Goal: Task Accomplishment & Management: Complete application form

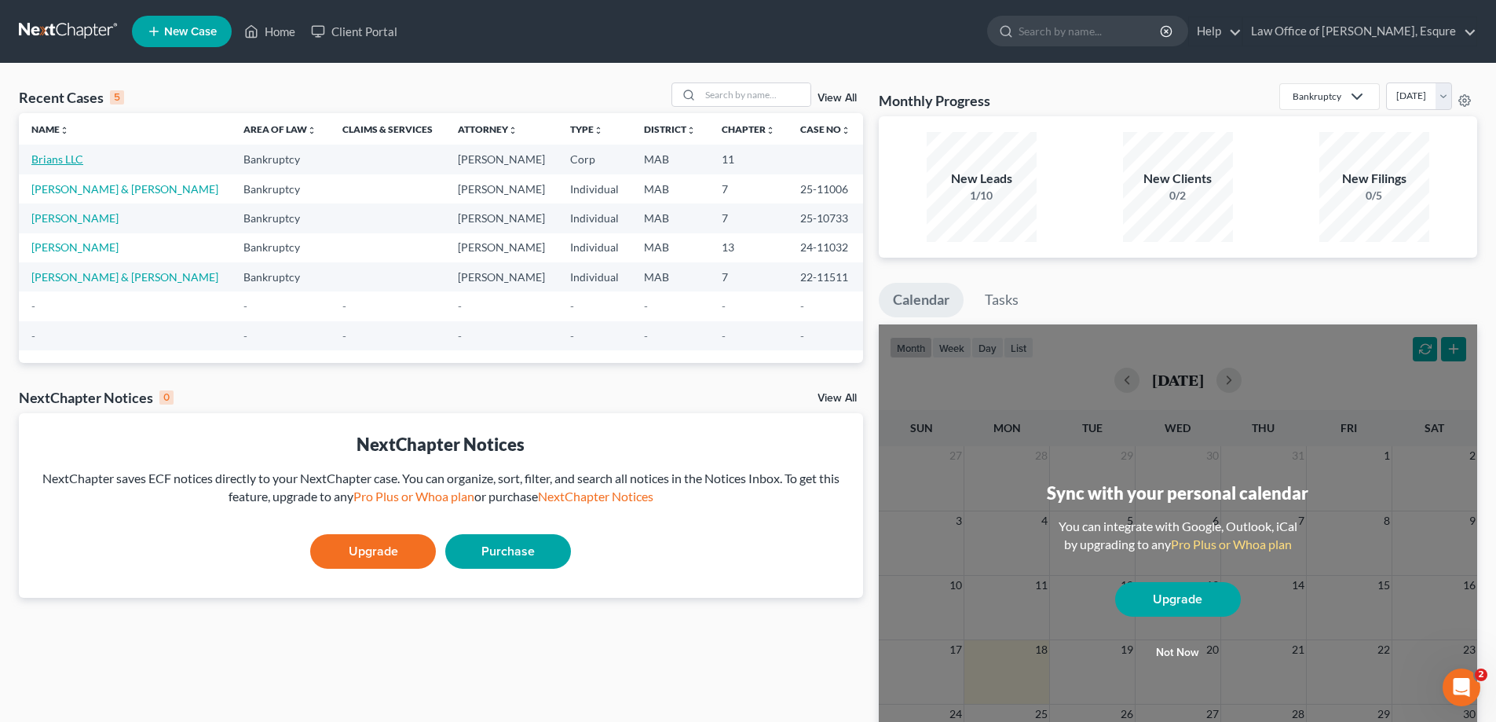
click at [49, 163] on link "Brians LLC" at bounding box center [57, 158] width 52 height 13
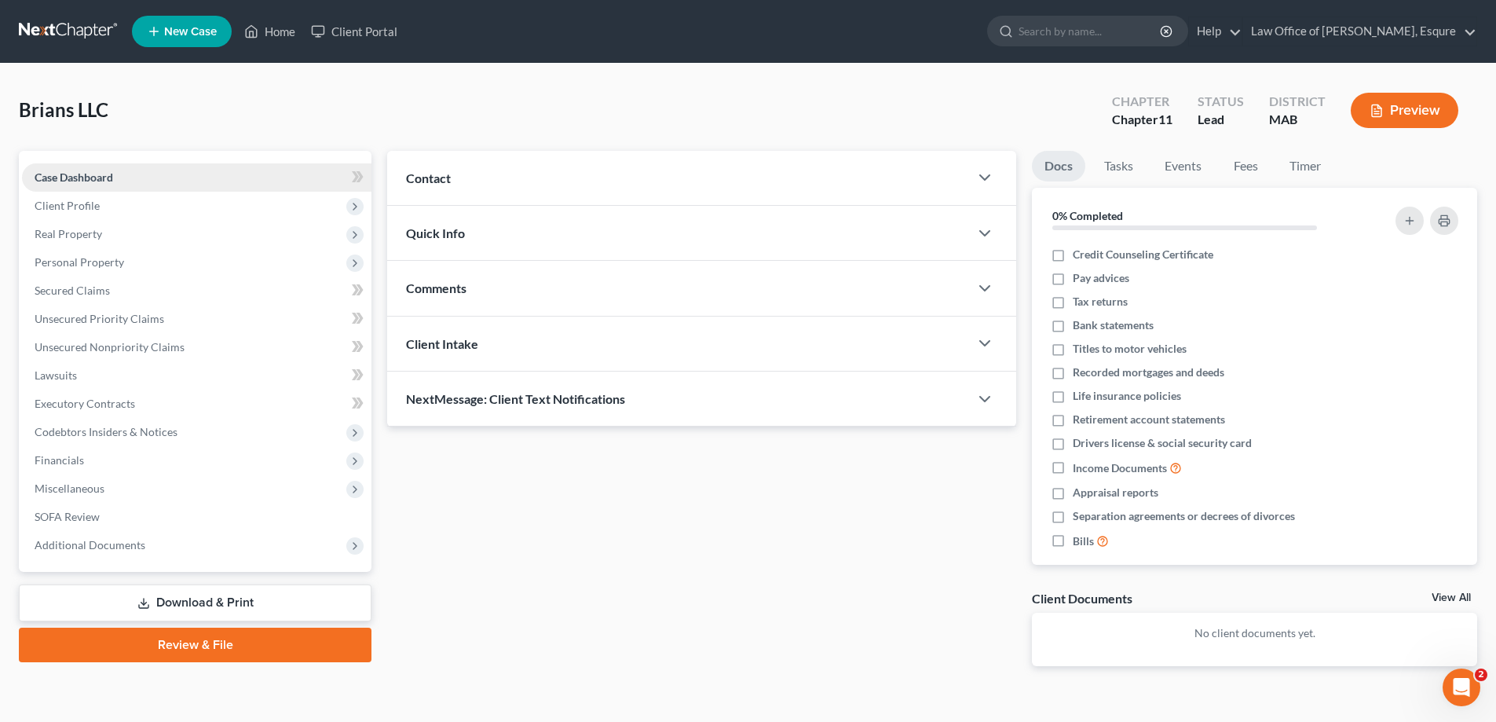
click at [86, 174] on span "Case Dashboard" at bounding box center [74, 176] width 79 height 13
click at [74, 203] on span "Client Profile" at bounding box center [67, 205] width 65 height 13
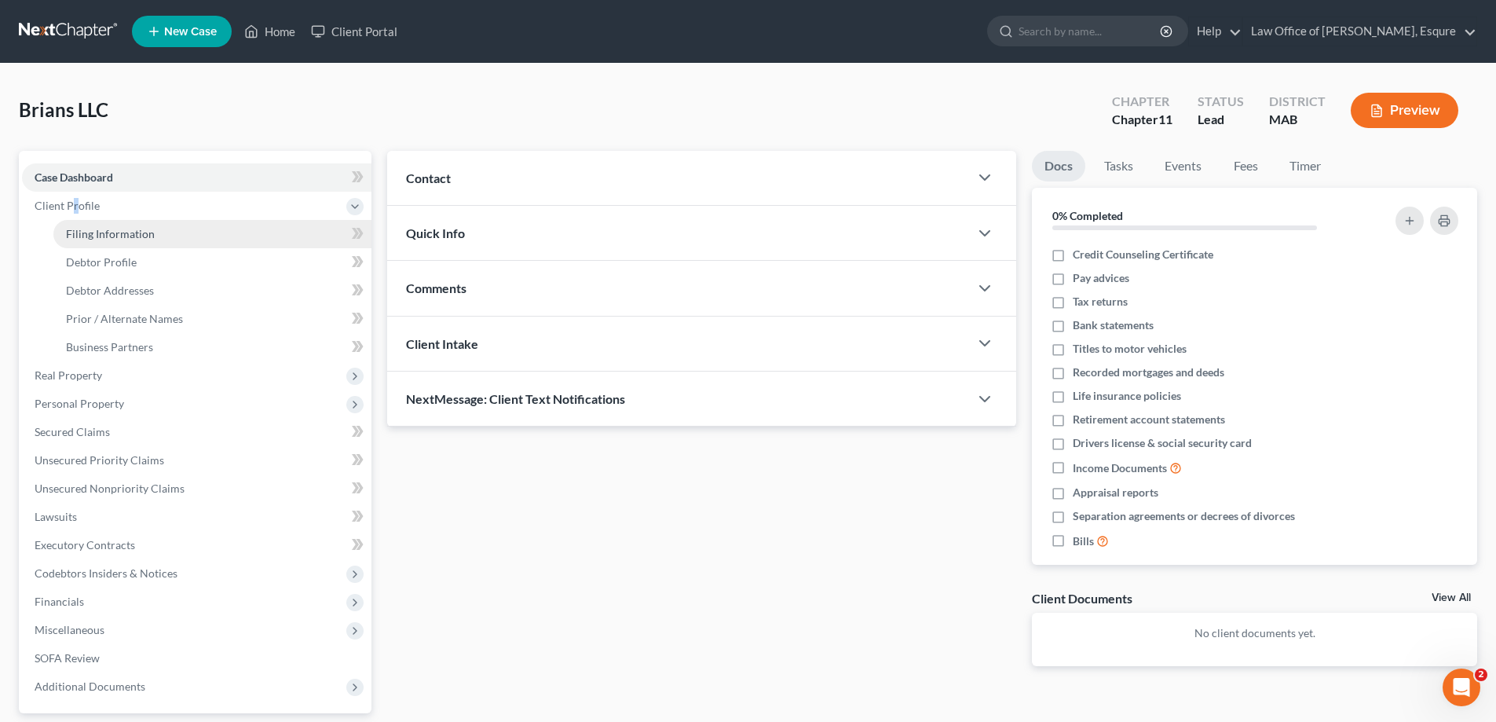
click at [93, 241] on link "Filing Information" at bounding box center [212, 234] width 318 height 28
select select "1"
select select "39"
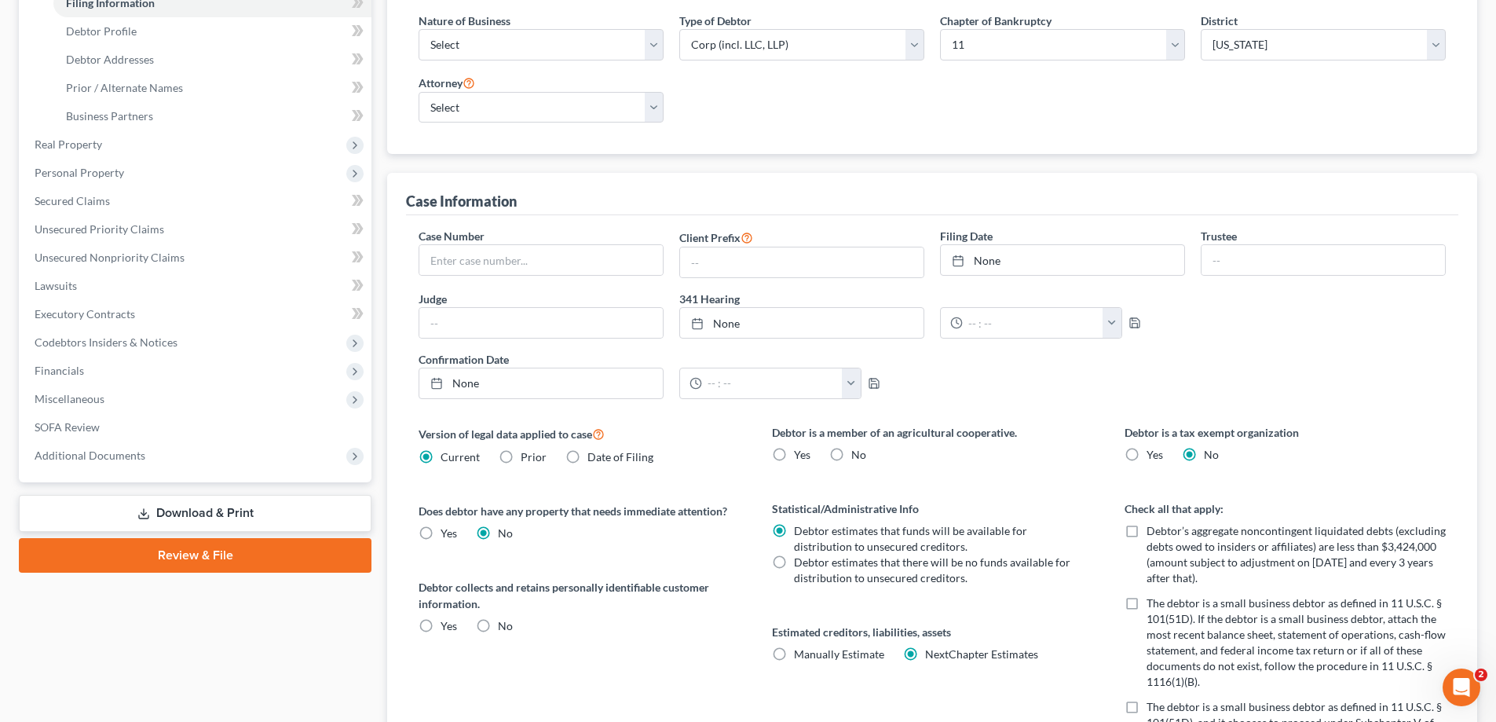
scroll to position [157, 0]
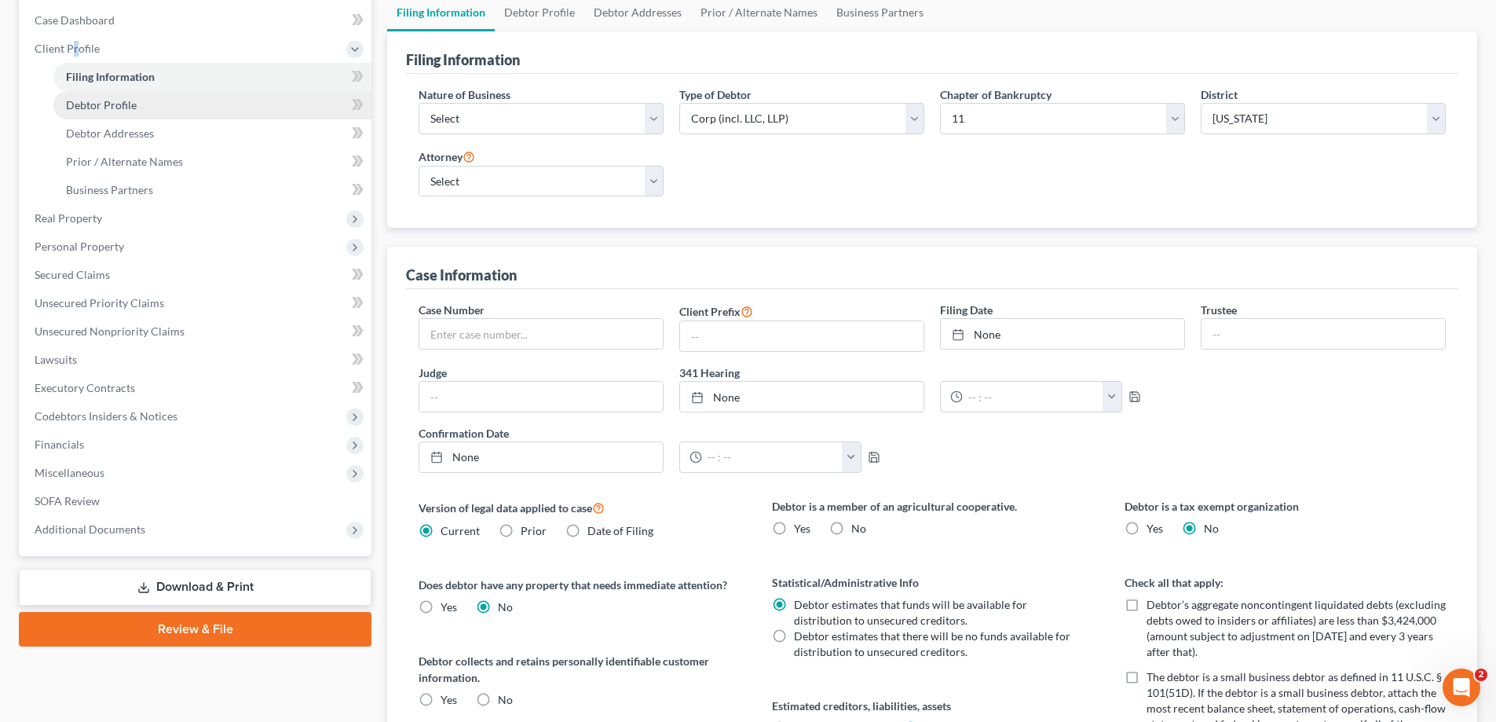
click at [93, 113] on link "Debtor Profile" at bounding box center [212, 105] width 318 height 28
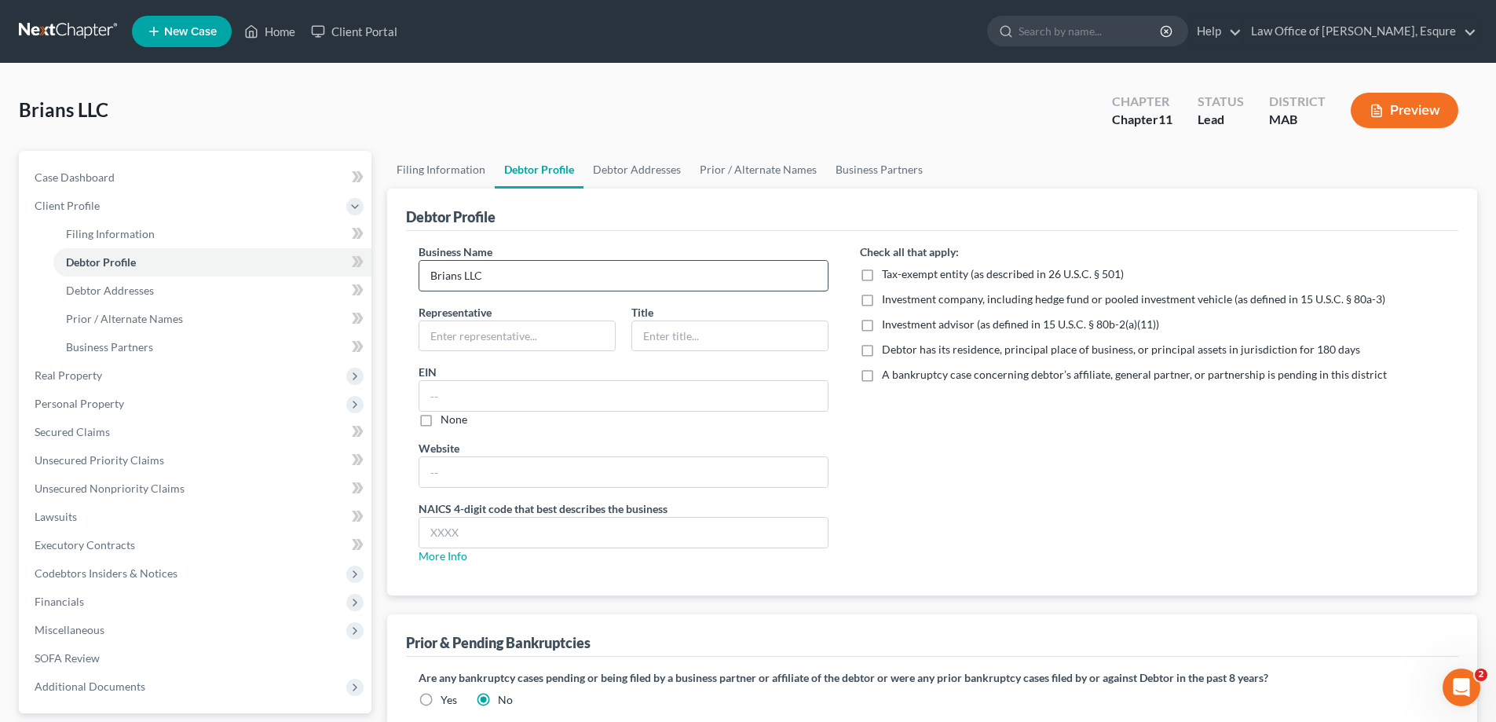
click at [489, 272] on input "Brians LLC" at bounding box center [623, 276] width 408 height 30
type input "B"
type input "[GEOGRAPHIC_DATA] JV LLC"
click at [882, 351] on label "Debtor has its residence, principal place of business, or principal assets in j…" at bounding box center [1121, 350] width 478 height 16
click at [888, 351] on input "Debtor has its residence, principal place of business, or principal assets in j…" at bounding box center [893, 347] width 10 height 10
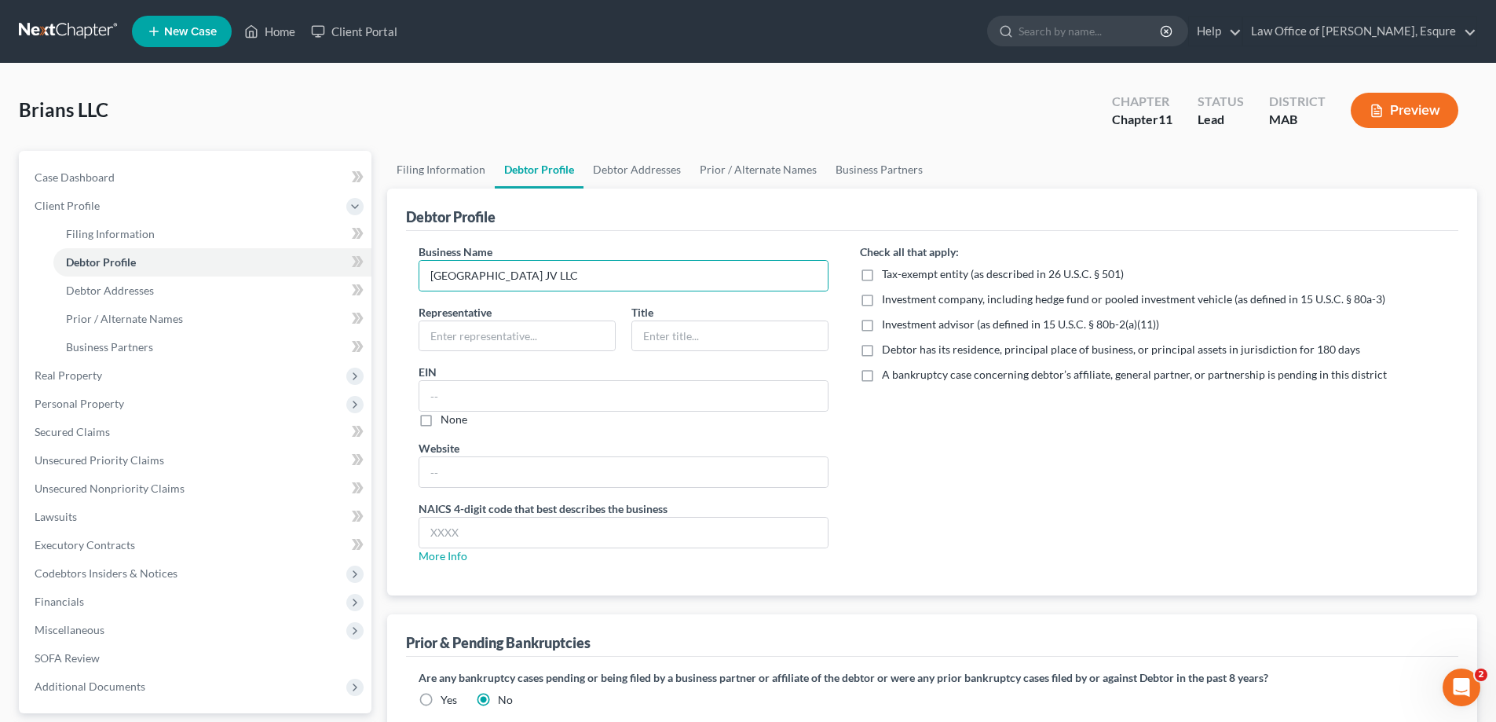
checkbox input "true"
click at [460, 335] on input "text" at bounding box center [517, 336] width 196 height 30
type input "[PERSON_NAME]"
click at [663, 336] on input "text" at bounding box center [730, 336] width 196 height 30
type input "Manager"
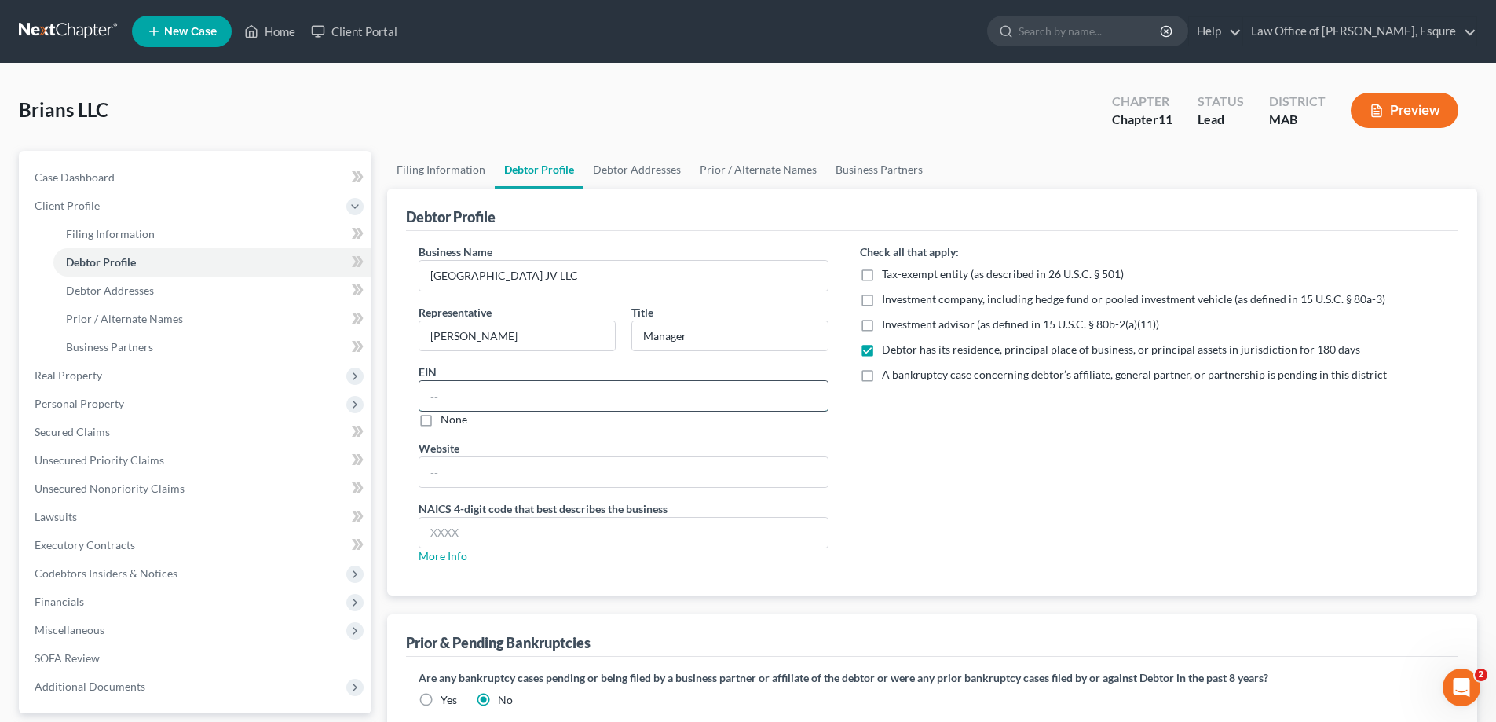
click at [459, 394] on input "text" at bounding box center [623, 396] width 408 height 30
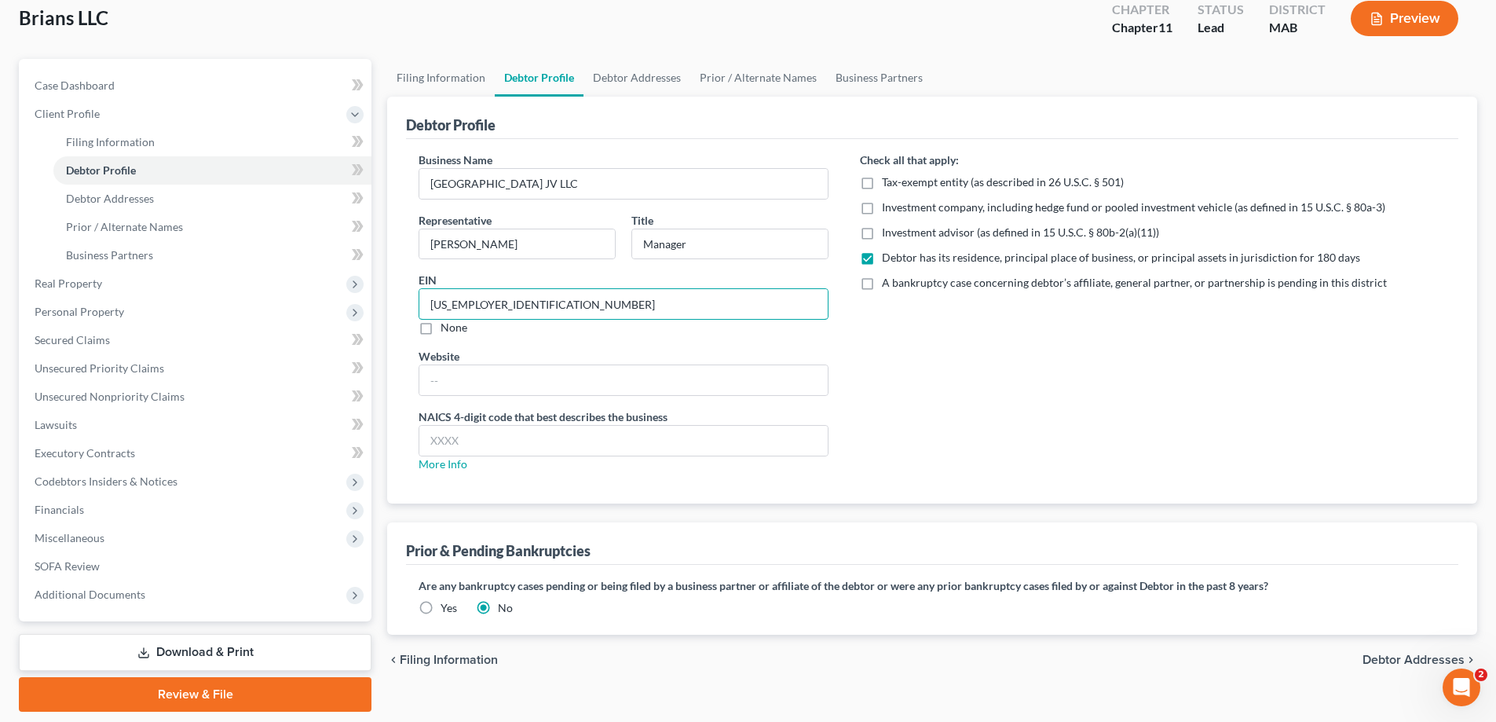
scroll to position [141, 0]
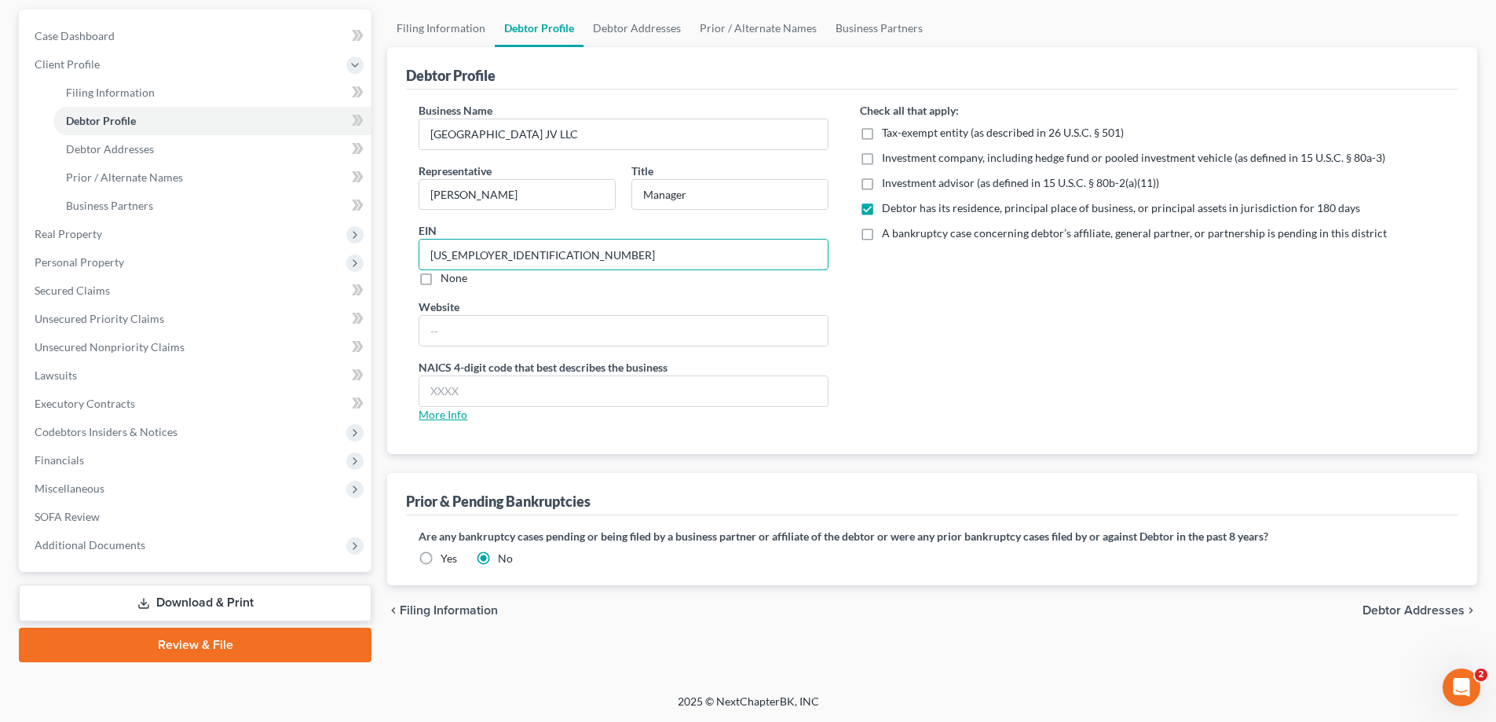
type input "[US_EMPLOYER_IDENTIFICATION_NUMBER]"
click at [456, 417] on link "More Info" at bounding box center [442, 413] width 49 height 13
click at [467, 396] on input "text" at bounding box center [623, 391] width 408 height 30
click at [448, 412] on link "More Info" at bounding box center [442, 413] width 49 height 13
click at [478, 392] on input "53" at bounding box center [623, 391] width 408 height 30
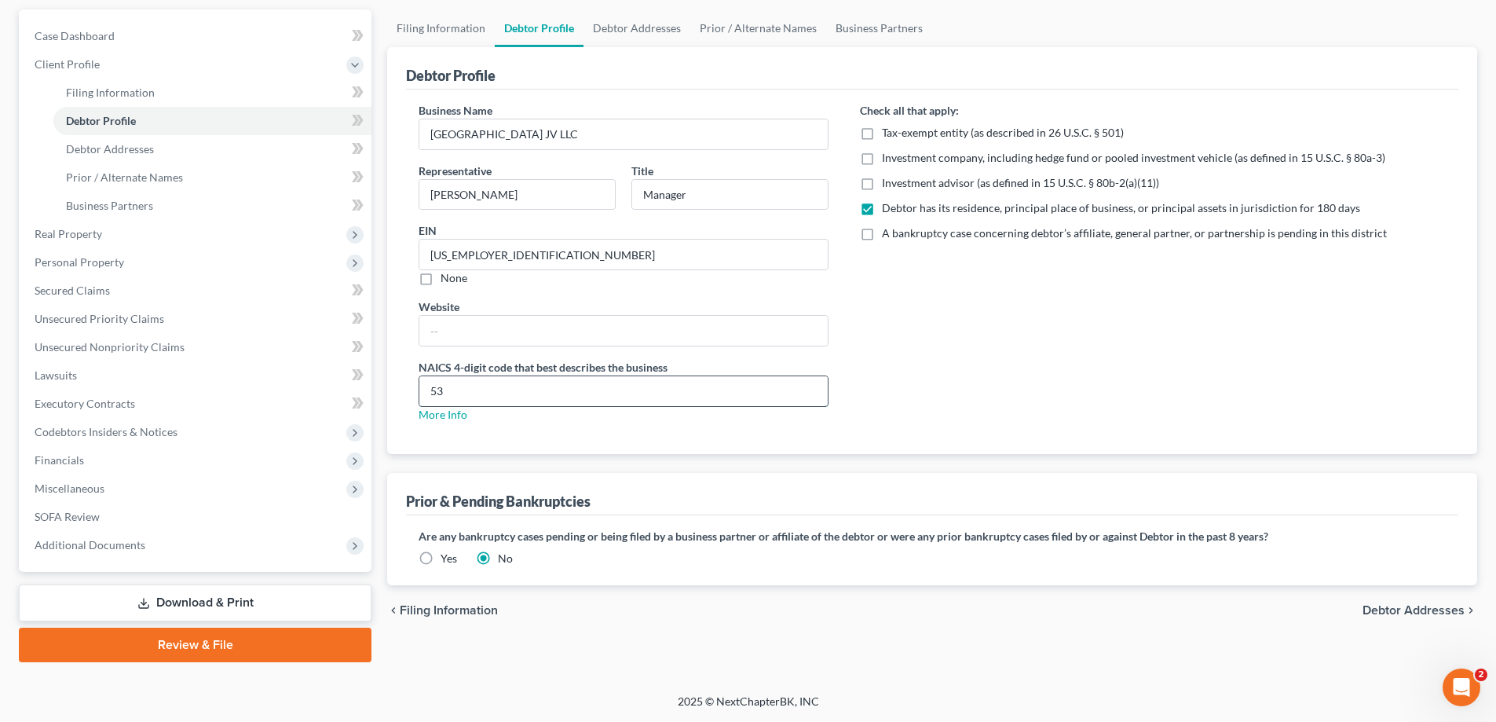
type input "5"
type input "1110"
click at [92, 148] on span "Debtor Addresses" at bounding box center [110, 148] width 88 height 13
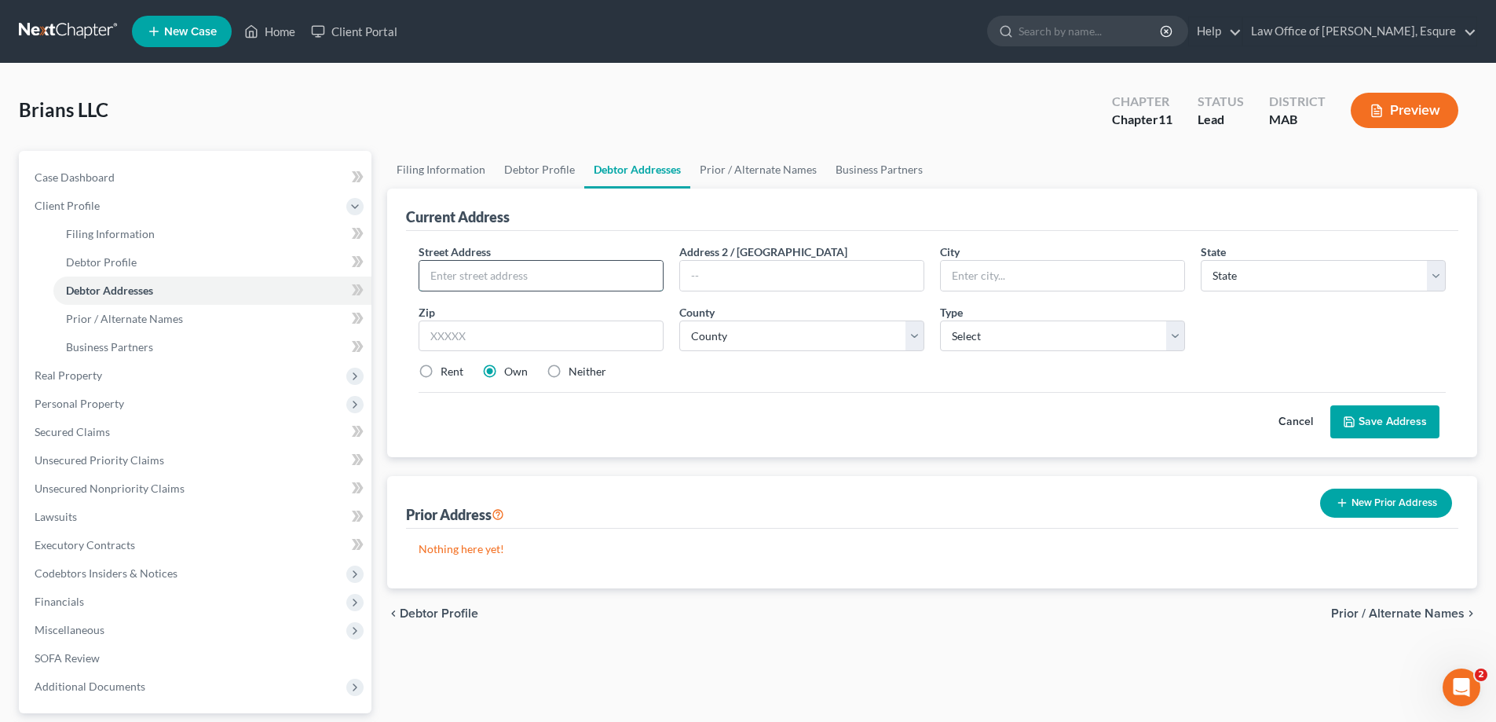
click at [485, 278] on input "text" at bounding box center [540, 276] width 243 height 30
type input "[STREET_ADDRESS]"
click at [983, 275] on input "text" at bounding box center [1062, 276] width 243 height 30
type input "[GEOGRAPHIC_DATA]"
click at [1251, 280] on select "State [US_STATE] AK AR AZ CA CO CT DE DC [GEOGRAPHIC_DATA] [GEOGRAPHIC_DATA] GU…" at bounding box center [1322, 275] width 245 height 31
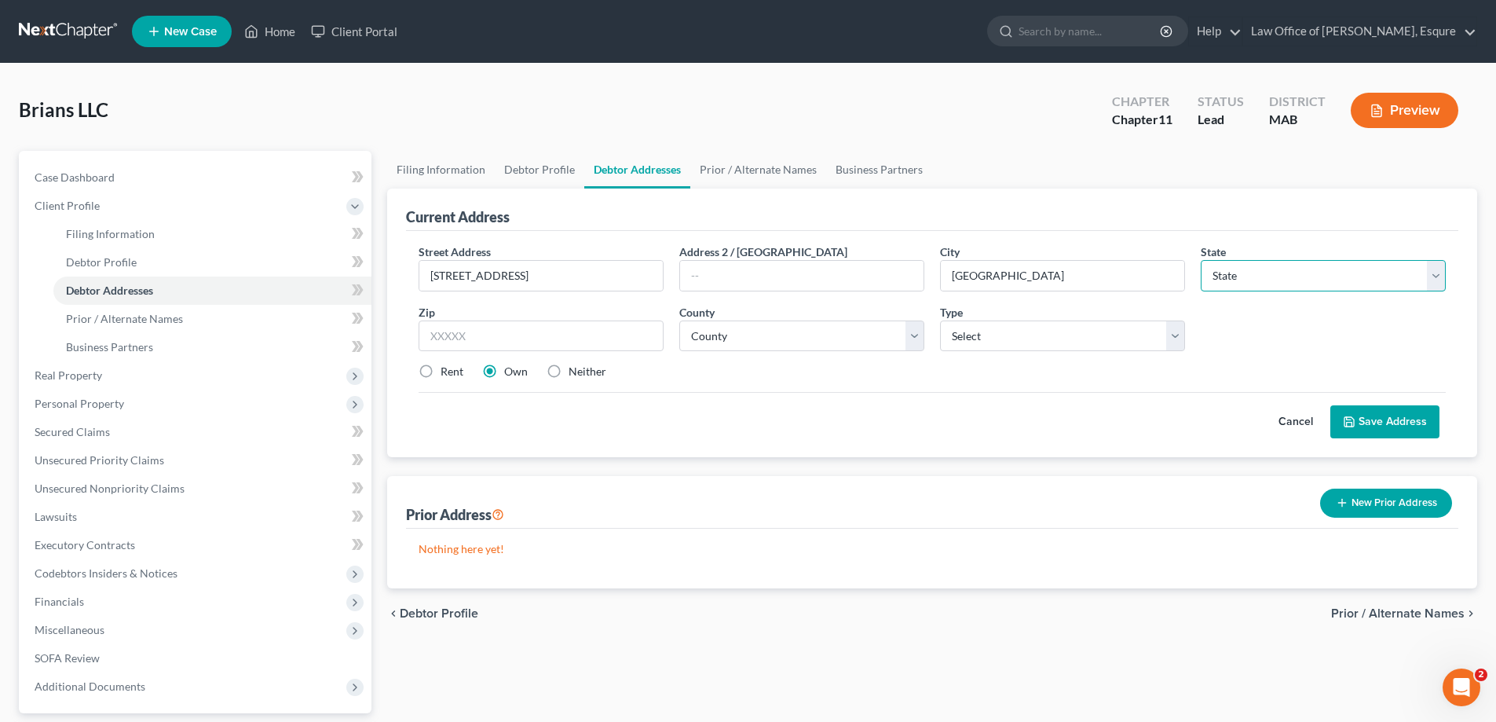
select select "22"
click at [1200, 260] on select "State [US_STATE] AK AR AZ CA CO CT DE DC [GEOGRAPHIC_DATA] [GEOGRAPHIC_DATA] GU…" at bounding box center [1322, 275] width 245 height 31
click at [461, 336] on input "text" at bounding box center [540, 335] width 245 height 31
type input "02122"
click at [730, 336] on select "County [GEOGRAPHIC_DATA] [GEOGRAPHIC_DATA] [GEOGRAPHIC_DATA] [GEOGRAPHIC_DATA] …" at bounding box center [801, 335] width 245 height 31
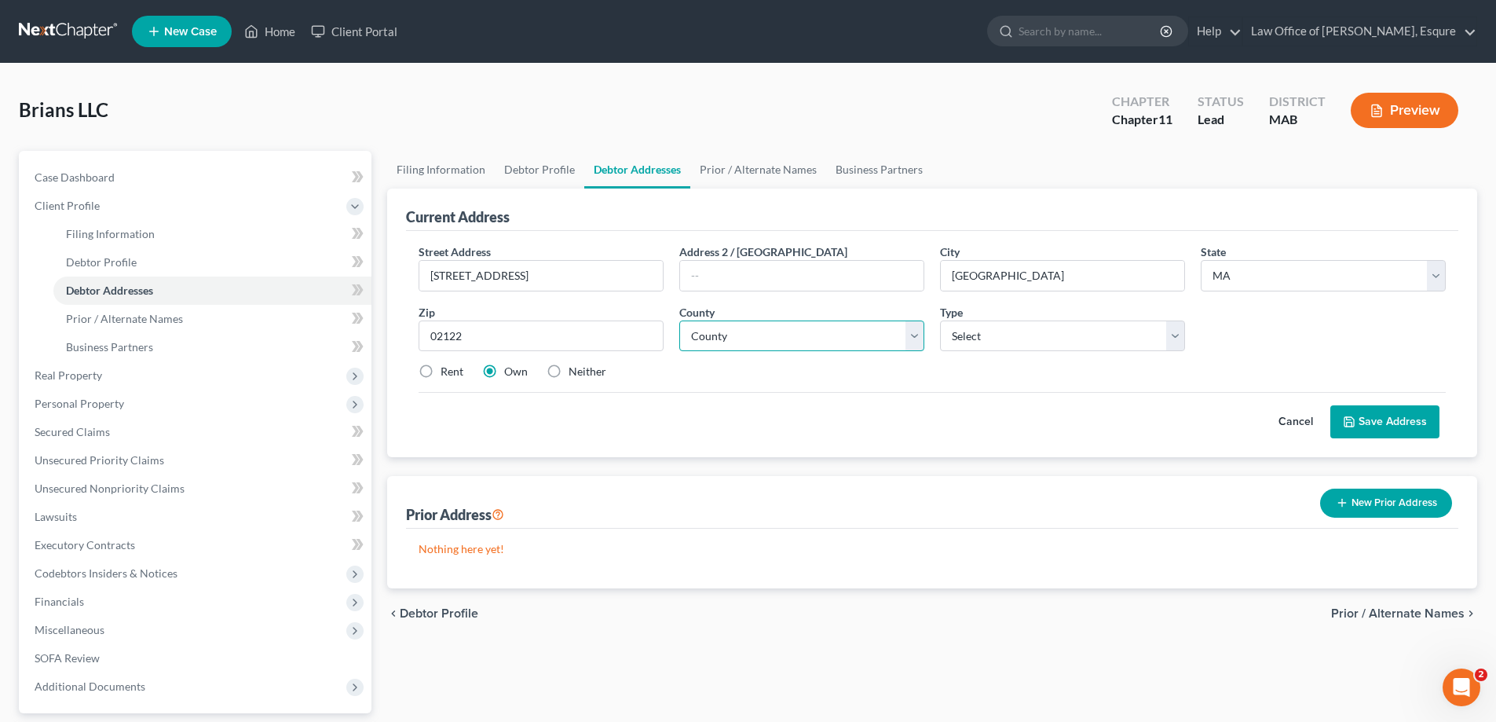
select select "12"
click at [679, 320] on select "County [GEOGRAPHIC_DATA] [GEOGRAPHIC_DATA] [GEOGRAPHIC_DATA] [GEOGRAPHIC_DATA] …" at bounding box center [801, 335] width 245 height 31
click at [978, 343] on select "Select Business Mailing Location of Assets" at bounding box center [1062, 335] width 245 height 31
select select "0"
click at [940, 320] on select "Select Business Mailing Location of Assets" at bounding box center [1062, 335] width 245 height 31
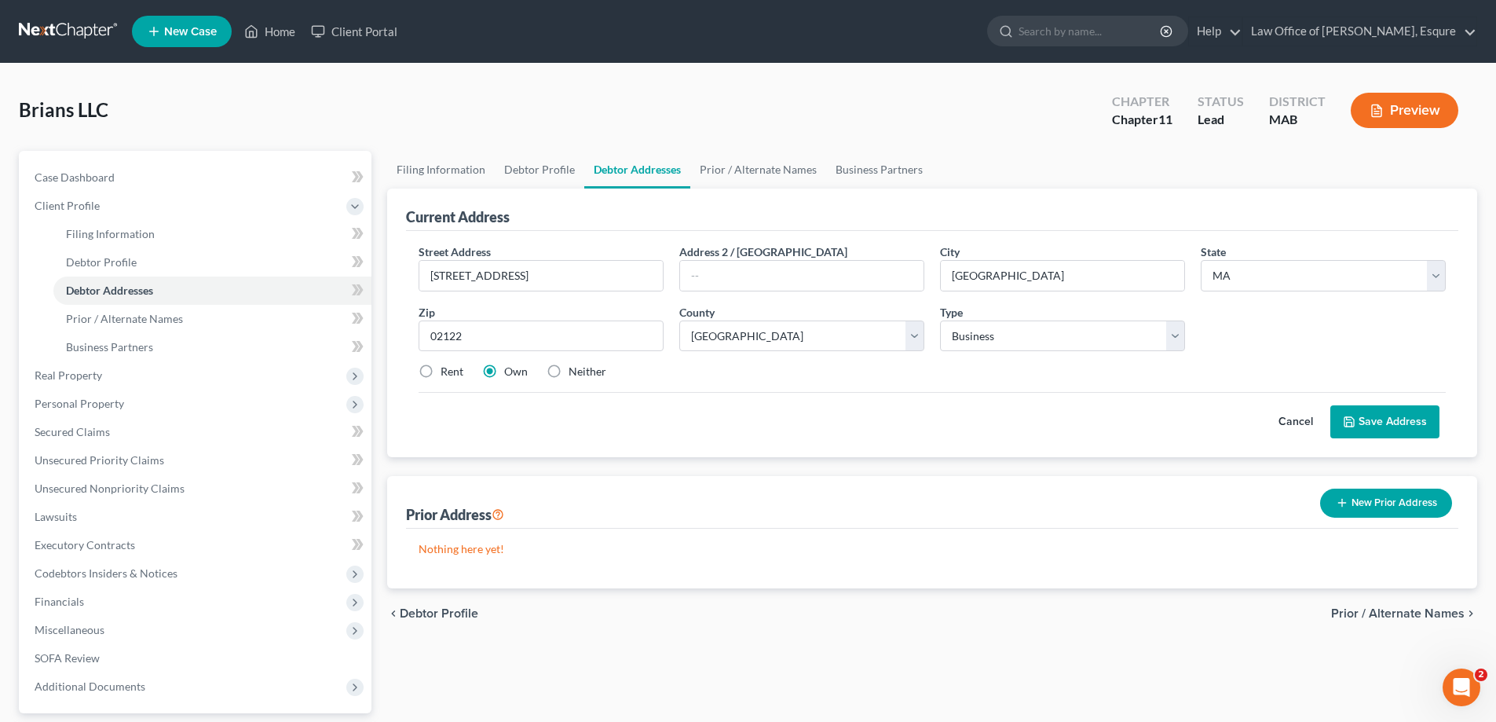
click at [1393, 418] on button "Save Address" at bounding box center [1384, 421] width 109 height 33
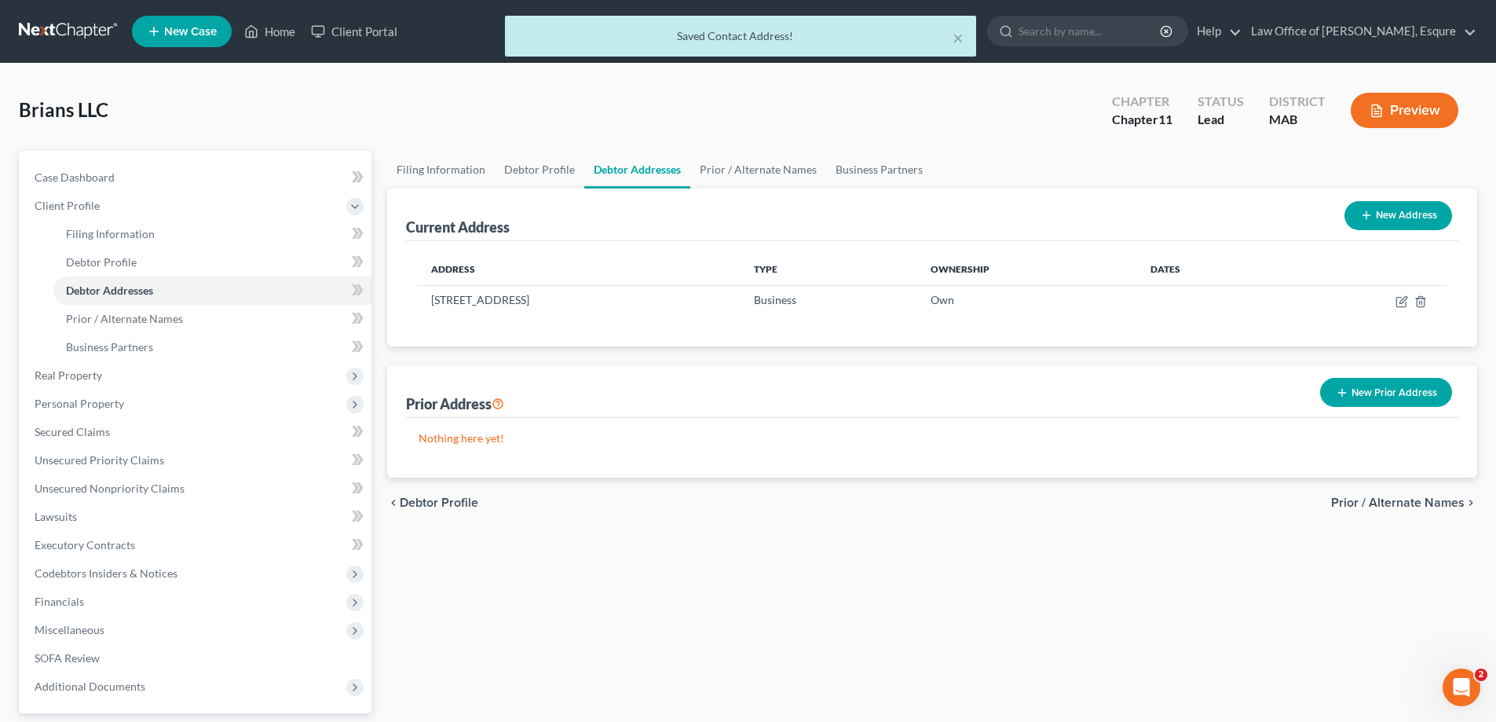
click at [1401, 216] on button "New Address" at bounding box center [1398, 215] width 108 height 29
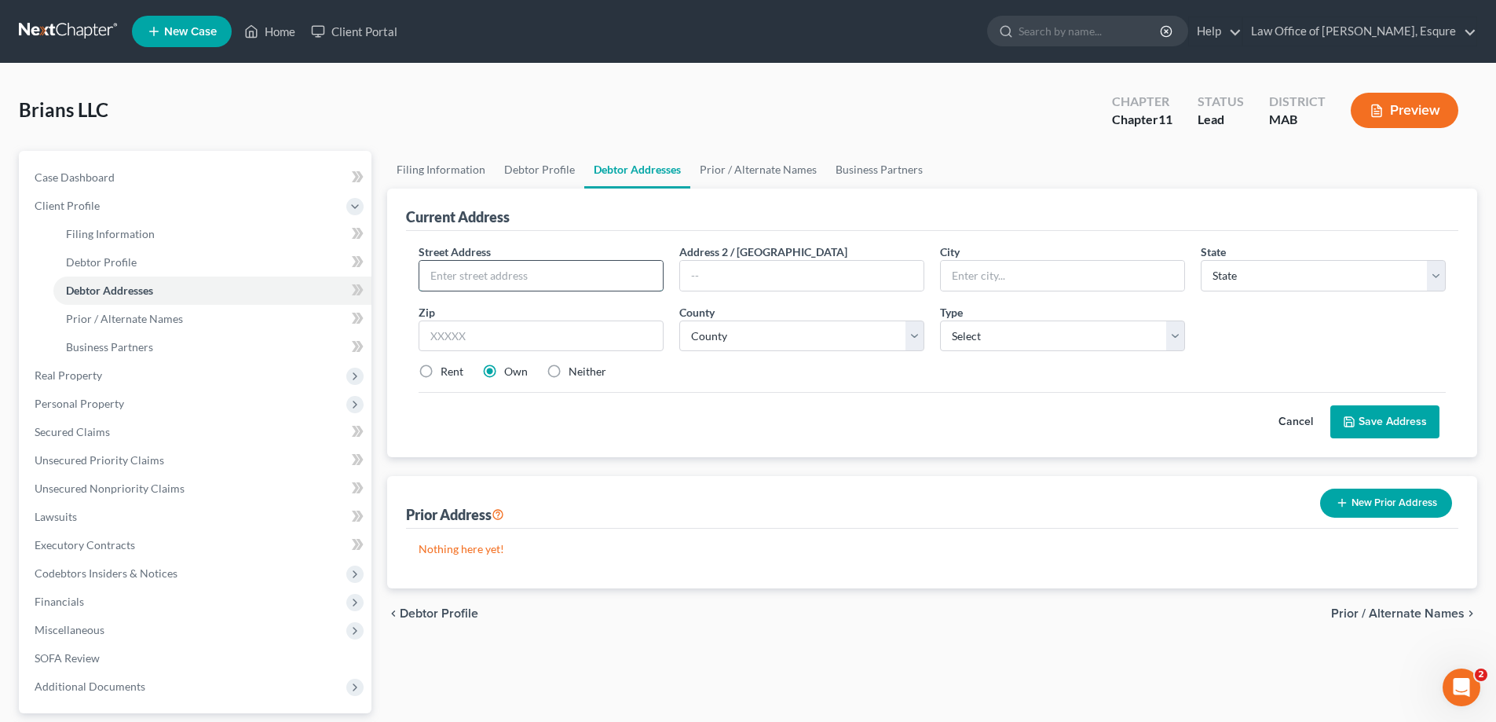
click at [455, 267] on input "text" at bounding box center [540, 276] width 243 height 30
type input "[STREET_ADDRESS]"
click at [775, 276] on input "text" at bounding box center [801, 276] width 243 height 30
click at [979, 276] on input "text" at bounding box center [1062, 276] width 243 height 30
type input "[GEOGRAPHIC_DATA]"
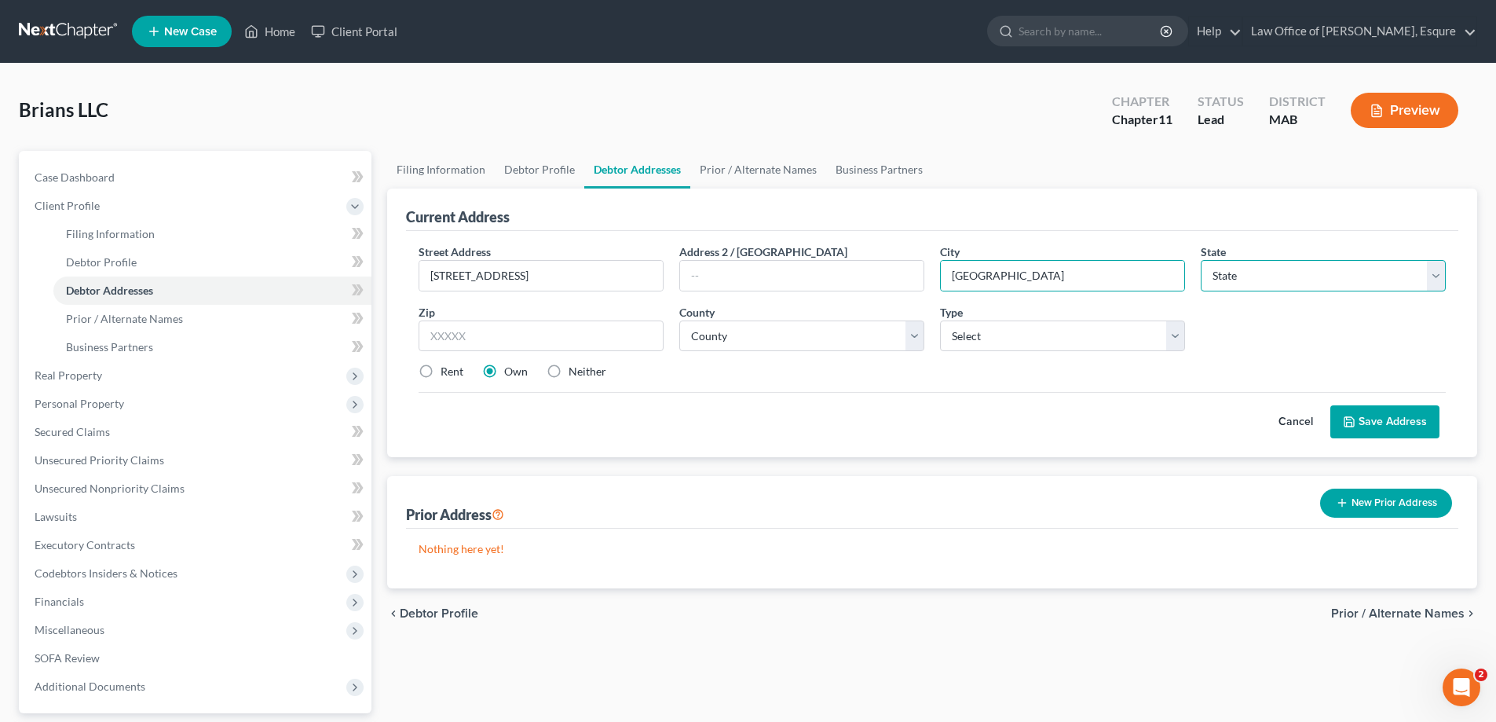
click at [1226, 277] on select "State [US_STATE] AK AR AZ CA CO CT DE DC [GEOGRAPHIC_DATA] [GEOGRAPHIC_DATA] GU…" at bounding box center [1322, 275] width 245 height 31
select select "22"
click at [1200, 260] on select "State [US_STATE] AK AR AZ CA CO CT DE DC [GEOGRAPHIC_DATA] [GEOGRAPHIC_DATA] GU…" at bounding box center [1322, 275] width 245 height 31
click at [445, 332] on input "text" at bounding box center [540, 335] width 245 height 31
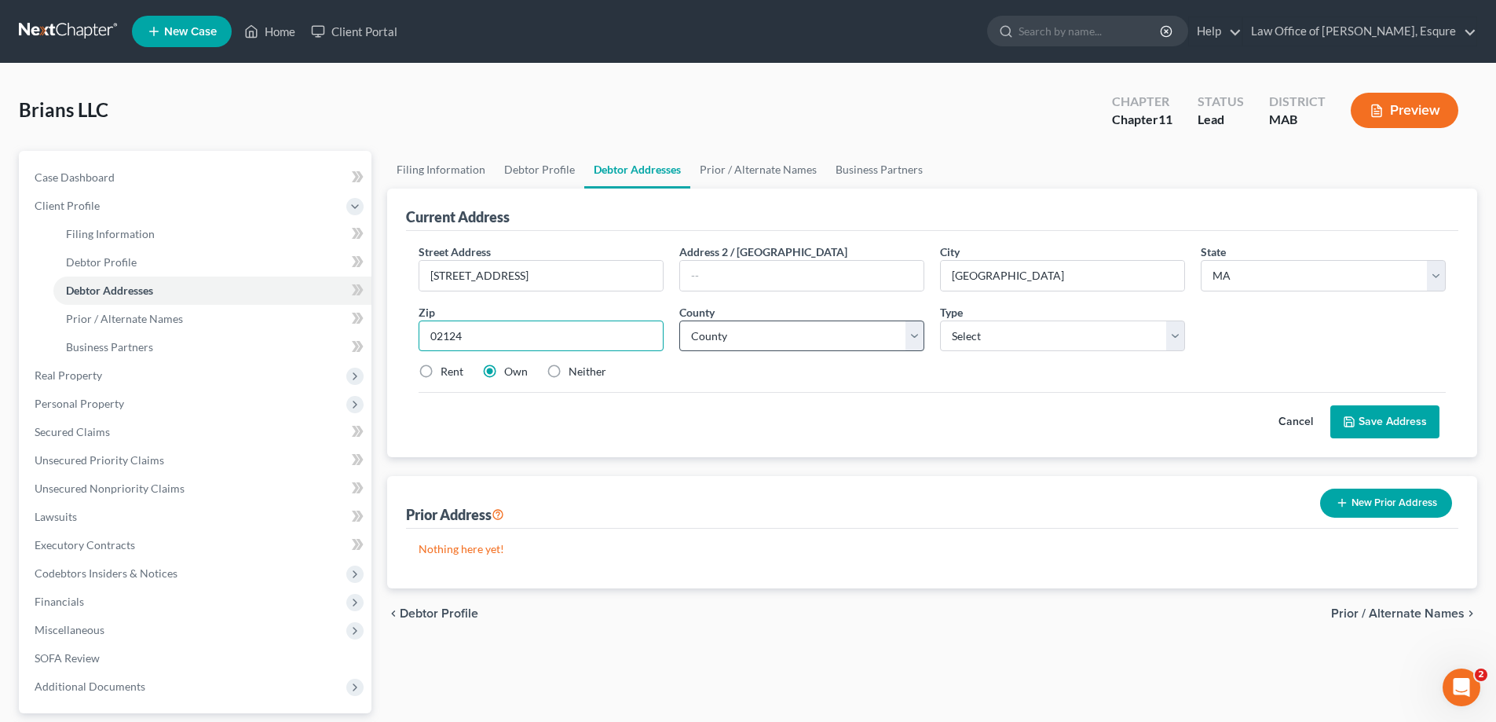
type input "02124"
click at [714, 338] on select "County [GEOGRAPHIC_DATA] [GEOGRAPHIC_DATA] [GEOGRAPHIC_DATA] [GEOGRAPHIC_DATA] …" at bounding box center [801, 335] width 245 height 31
select select "12"
click at [679, 320] on select "County [GEOGRAPHIC_DATA] [GEOGRAPHIC_DATA] [GEOGRAPHIC_DATA] [GEOGRAPHIC_DATA] …" at bounding box center [801, 335] width 245 height 31
click at [980, 334] on select "Select Business Mailing Location of Assets" at bounding box center [1062, 335] width 245 height 31
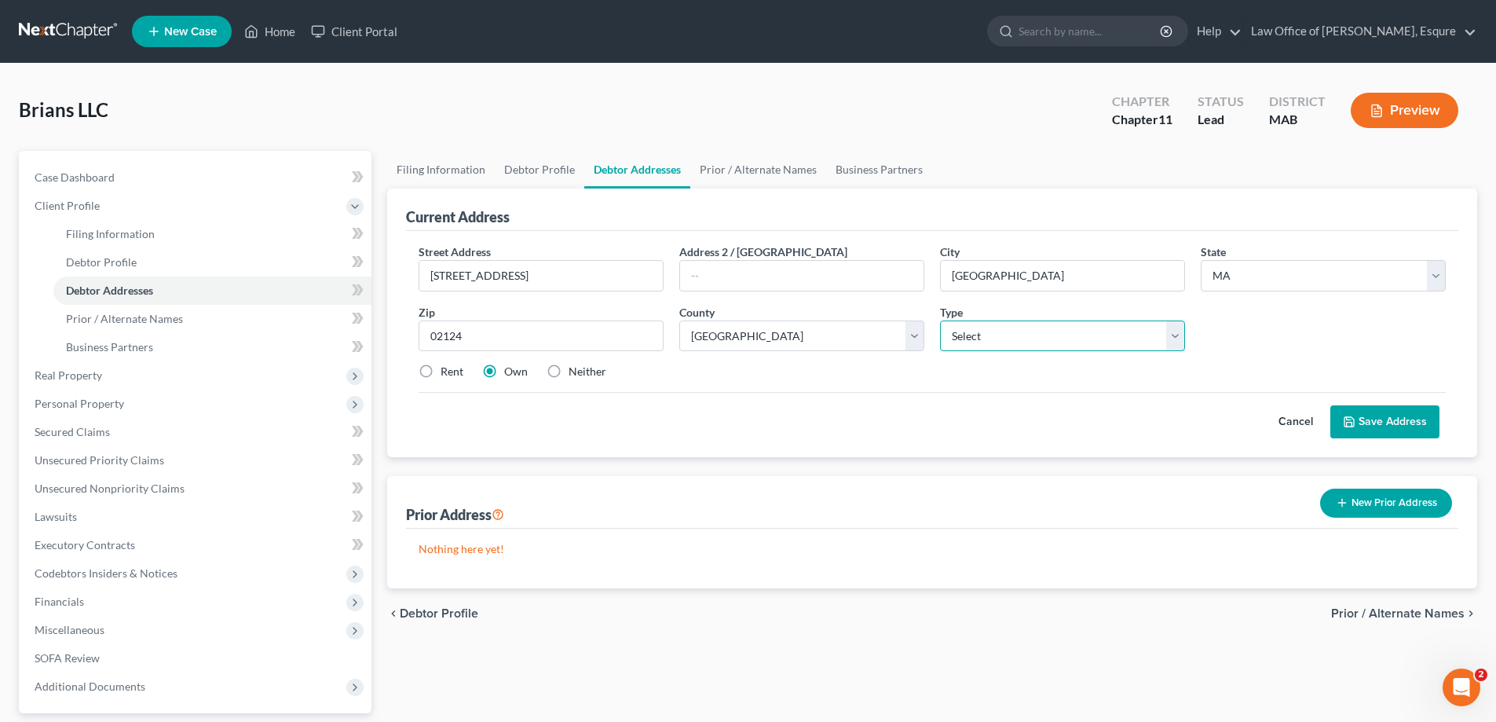
select select "1"
click at [940, 320] on select "Select Business Mailing Location of Assets" at bounding box center [1062, 335] width 245 height 31
click at [1368, 418] on button "Save Address" at bounding box center [1384, 421] width 109 height 33
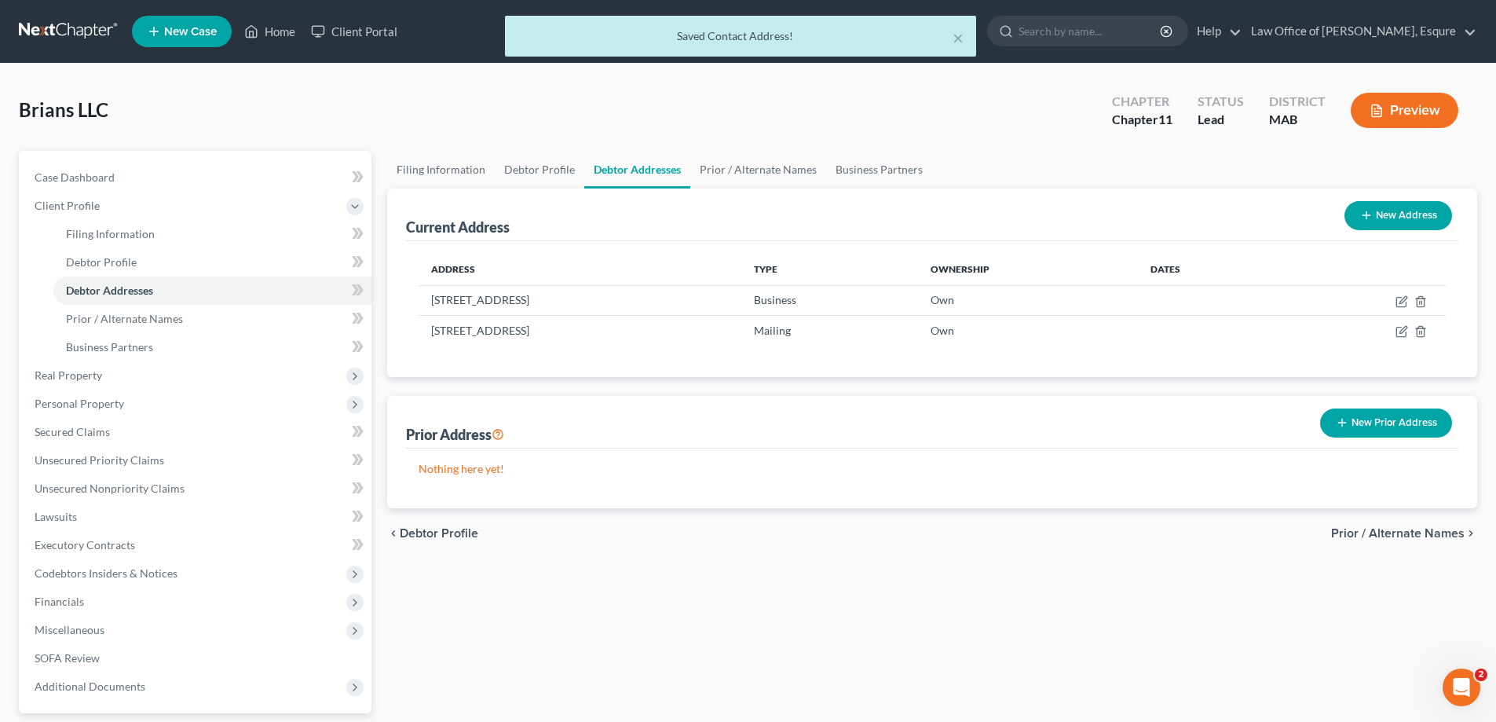
click at [1399, 217] on button "New Address" at bounding box center [1398, 215] width 108 height 29
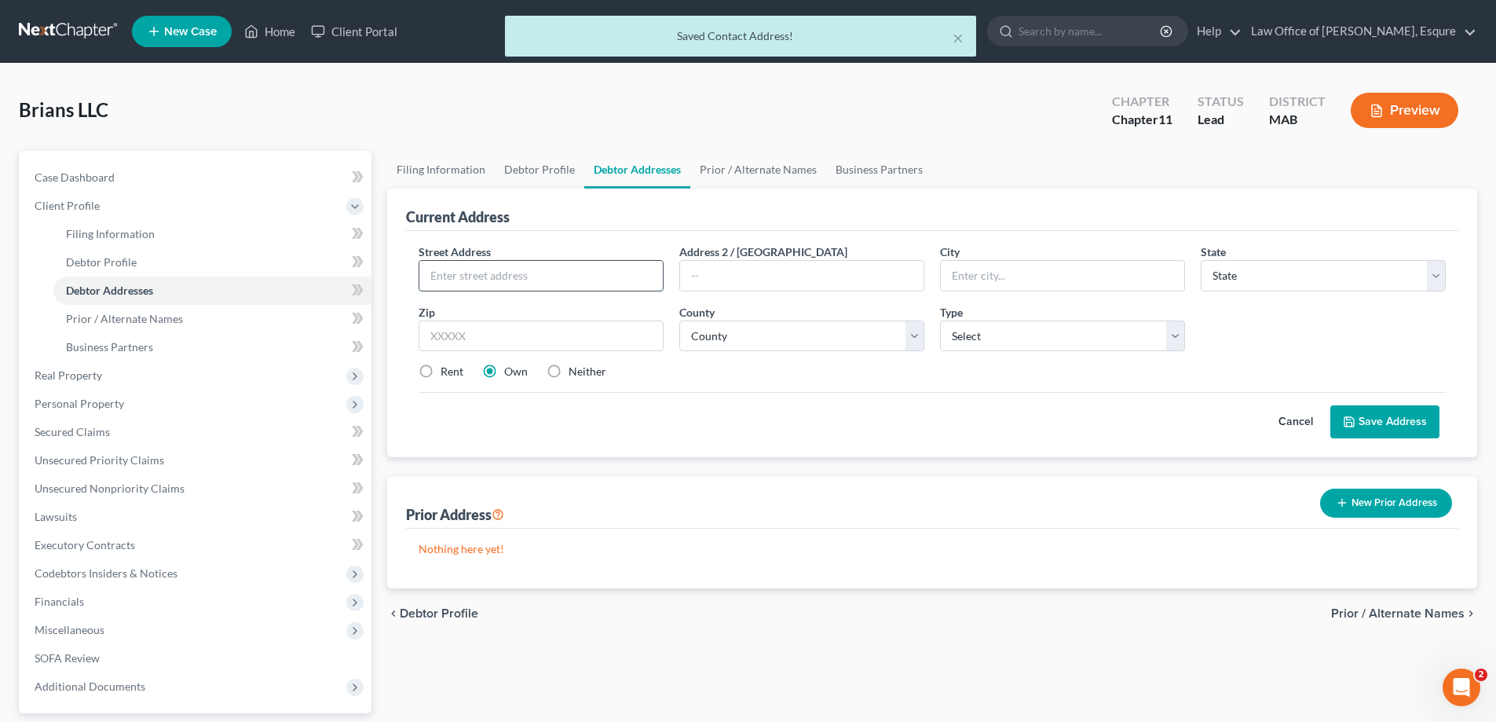
click at [481, 276] on input "text" at bounding box center [540, 276] width 243 height 30
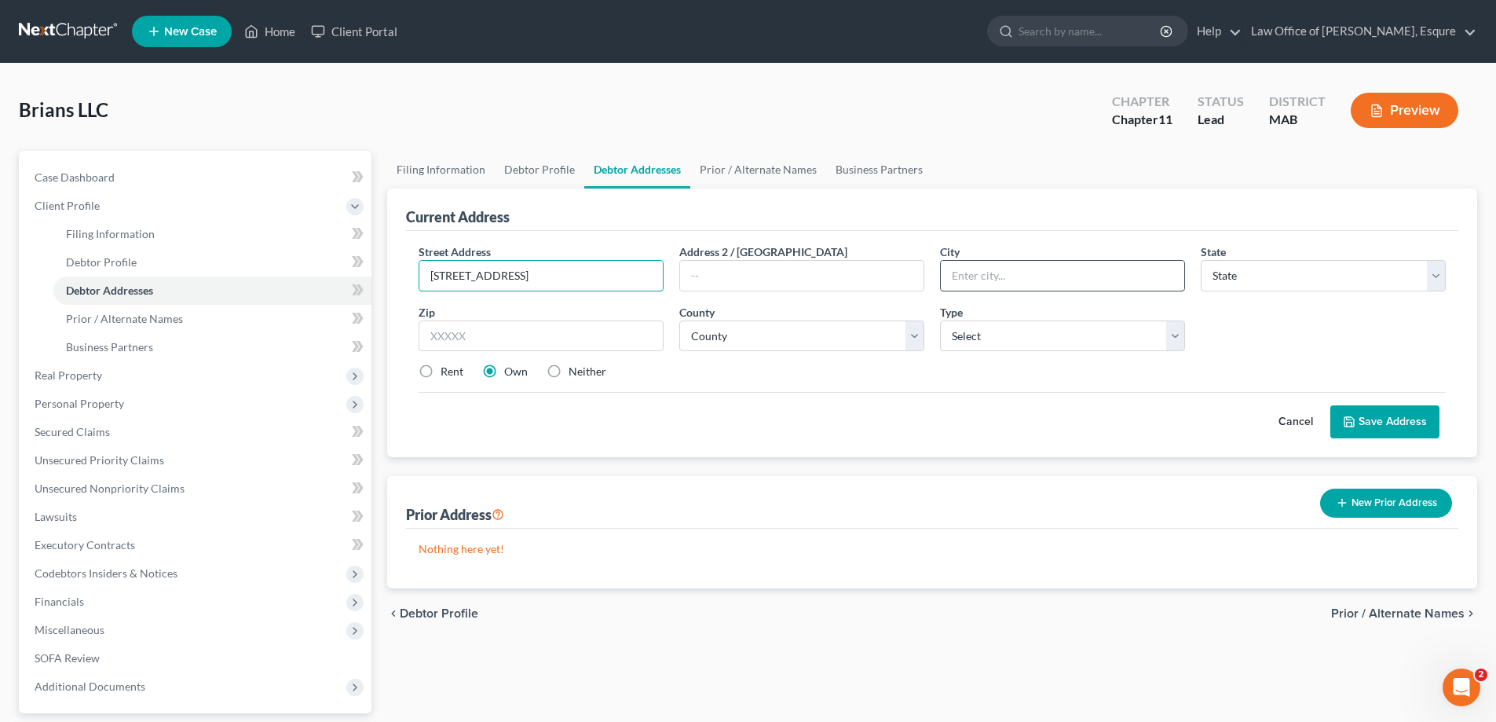
type input "[STREET_ADDRESS]"
click at [990, 285] on input "text" at bounding box center [1062, 276] width 243 height 30
type input "Medford"
click at [1233, 280] on select "State [US_STATE] AK AR AZ CA CO CT DE DC [GEOGRAPHIC_DATA] [GEOGRAPHIC_DATA] GU…" at bounding box center [1322, 275] width 245 height 31
select select "22"
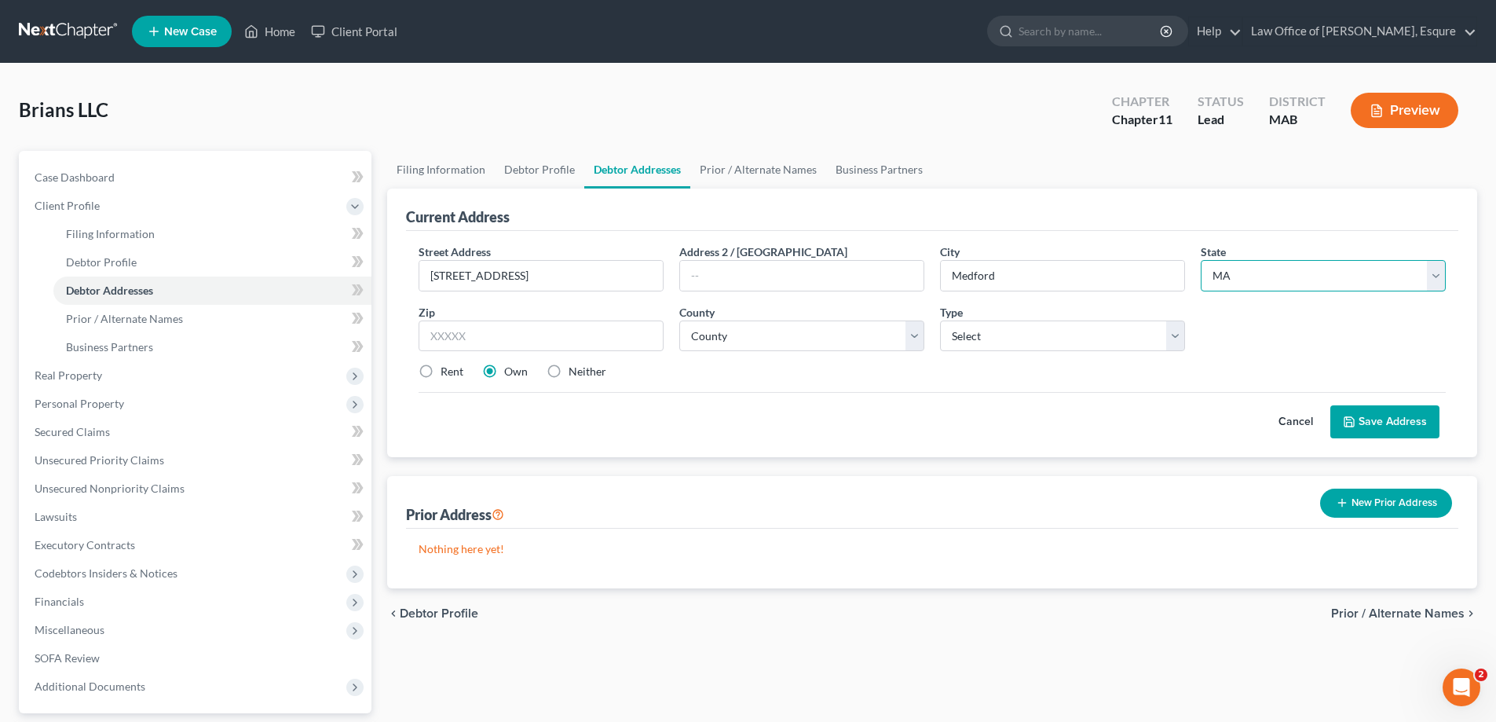
click at [1200, 260] on select "State [US_STATE] AK AR AZ CA CO CT DE DC [GEOGRAPHIC_DATA] [GEOGRAPHIC_DATA] GU…" at bounding box center [1322, 275] width 245 height 31
click at [993, 333] on select "Select Business Mailing Location of Assets" at bounding box center [1062, 335] width 245 height 31
select select "2"
click at [940, 320] on select "Select Business Mailing Location of Assets" at bounding box center [1062, 335] width 245 height 31
click at [1389, 415] on button "Save Address" at bounding box center [1384, 421] width 109 height 33
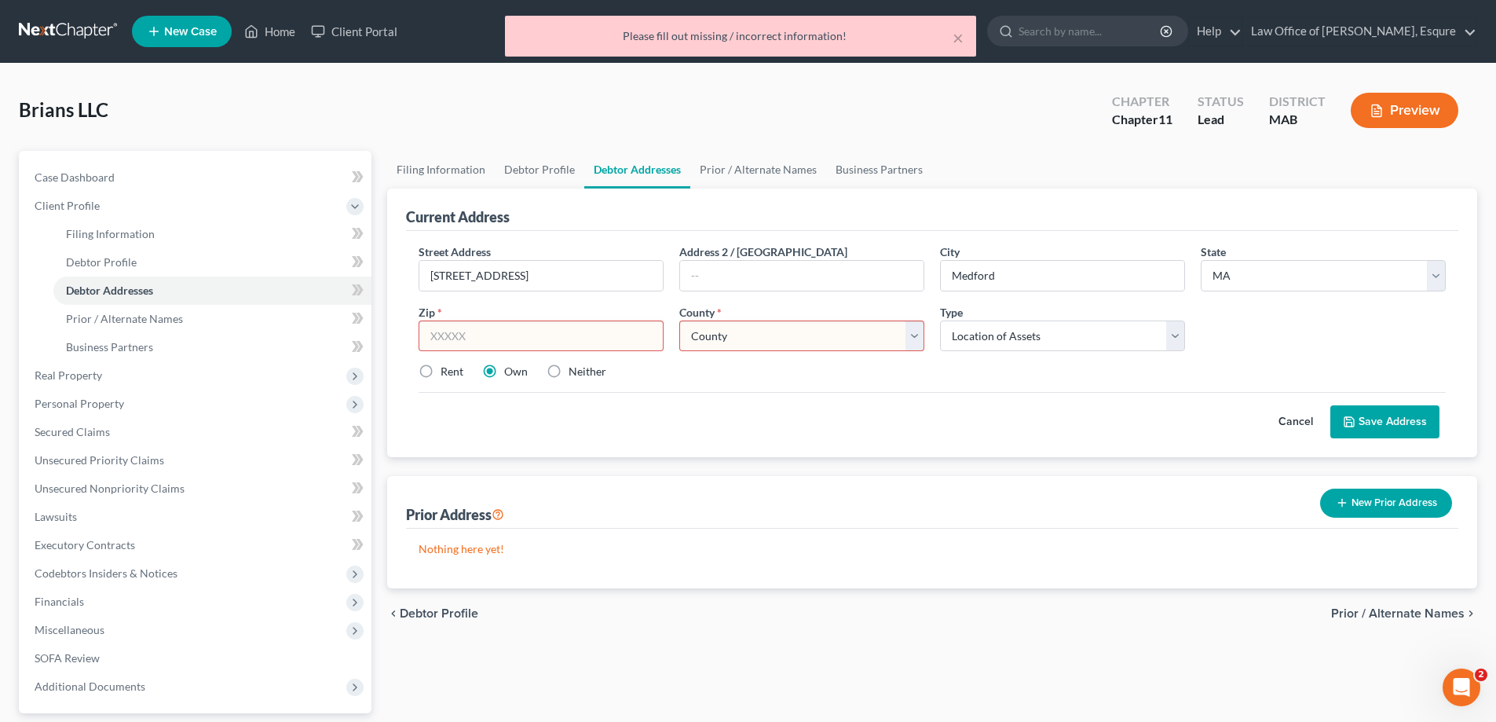
click at [458, 331] on input "text" at bounding box center [540, 335] width 245 height 31
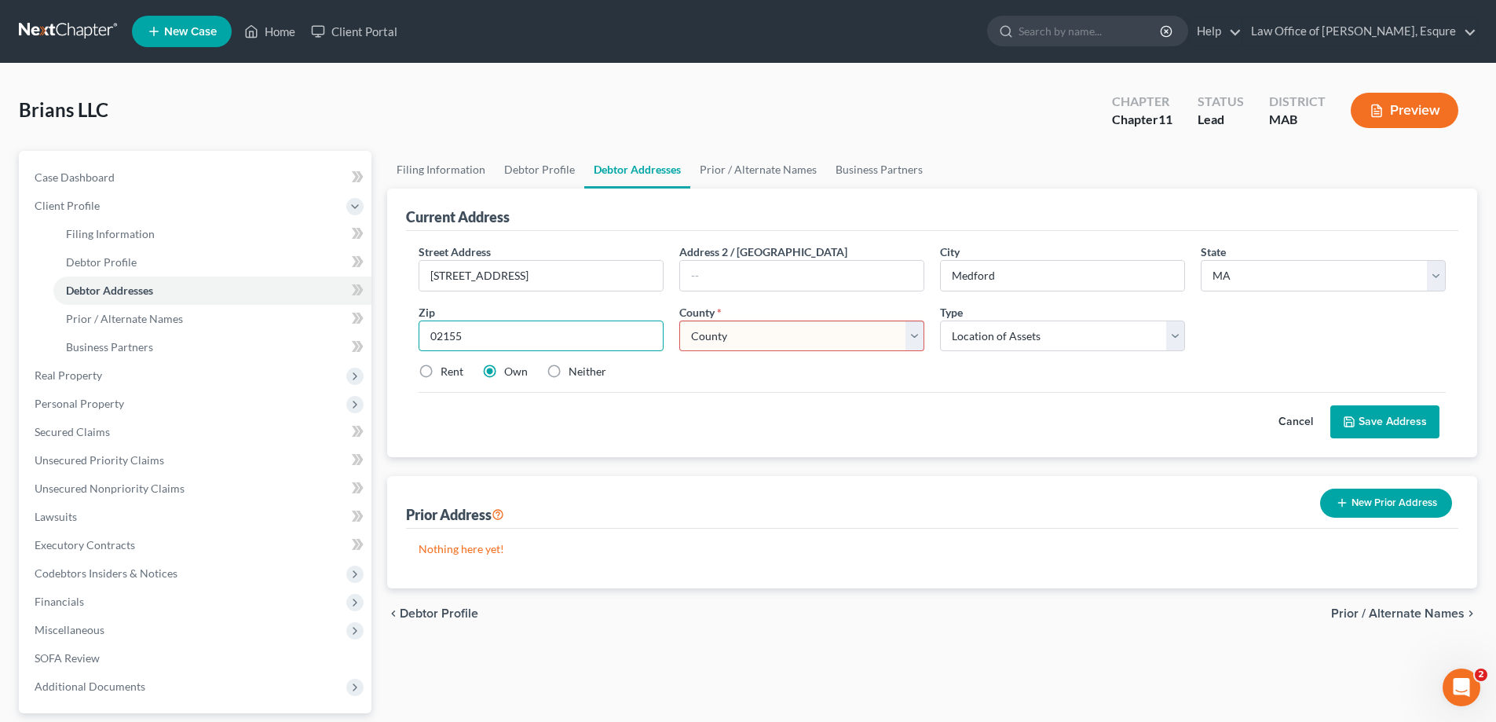
type input "02155"
click at [918, 337] on select "County [GEOGRAPHIC_DATA] [GEOGRAPHIC_DATA] [GEOGRAPHIC_DATA] [GEOGRAPHIC_DATA] …" at bounding box center [801, 335] width 245 height 31
select select "8"
click at [679, 320] on select "County [GEOGRAPHIC_DATA] [GEOGRAPHIC_DATA] [GEOGRAPHIC_DATA] [GEOGRAPHIC_DATA] …" at bounding box center [801, 335] width 245 height 31
click at [1397, 415] on button "Save Address" at bounding box center [1384, 421] width 109 height 33
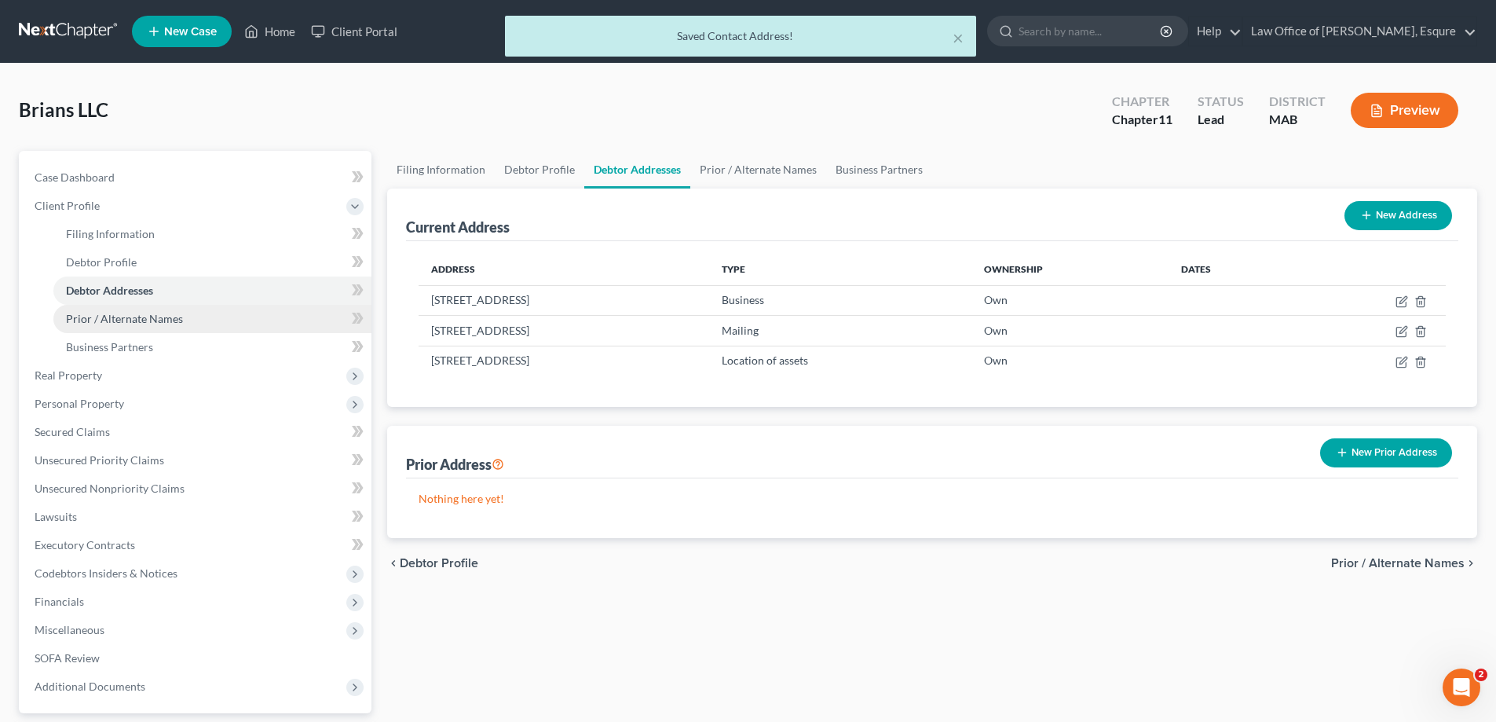
click at [119, 316] on span "Prior / Alternate Names" at bounding box center [124, 318] width 117 height 13
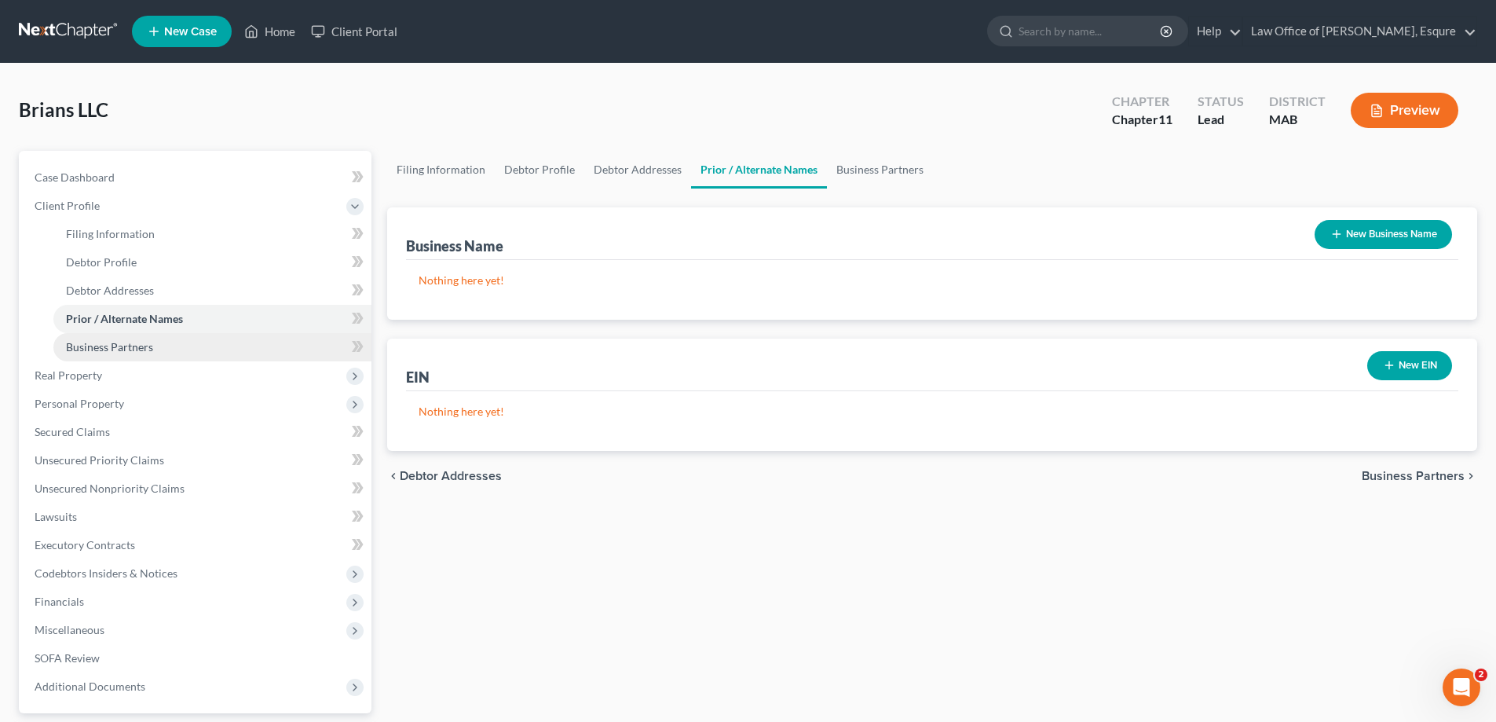
click at [108, 349] on span "Business Partners" at bounding box center [109, 346] width 87 height 13
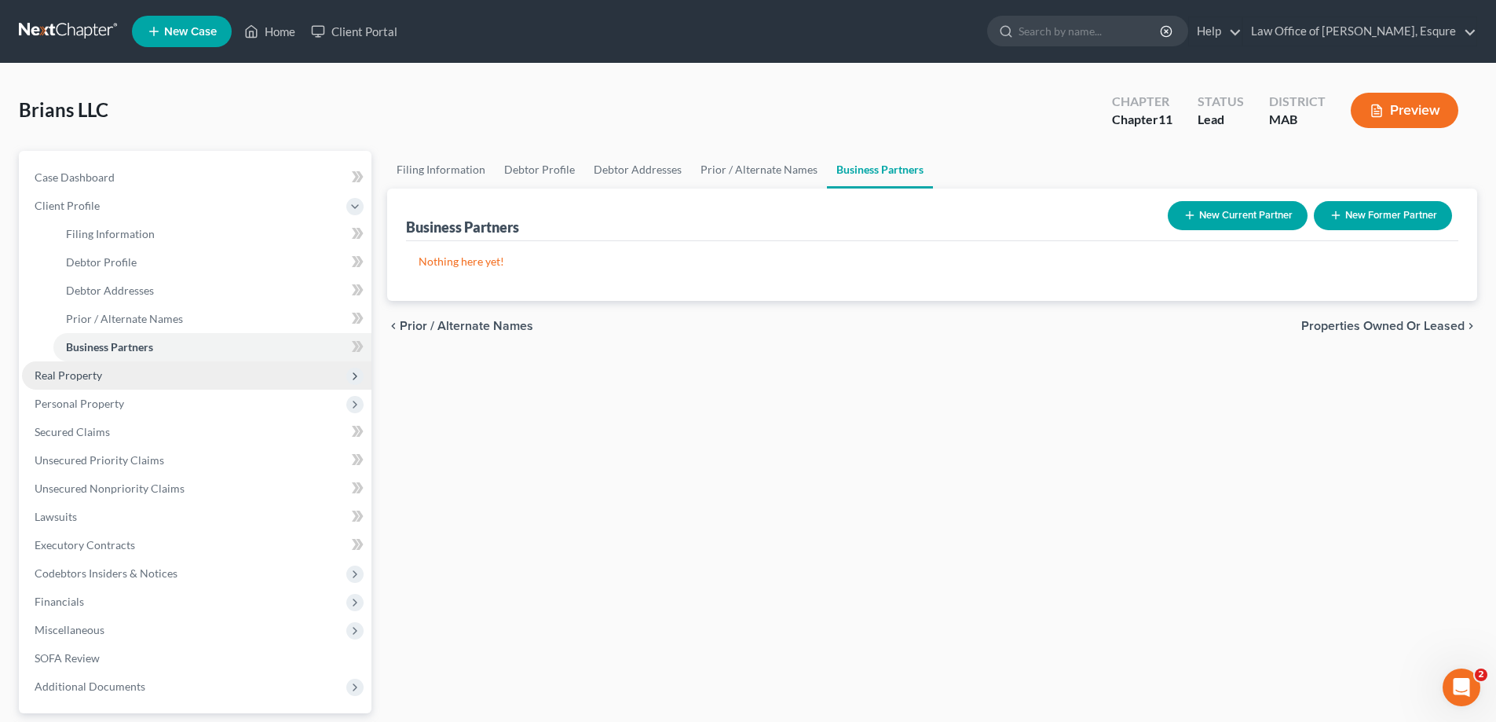
click at [77, 376] on span "Real Property" at bounding box center [69, 374] width 68 height 13
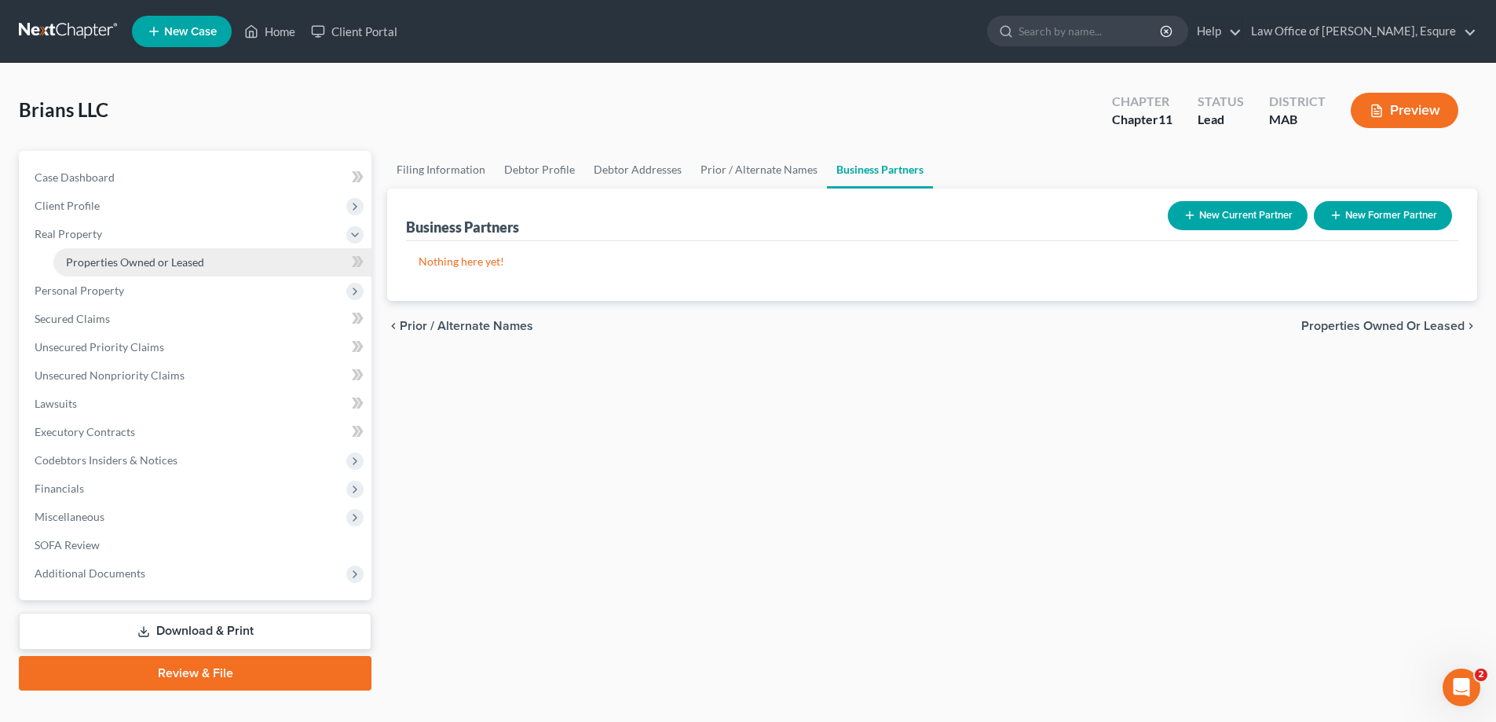
click at [109, 267] on span "Properties Owned or Leased" at bounding box center [135, 261] width 138 height 13
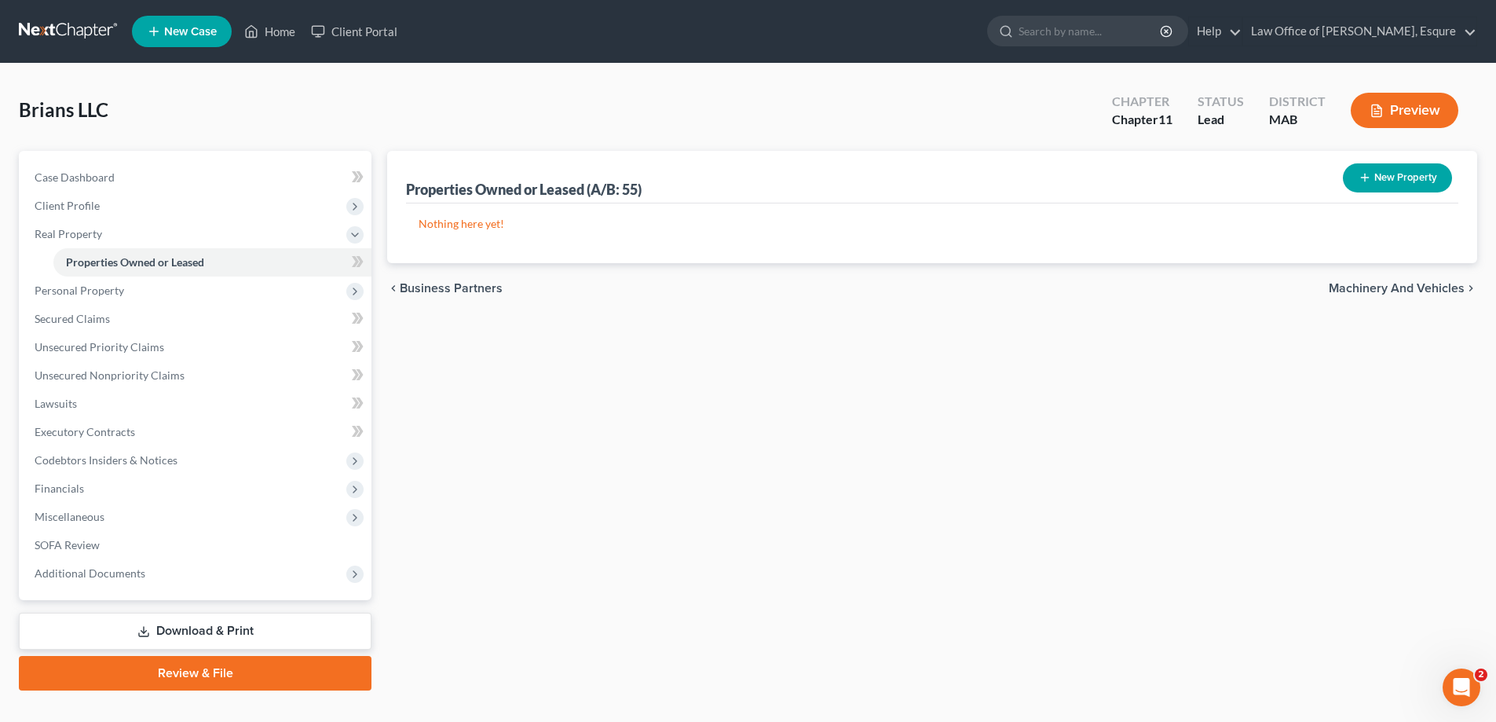
click at [473, 221] on p "Nothing here yet!" at bounding box center [931, 224] width 1027 height 16
click at [1405, 178] on button "New Property" at bounding box center [1397, 177] width 109 height 29
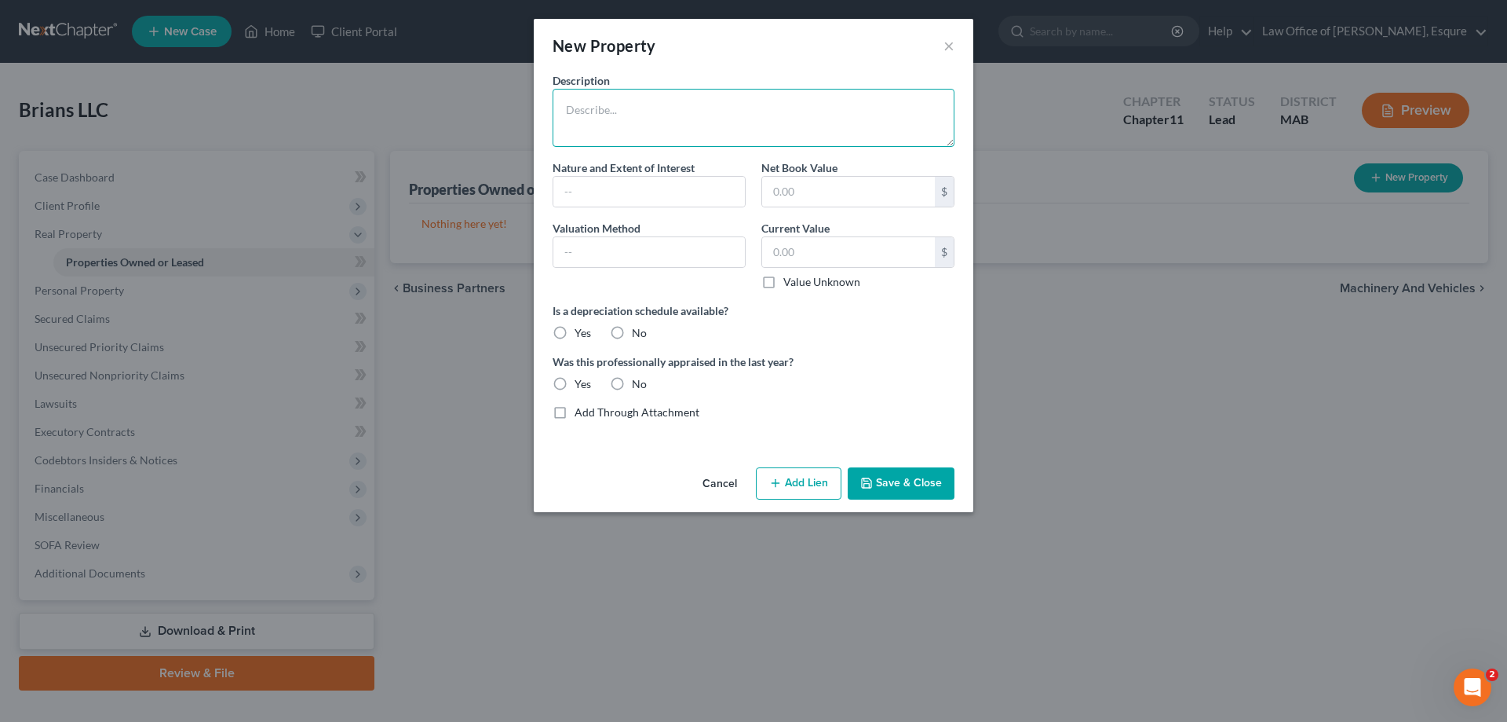
click at [601, 115] on textarea at bounding box center [754, 118] width 402 height 58
type textarea "[STREET_ADDRESS]"
click at [912, 481] on button "Save & Close" at bounding box center [901, 483] width 107 height 33
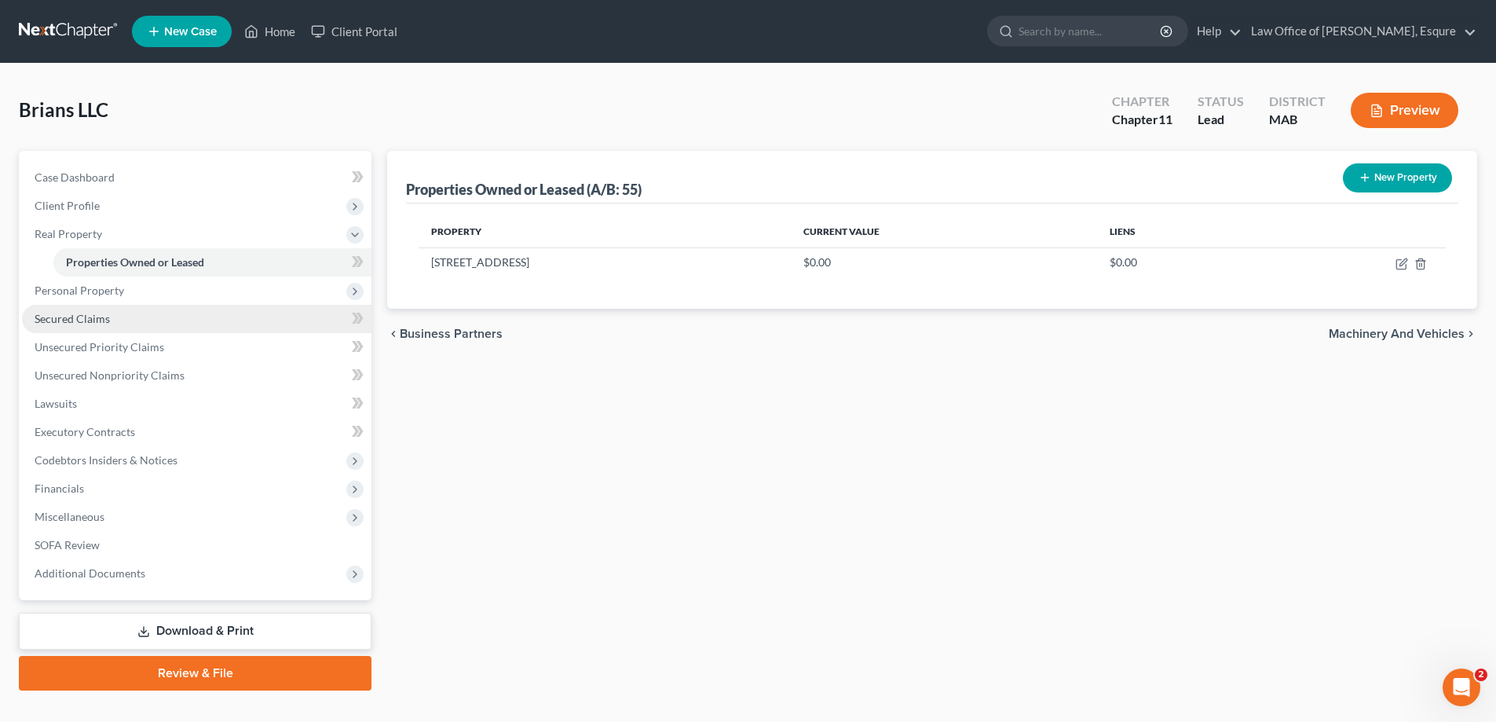
click at [64, 320] on span "Secured Claims" at bounding box center [72, 318] width 75 height 13
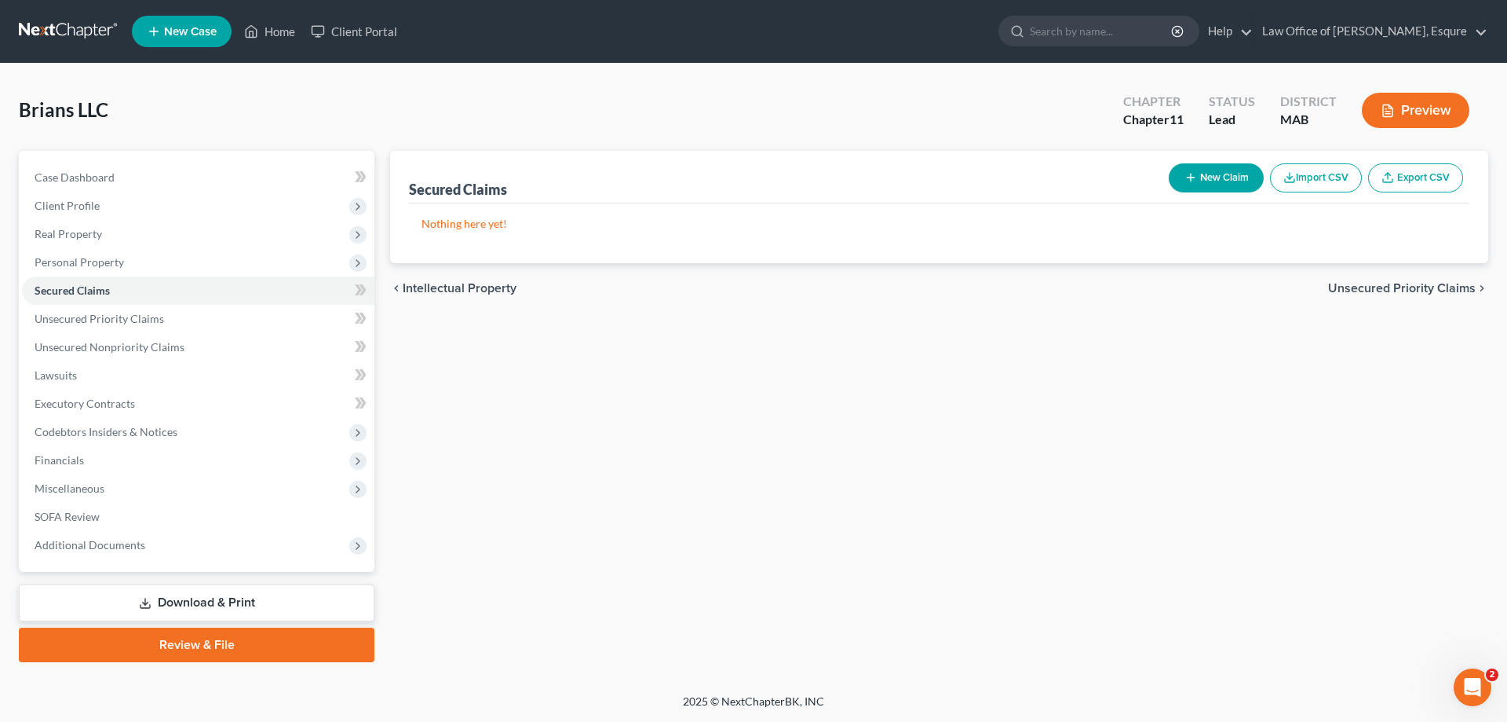
click at [214, 646] on link "Review & File" at bounding box center [197, 644] width 356 height 35
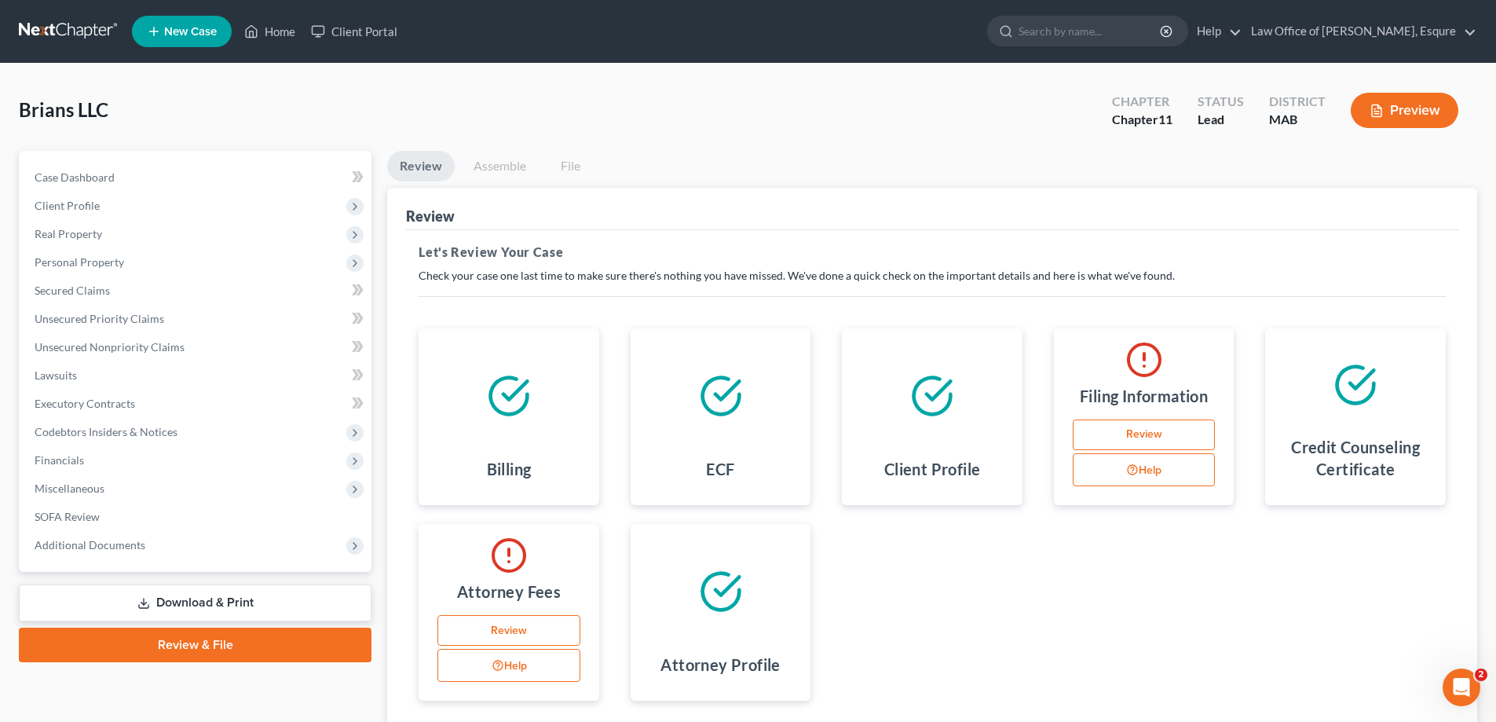
click at [1155, 431] on link "Review" at bounding box center [1144, 434] width 143 height 31
select select "1"
select select "39"
select select "0"
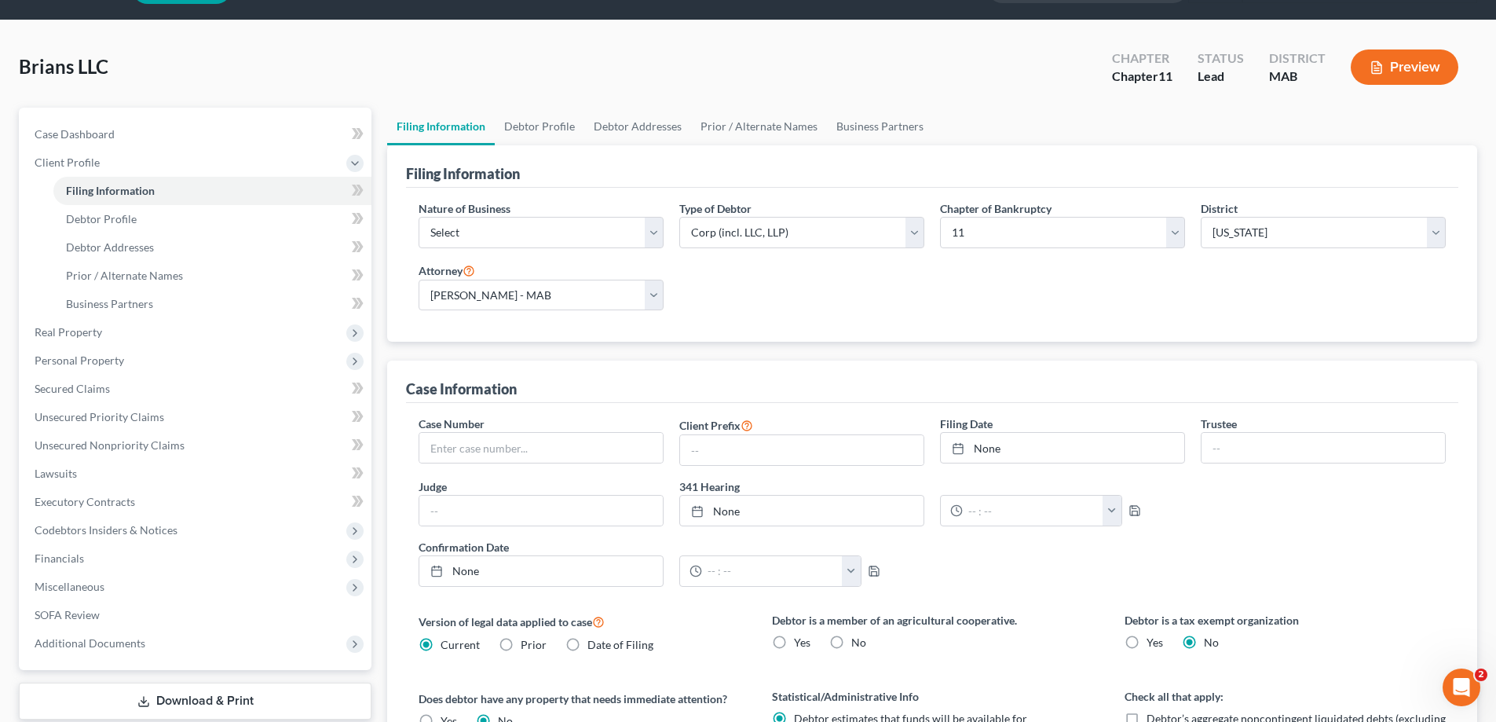
scroll to position [79, 0]
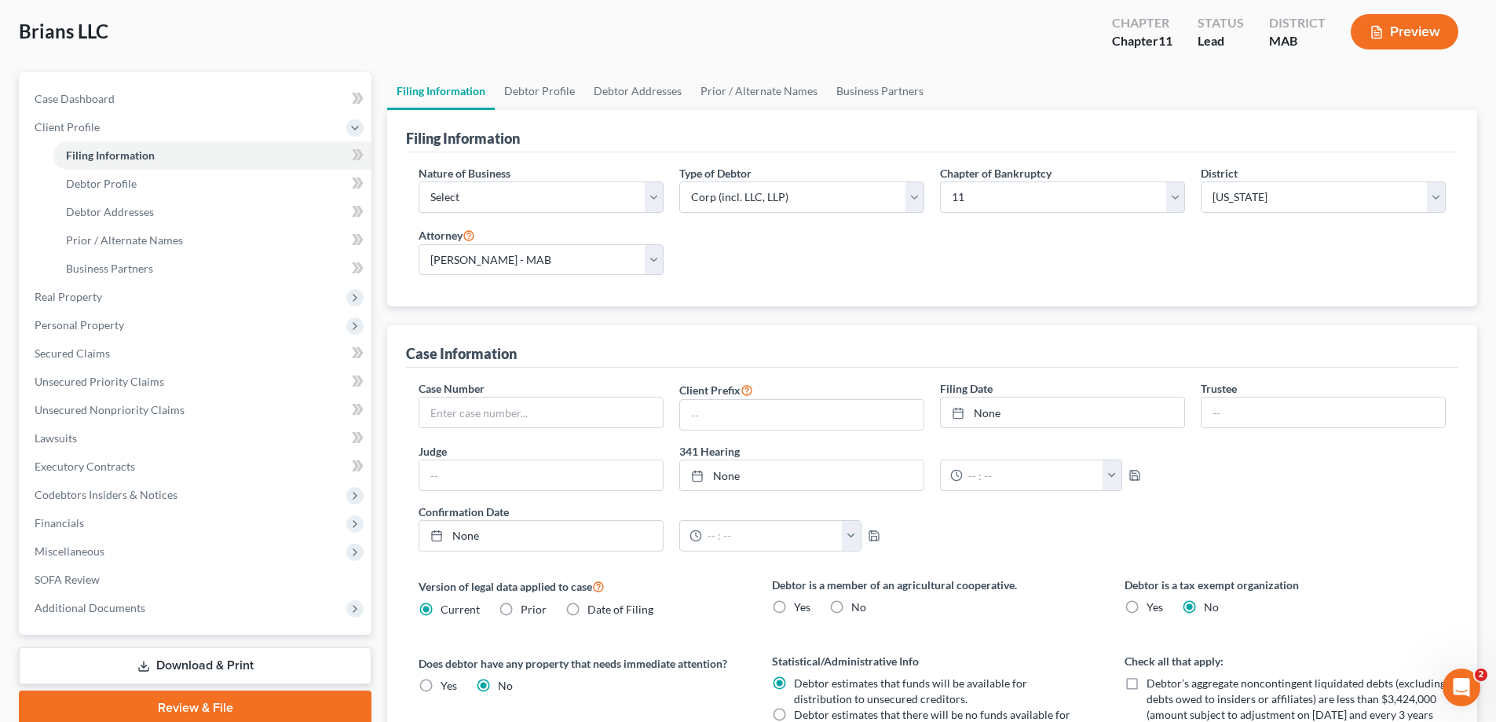
click at [851, 607] on label "No" at bounding box center [858, 607] width 15 height 16
click at [857, 607] on input "No" at bounding box center [862, 604] width 10 height 10
radio input "true"
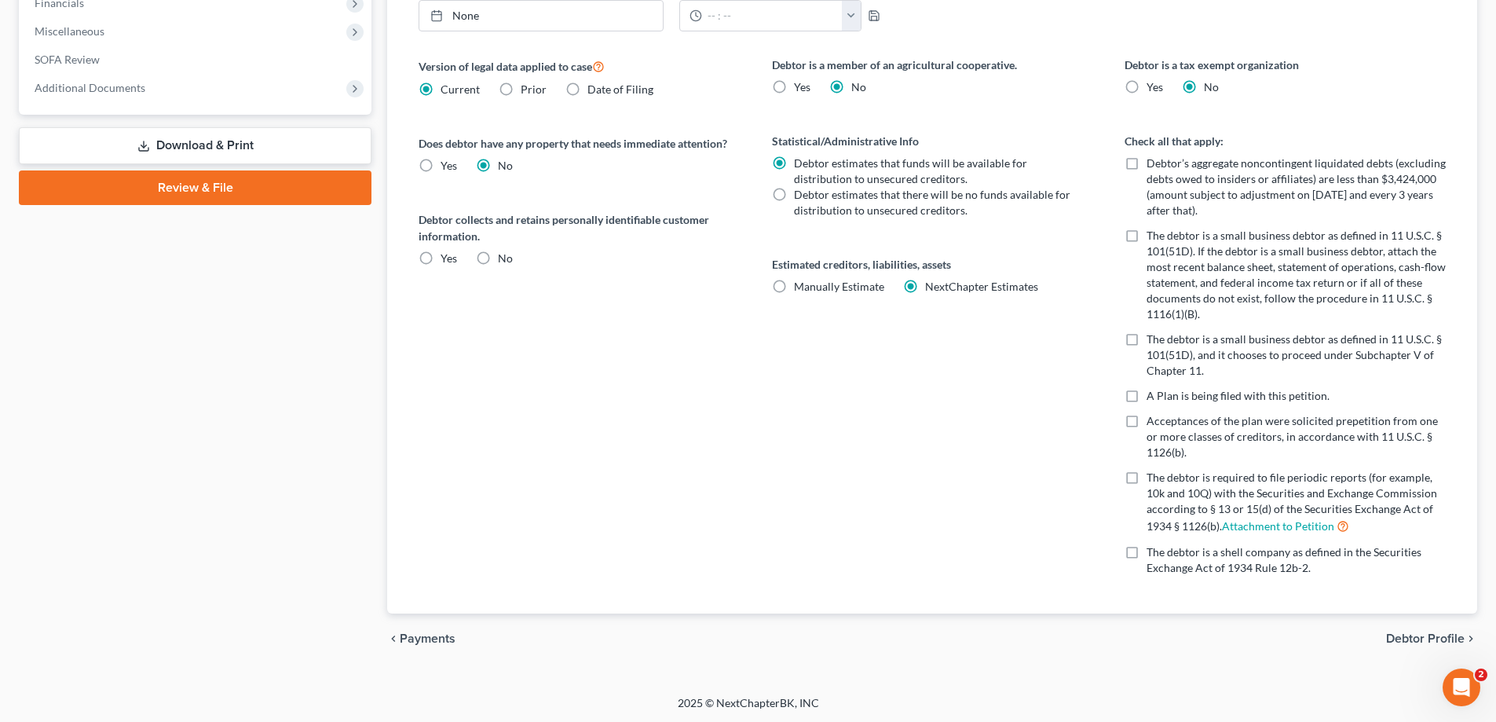
scroll to position [600, 0]
click at [498, 258] on label "No" at bounding box center [505, 257] width 15 height 16
click at [504, 258] on input "No" at bounding box center [509, 254] width 10 height 10
radio input "true"
click at [794, 283] on label "Manually Estimate Manually Estimate" at bounding box center [839, 285] width 90 height 16
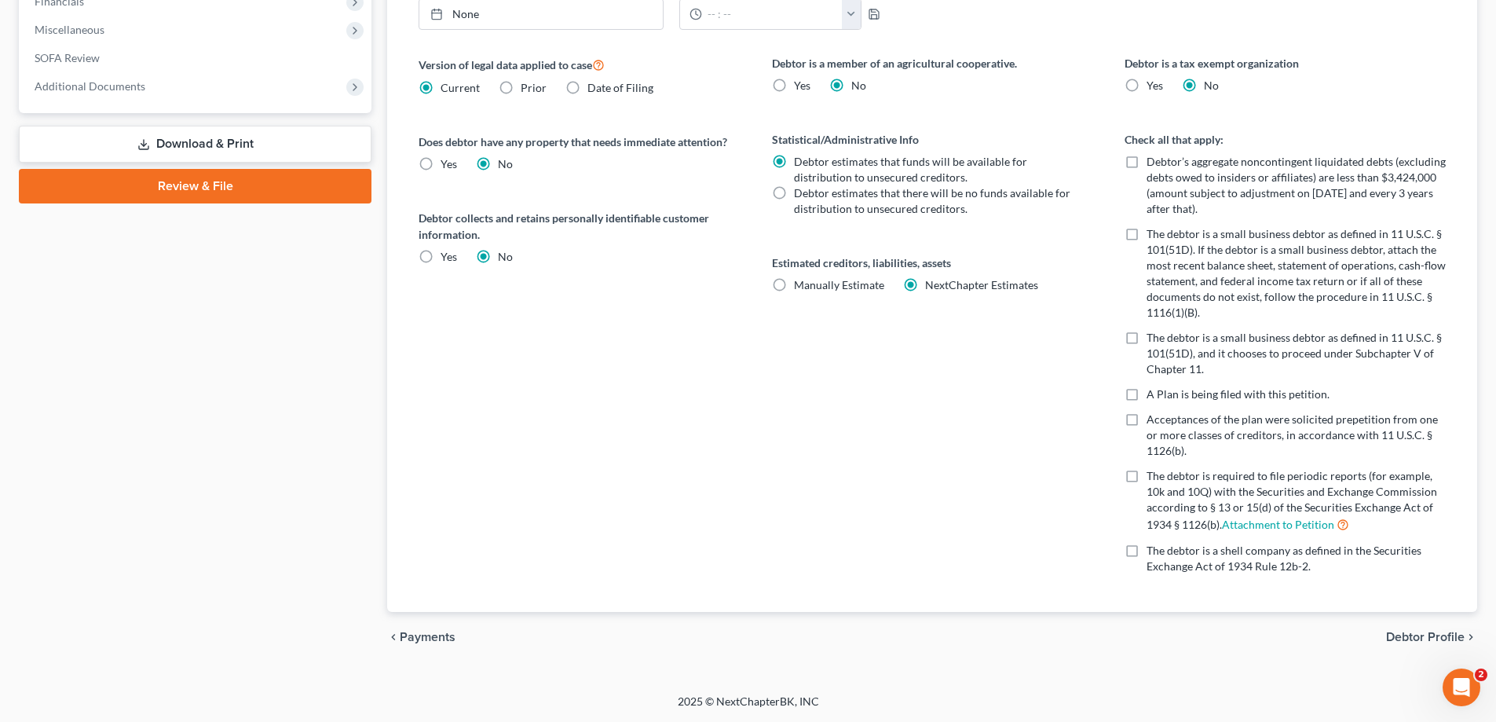
click at [800, 283] on input "Manually Estimate Manually Estimate" at bounding box center [805, 282] width 10 height 10
radio input "true"
radio input "false"
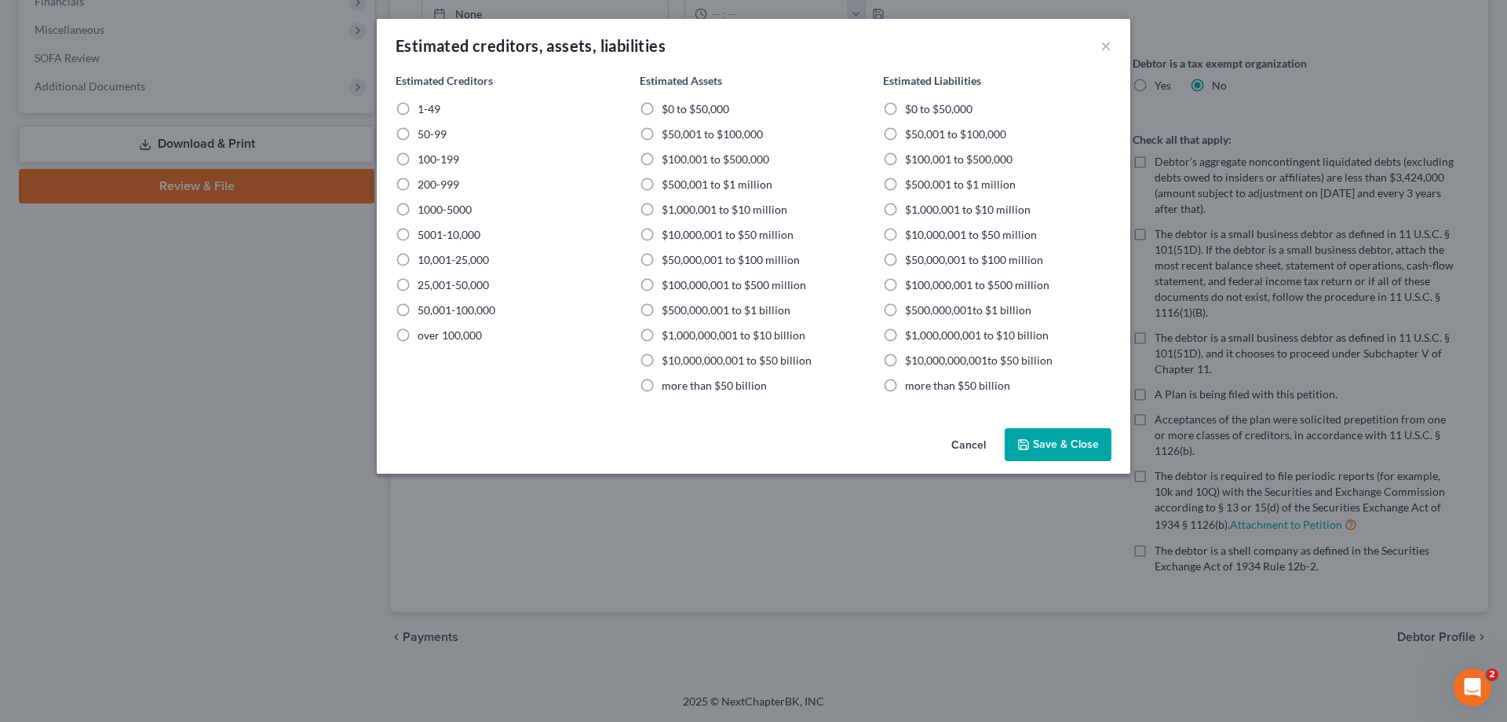
click at [418, 108] on label "1-49" at bounding box center [429, 109] width 23 height 16
click at [424, 108] on input "1-49" at bounding box center [429, 106] width 10 height 10
radio input "true"
click at [662, 234] on label "$10,000,001 to $50 million" at bounding box center [728, 235] width 132 height 16
click at [668, 234] on input "$10,000,001 to $50 million" at bounding box center [673, 232] width 10 height 10
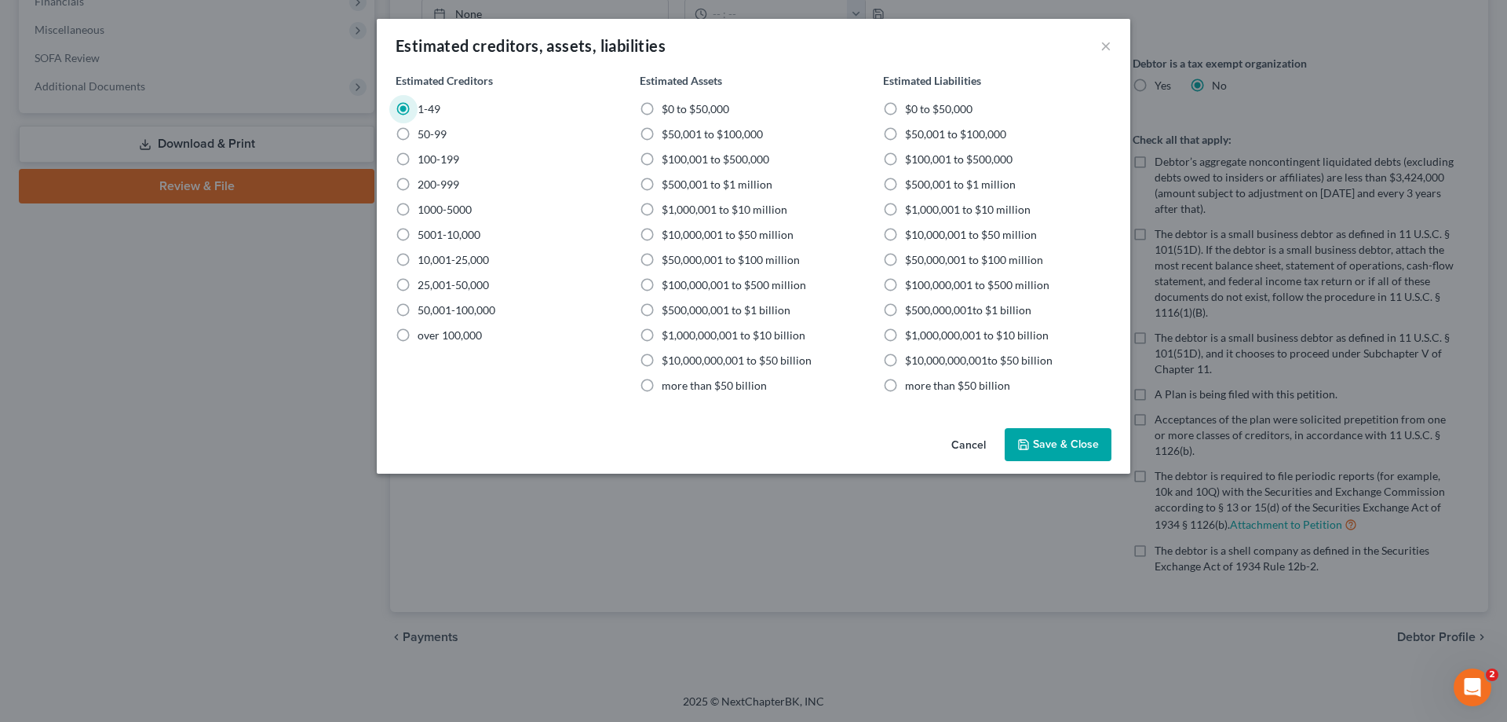
radio input "true"
click at [905, 236] on label "$10,000,001 to $50 million" at bounding box center [971, 235] width 132 height 16
click at [912, 236] on input "$10,000,001 to $50 million" at bounding box center [917, 232] width 10 height 10
radio input "true"
click at [1087, 440] on button "Save & Close" at bounding box center [1058, 444] width 107 height 33
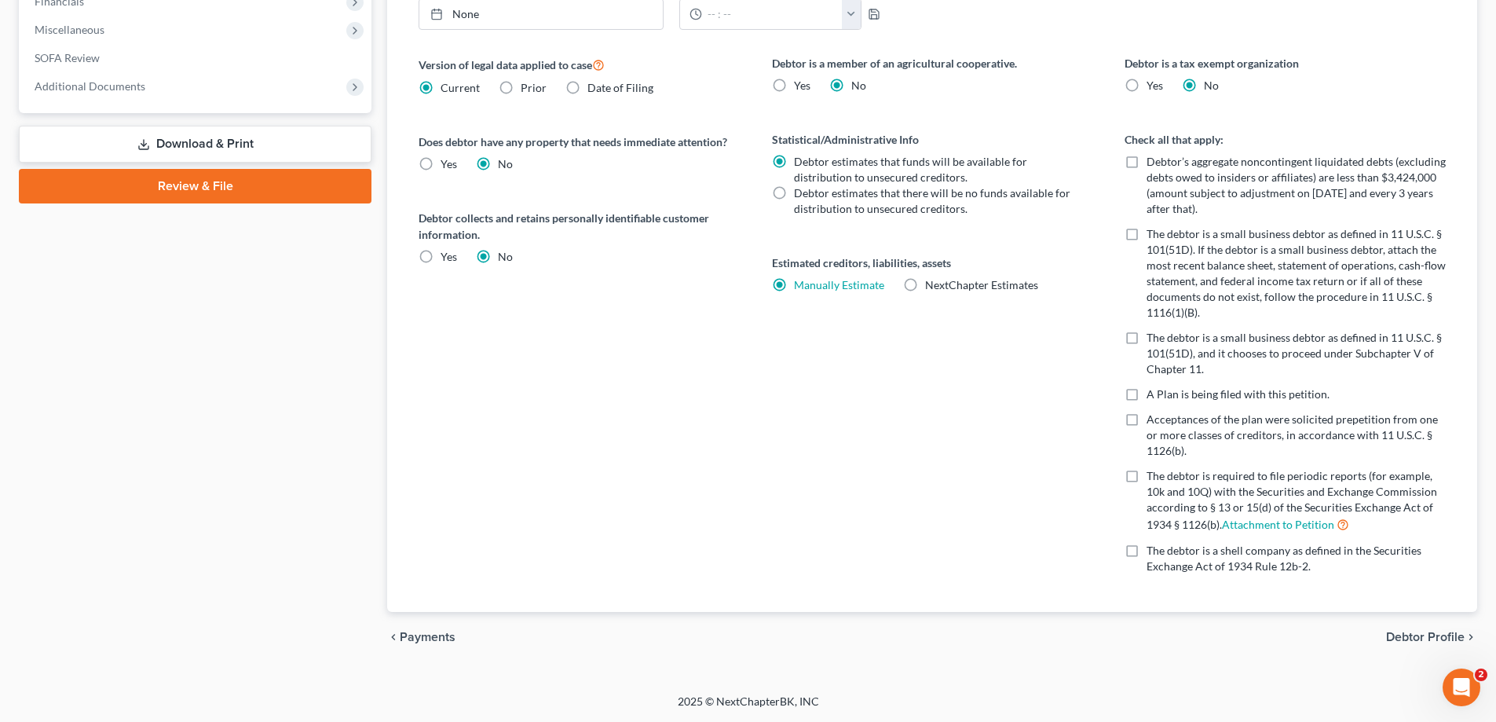
click at [1433, 632] on span "Debtor Profile" at bounding box center [1425, 636] width 79 height 13
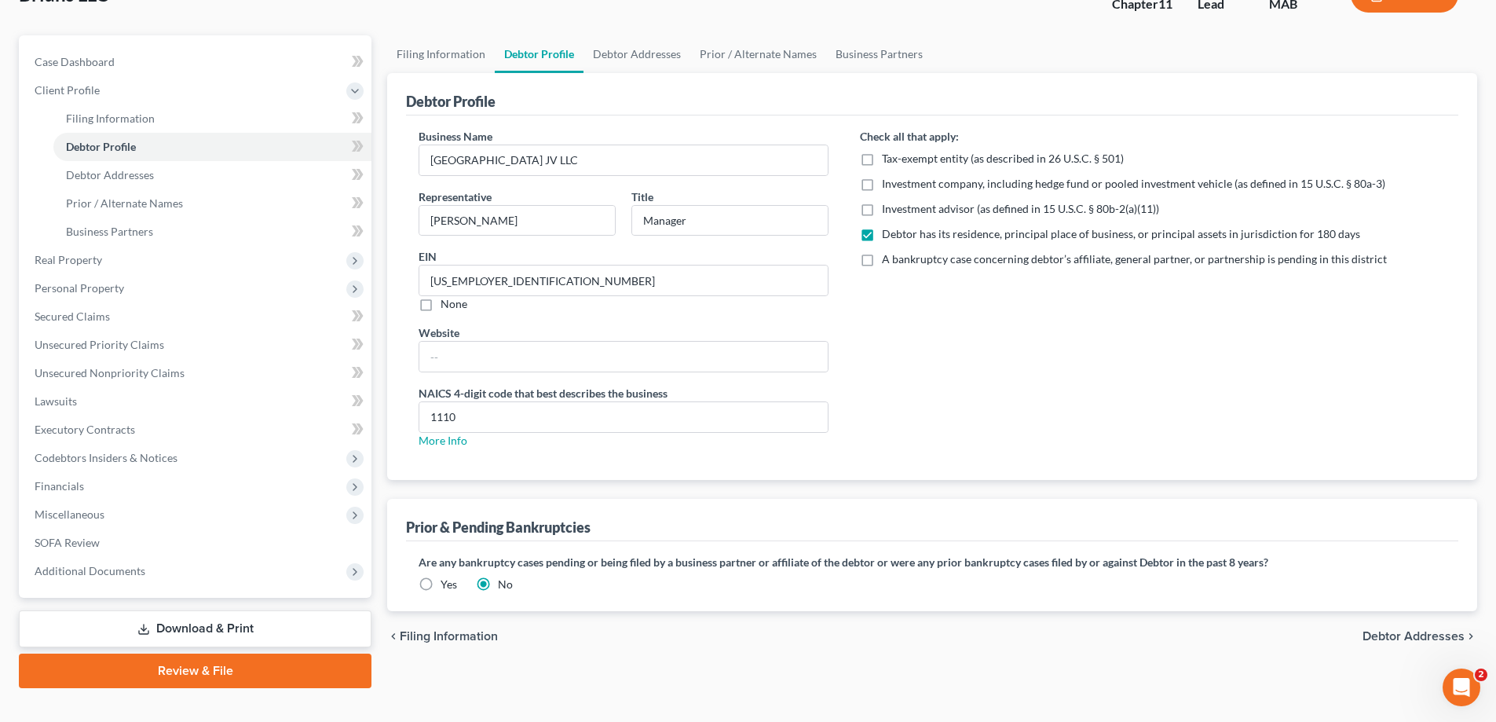
scroll to position [141, 0]
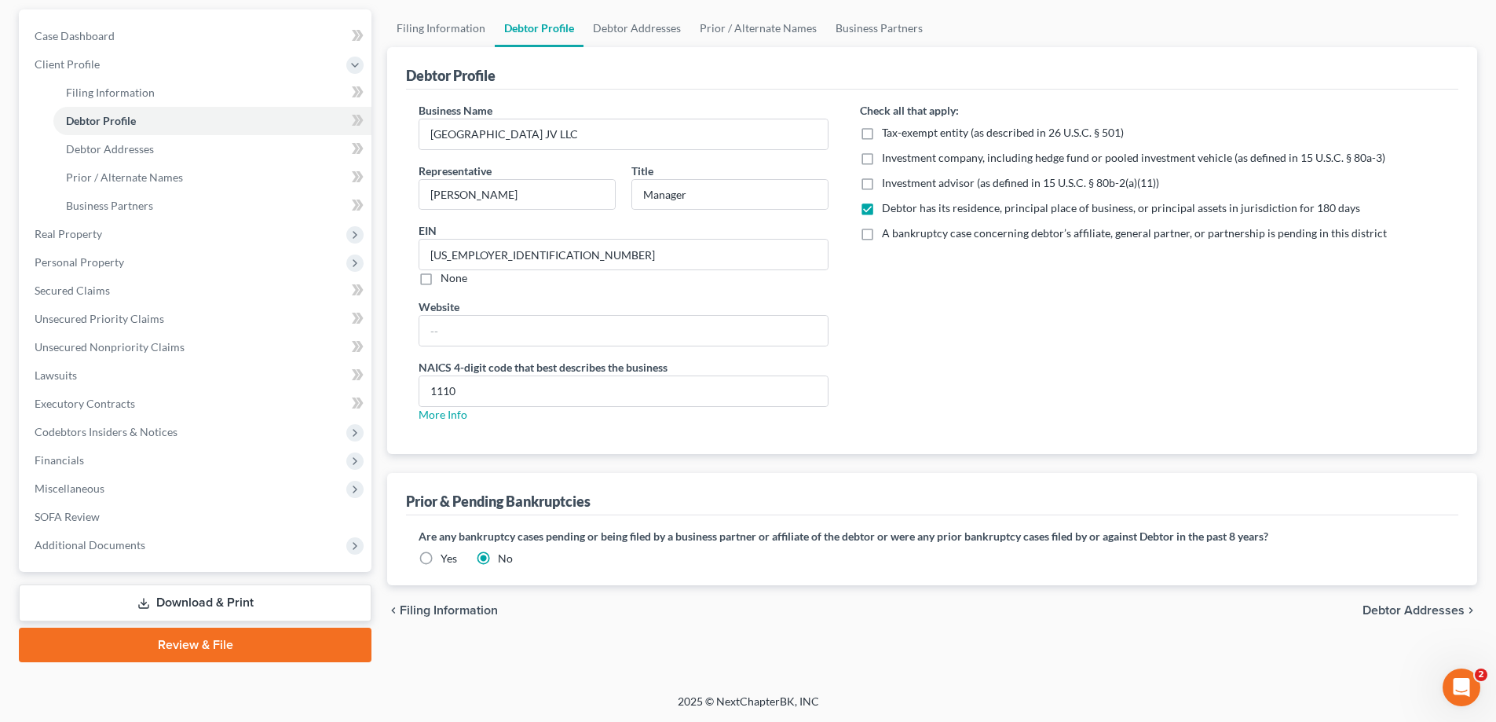
click at [1410, 608] on span "Debtor Addresses" at bounding box center [1413, 610] width 102 height 13
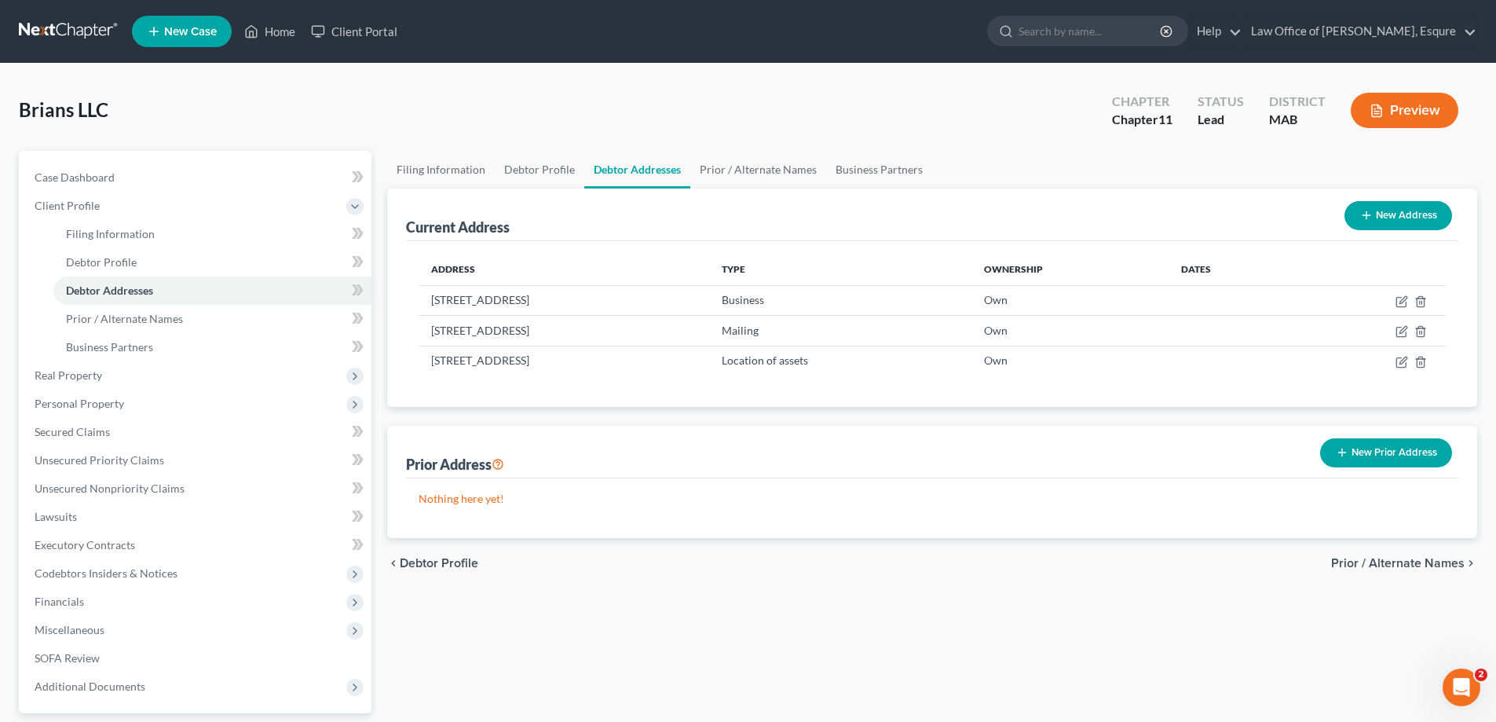
click at [1423, 565] on span "Prior / Alternate Names" at bounding box center [1397, 563] width 133 height 13
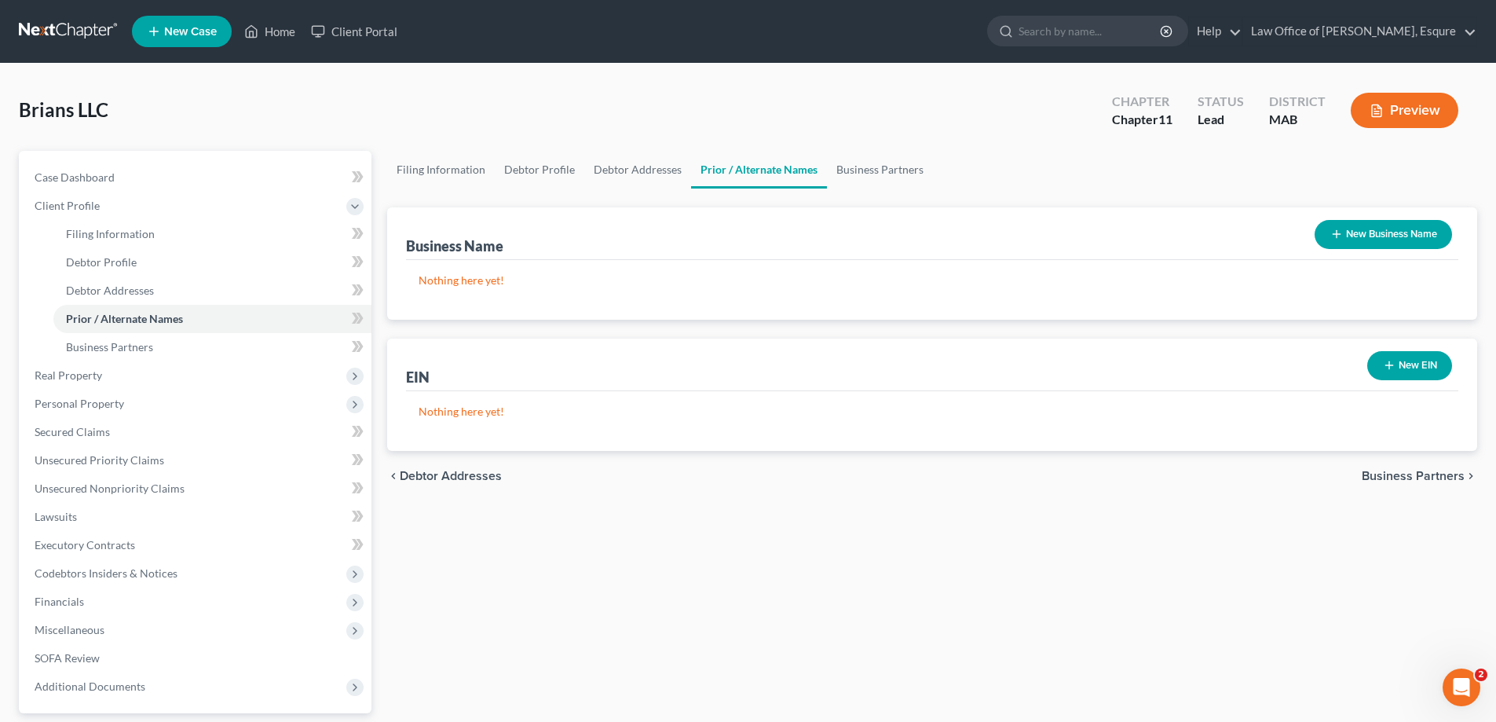
click at [1421, 475] on span "Business Partners" at bounding box center [1412, 476] width 103 height 13
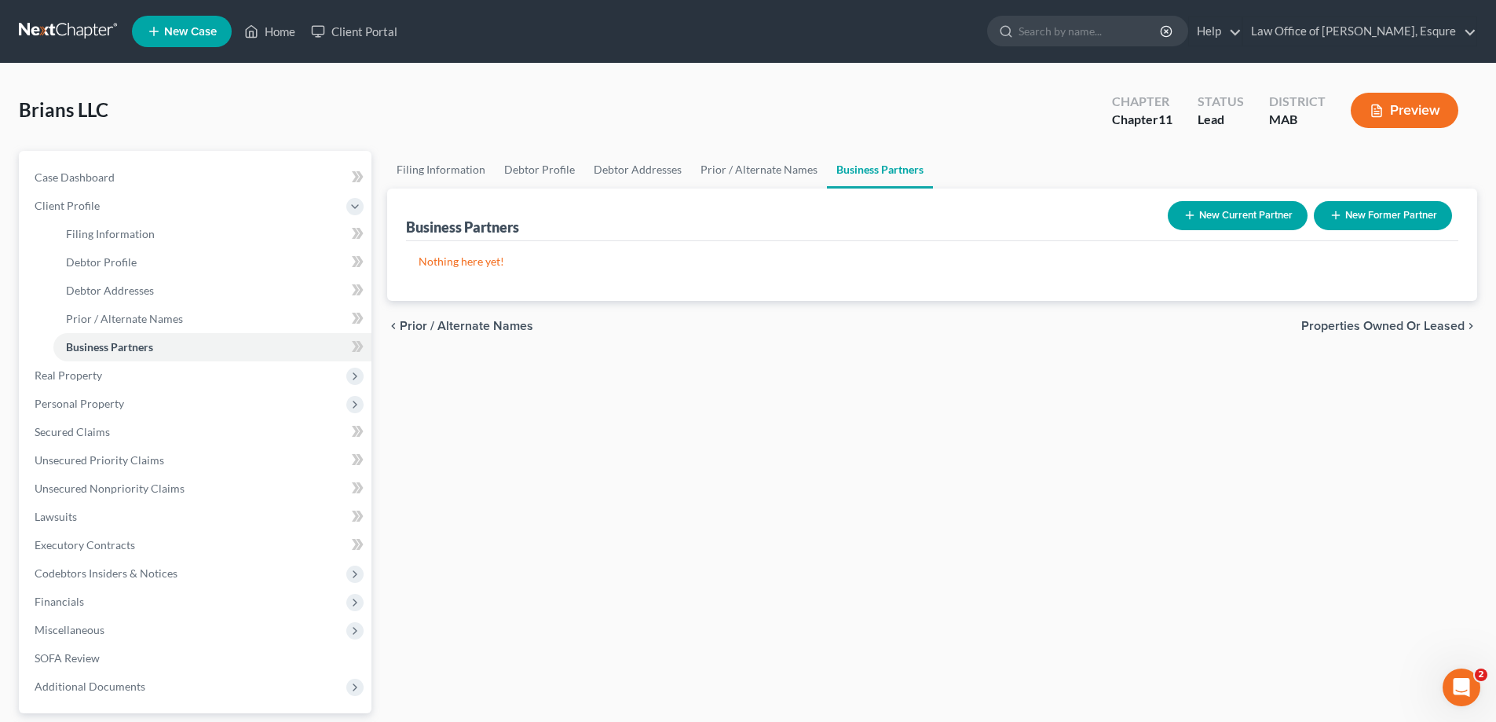
click at [1389, 327] on span "Properties Owned or Leased" at bounding box center [1382, 326] width 163 height 13
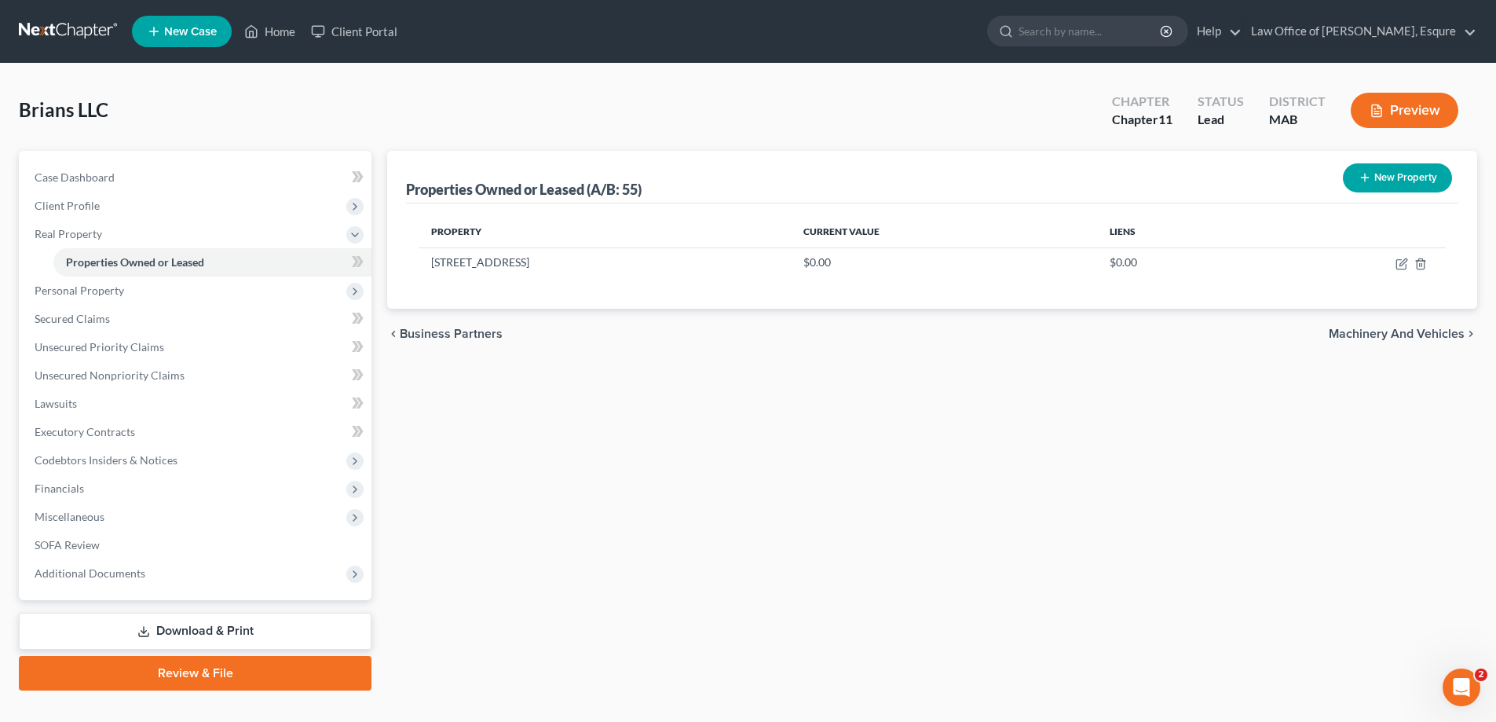
click at [1412, 332] on span "Machinery and Vehicles" at bounding box center [1396, 333] width 136 height 13
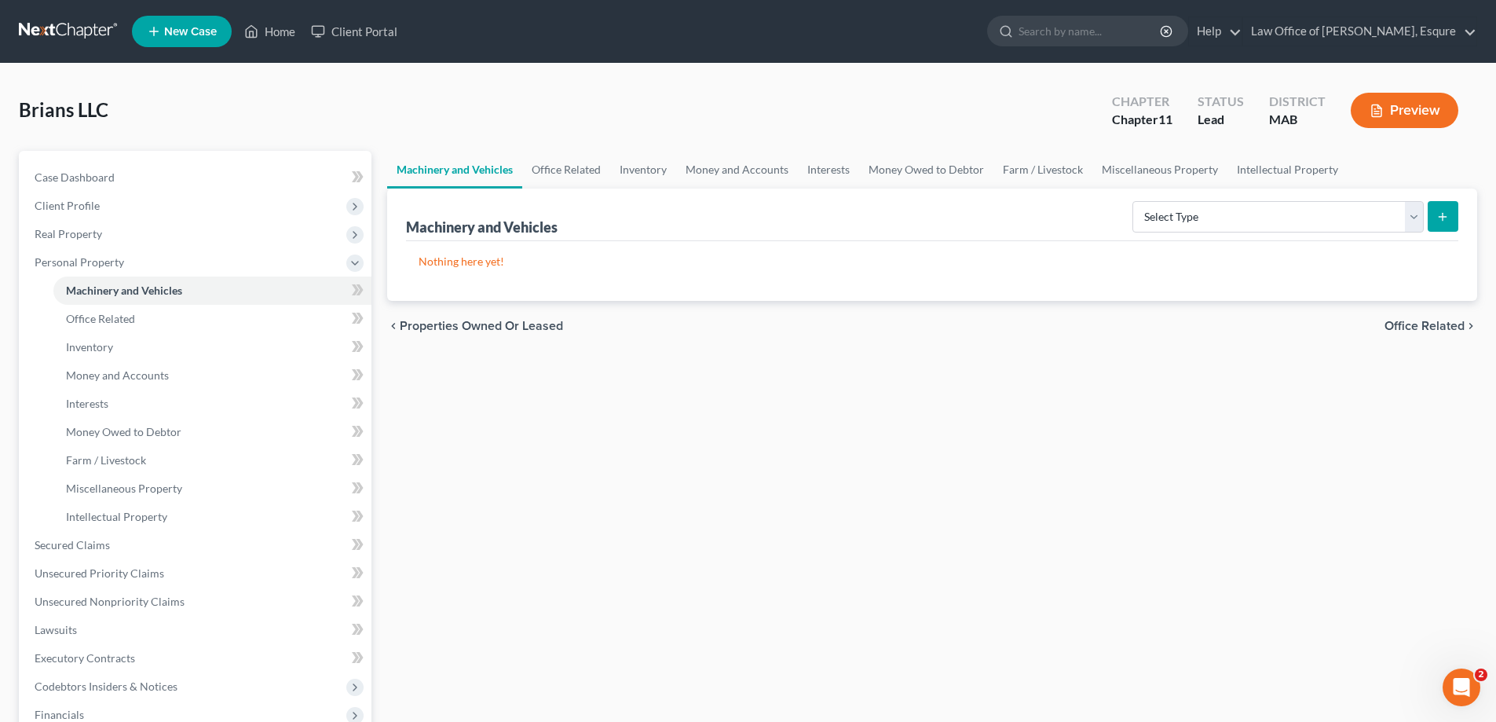
click at [1409, 324] on span "Office Related" at bounding box center [1424, 326] width 80 height 13
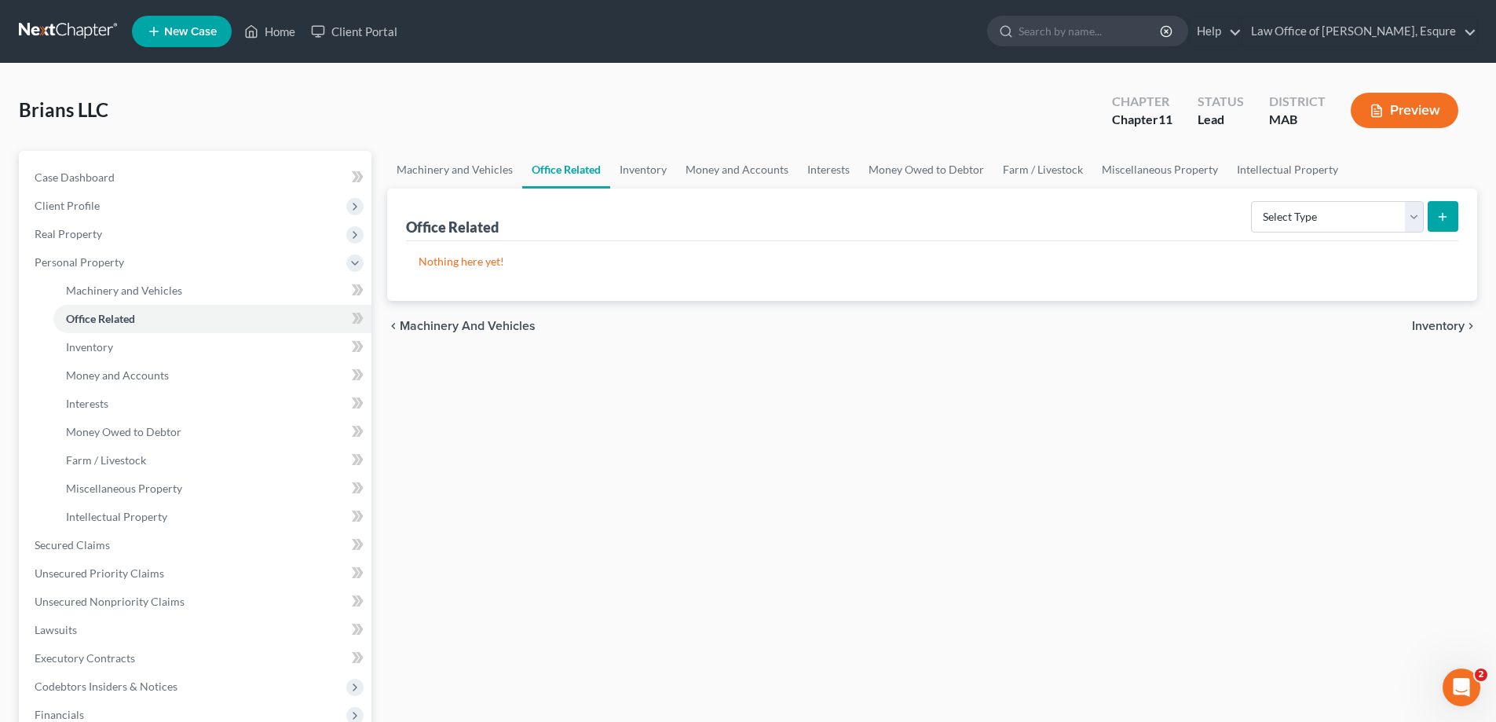
click at [1430, 323] on span "Inventory" at bounding box center [1438, 326] width 53 height 13
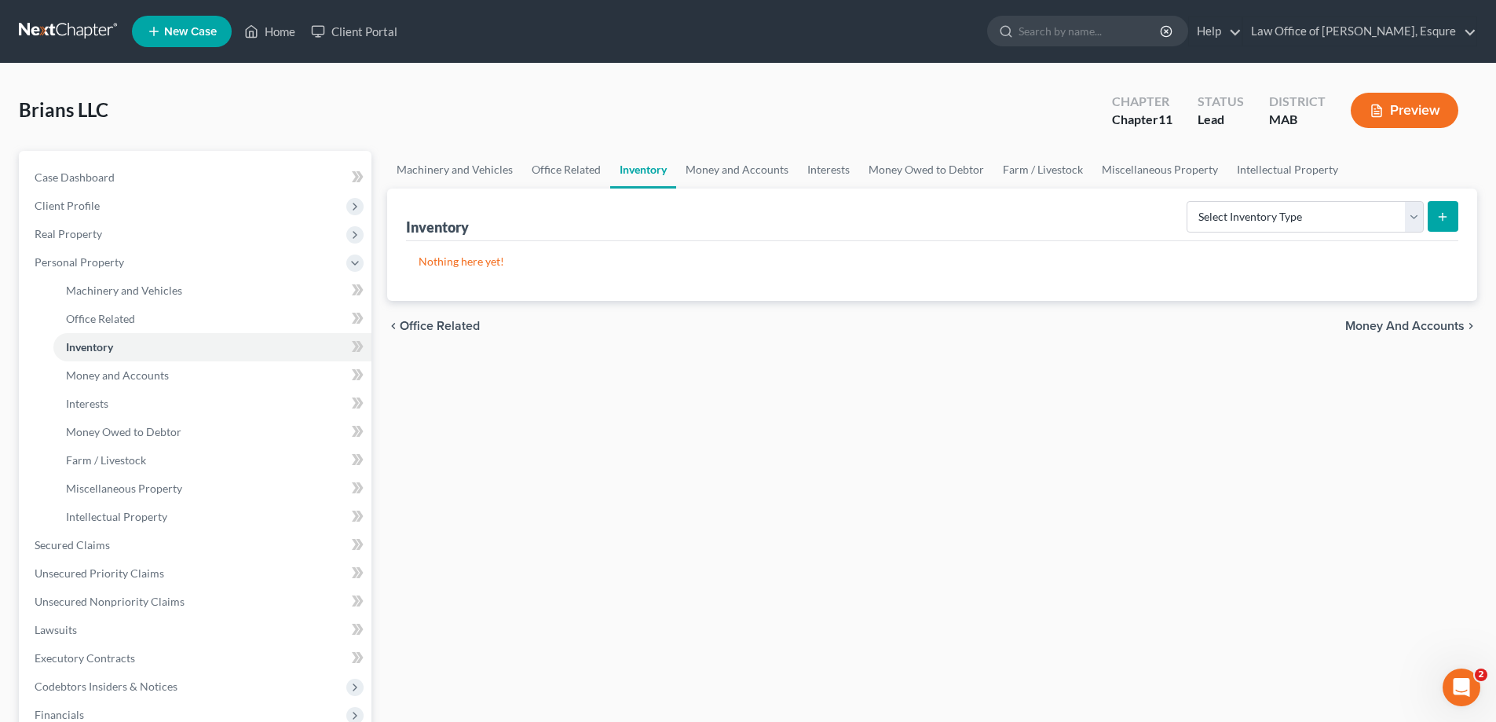
click at [1430, 323] on span "Money and Accounts" at bounding box center [1404, 326] width 119 height 13
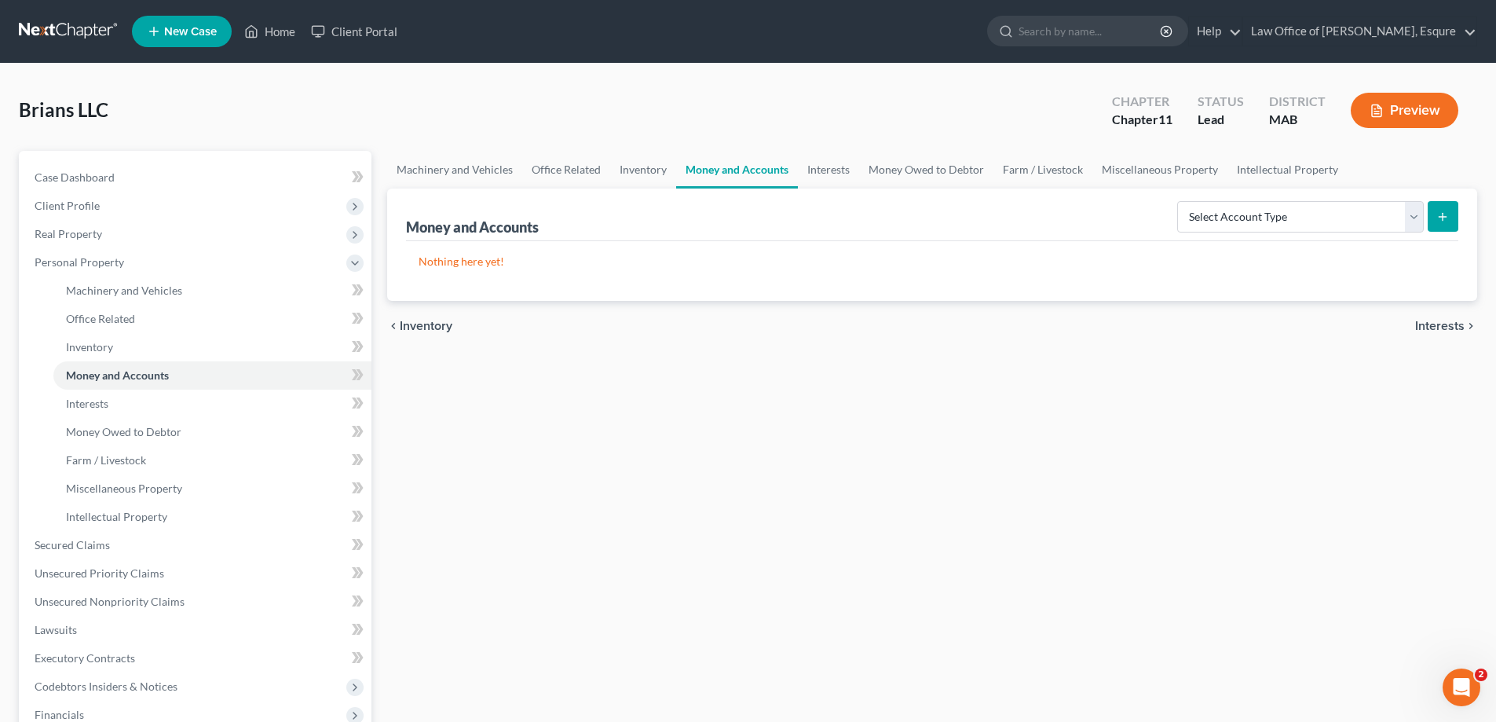
click at [1430, 323] on span "Interests" at bounding box center [1439, 326] width 49 height 13
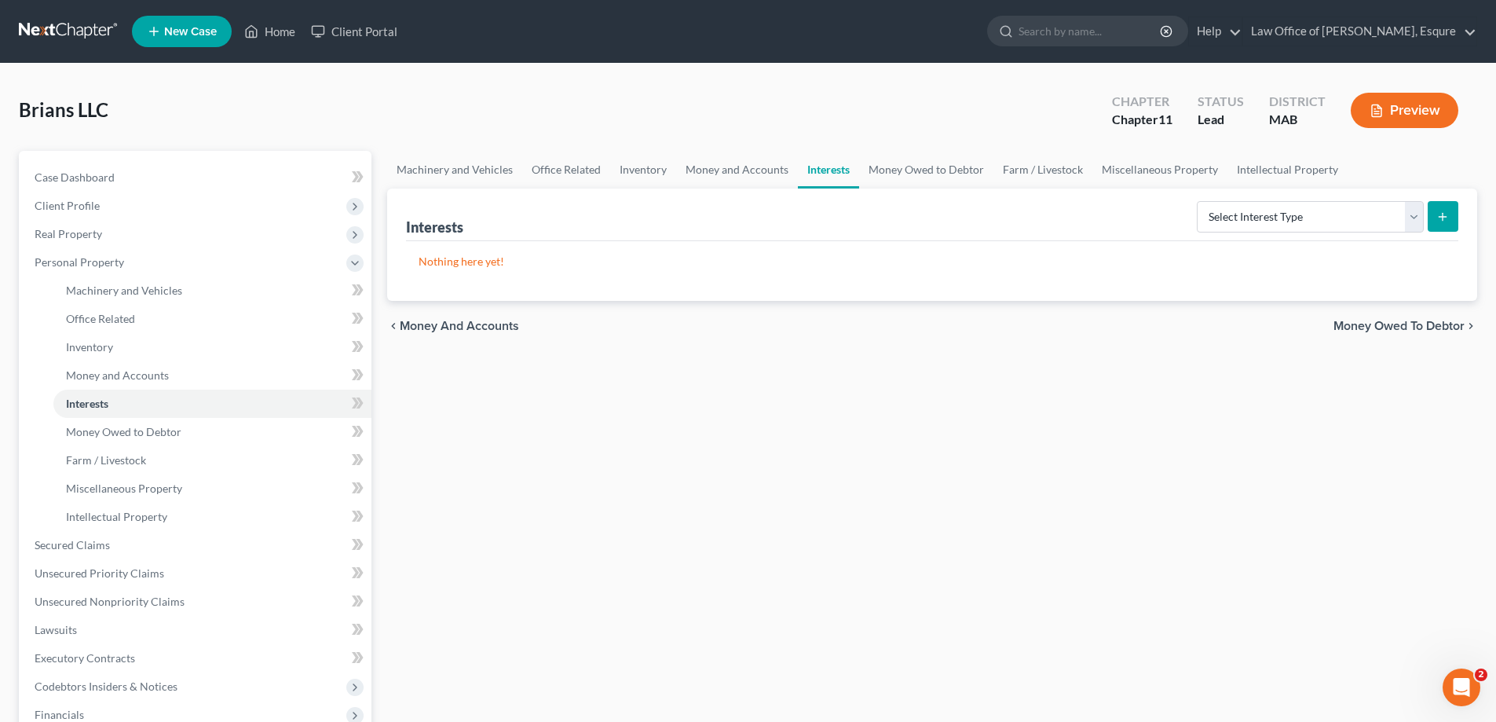
click at [1430, 323] on span "Money Owed to Debtor" at bounding box center [1398, 326] width 131 height 13
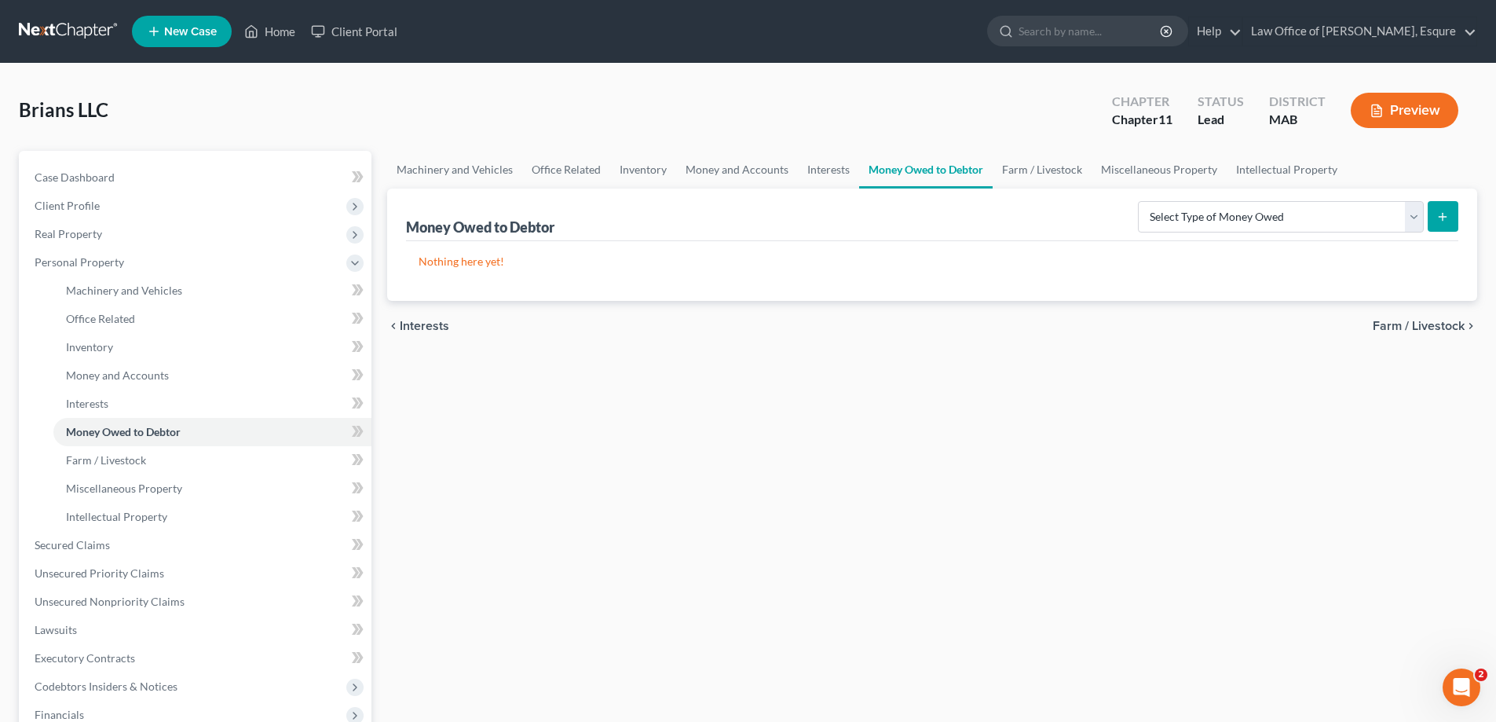
click at [1430, 323] on span "Farm / Livestock" at bounding box center [1418, 326] width 92 height 13
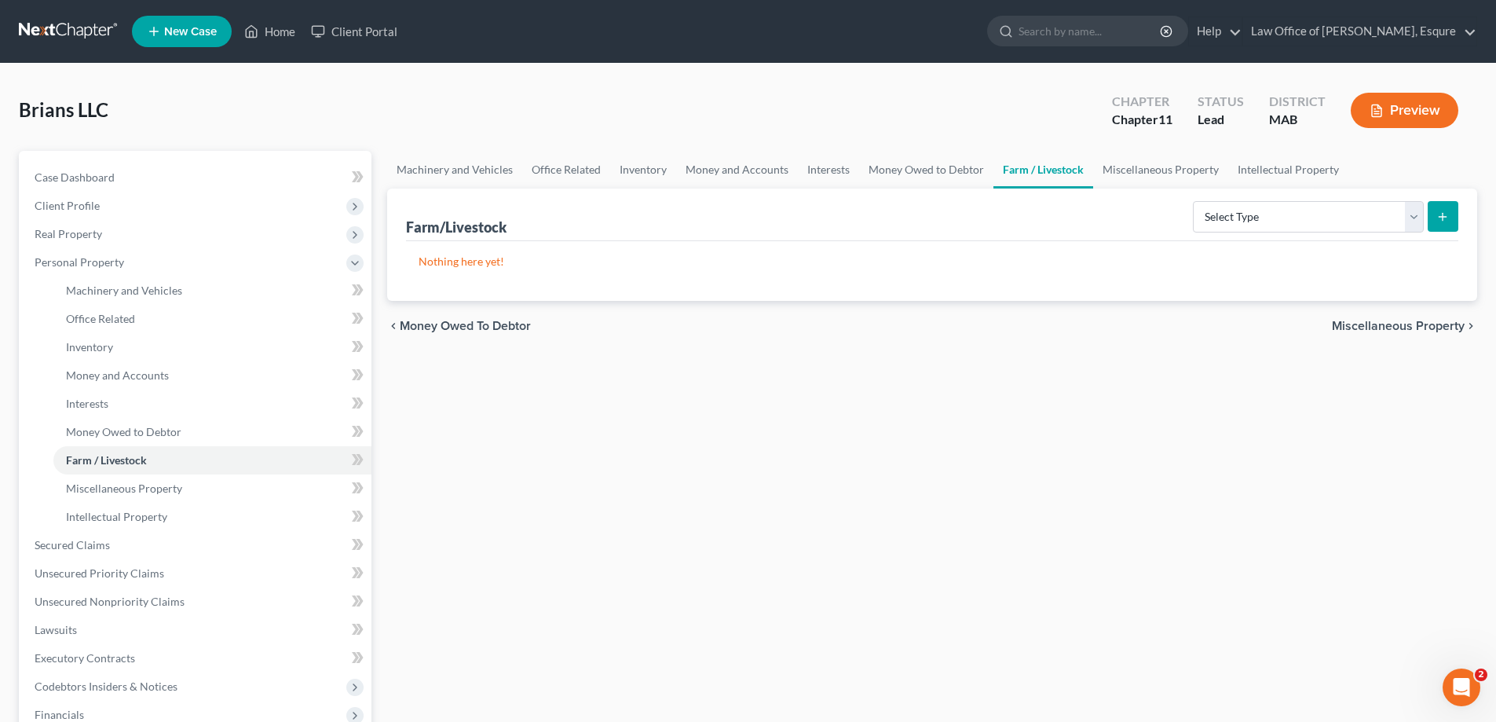
click at [1429, 327] on span "Miscellaneous Property" at bounding box center [1398, 326] width 133 height 13
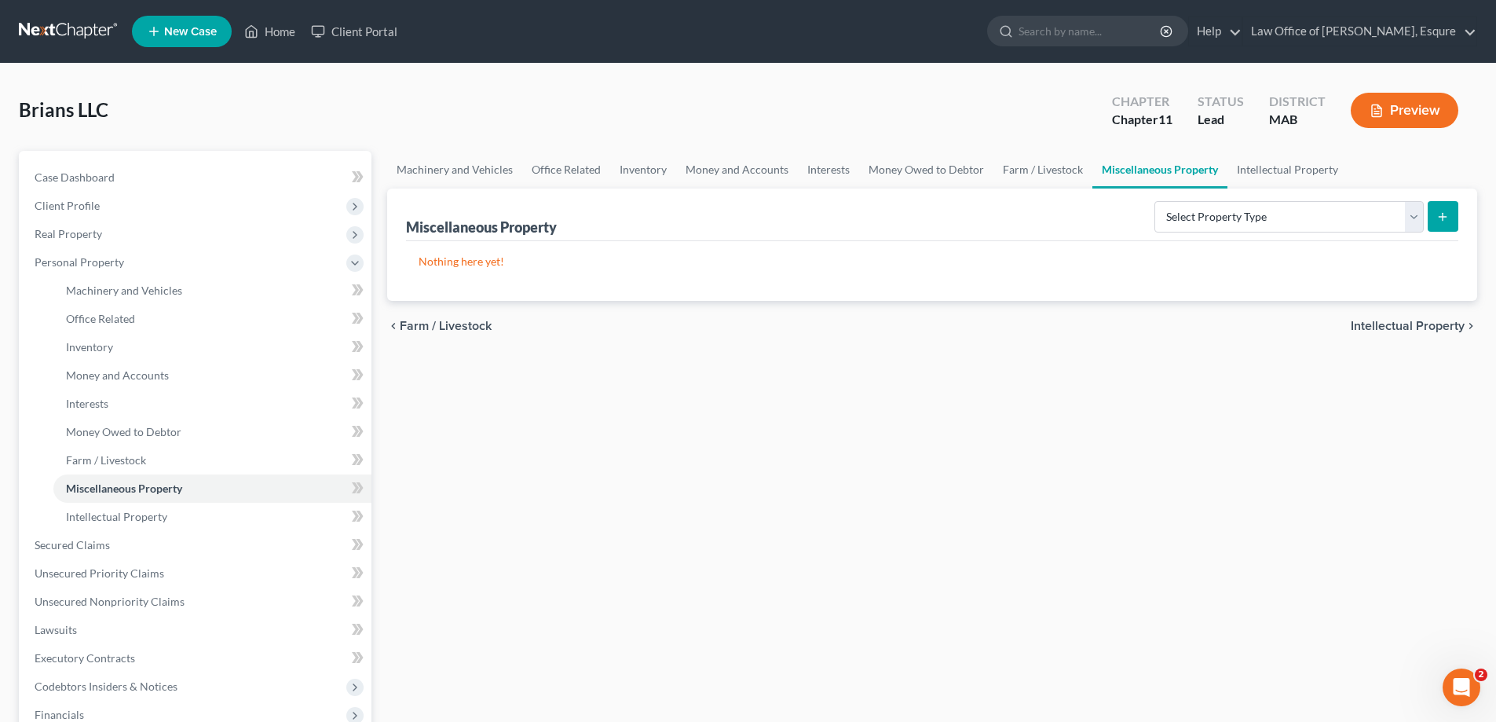
click at [1426, 328] on span "Intellectual Property" at bounding box center [1407, 326] width 114 height 13
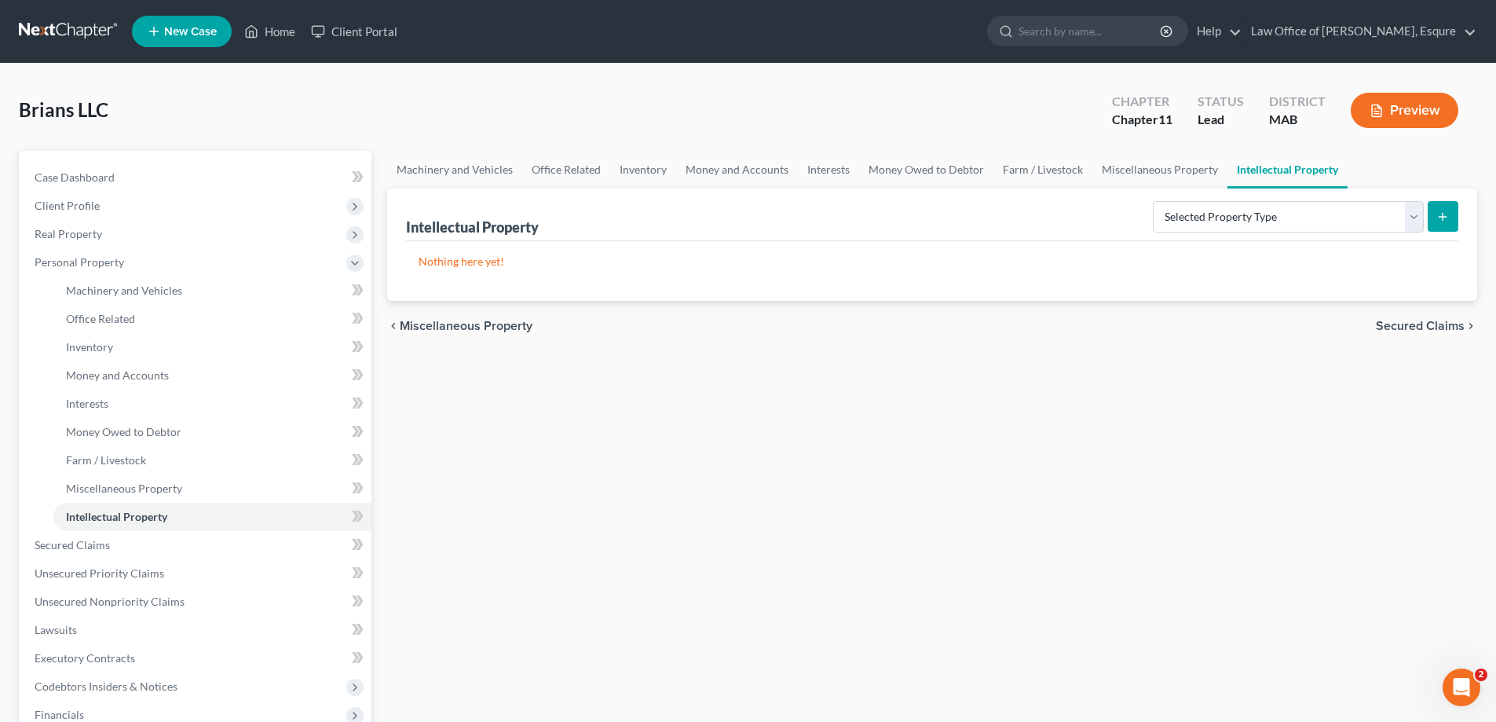
click at [1424, 325] on span "Secured Claims" at bounding box center [1420, 326] width 89 height 13
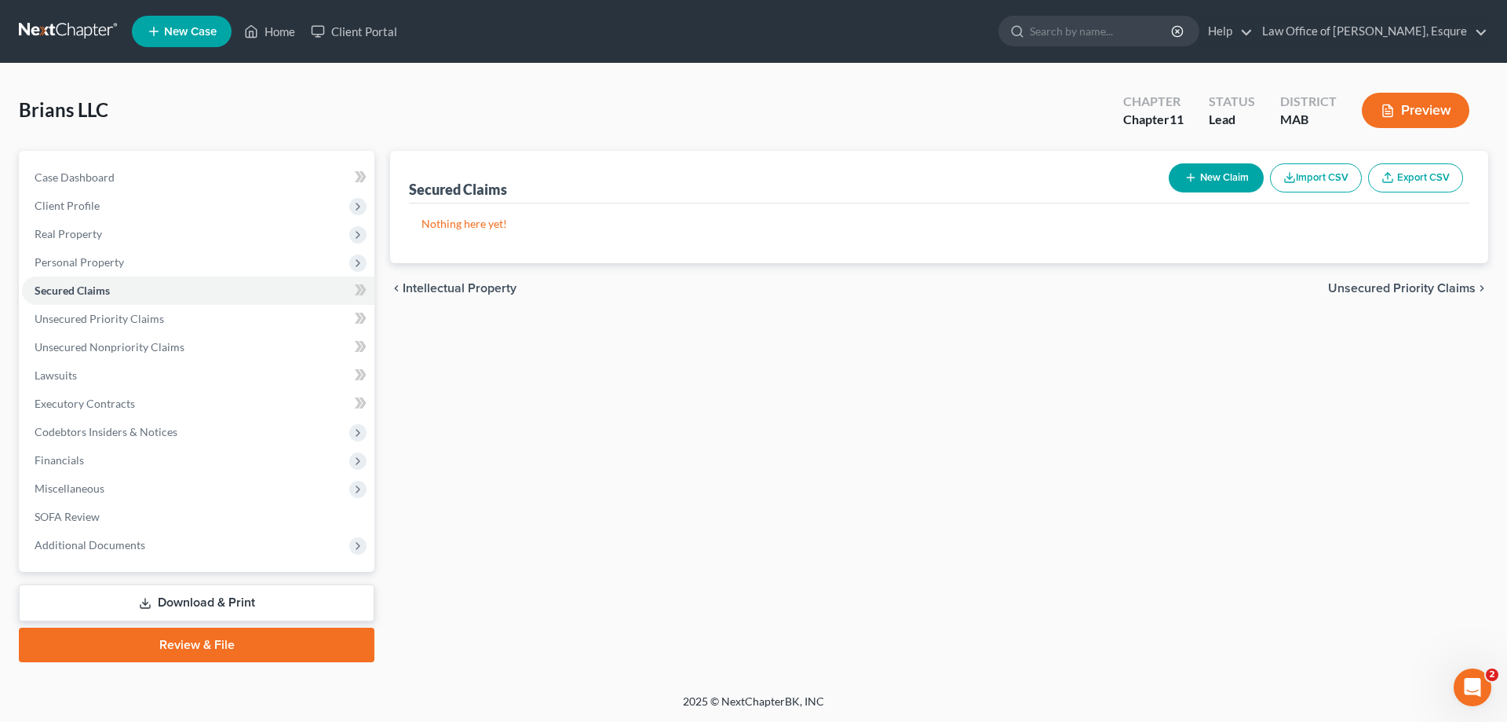
click at [1226, 178] on button "New Claim" at bounding box center [1216, 177] width 95 height 29
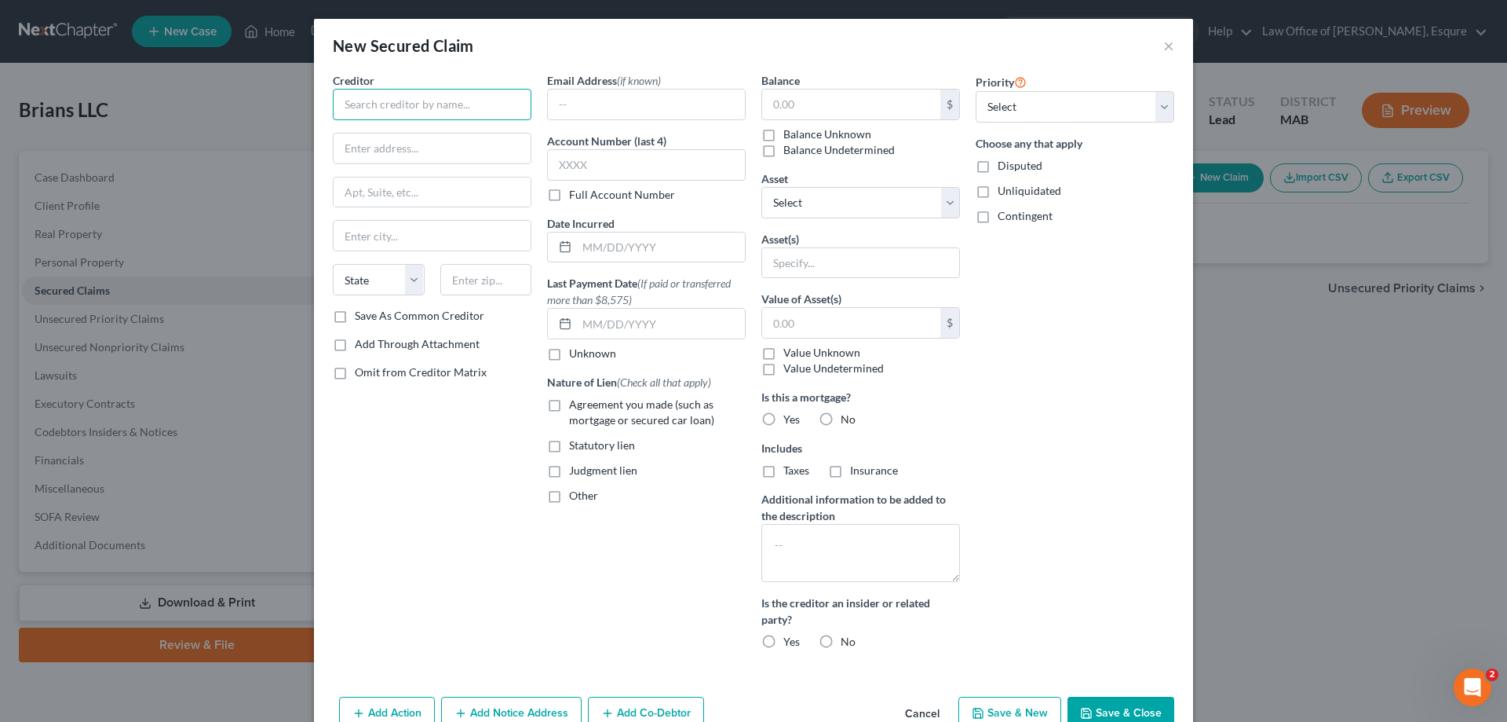
click at [363, 103] on input "text" at bounding box center [432, 104] width 199 height 31
type input "Avidia"
click at [388, 148] on input "text" at bounding box center [432, 148] width 197 height 30
type input "[STREET_ADDRESS]"
click at [378, 233] on input "text" at bounding box center [432, 236] width 197 height 30
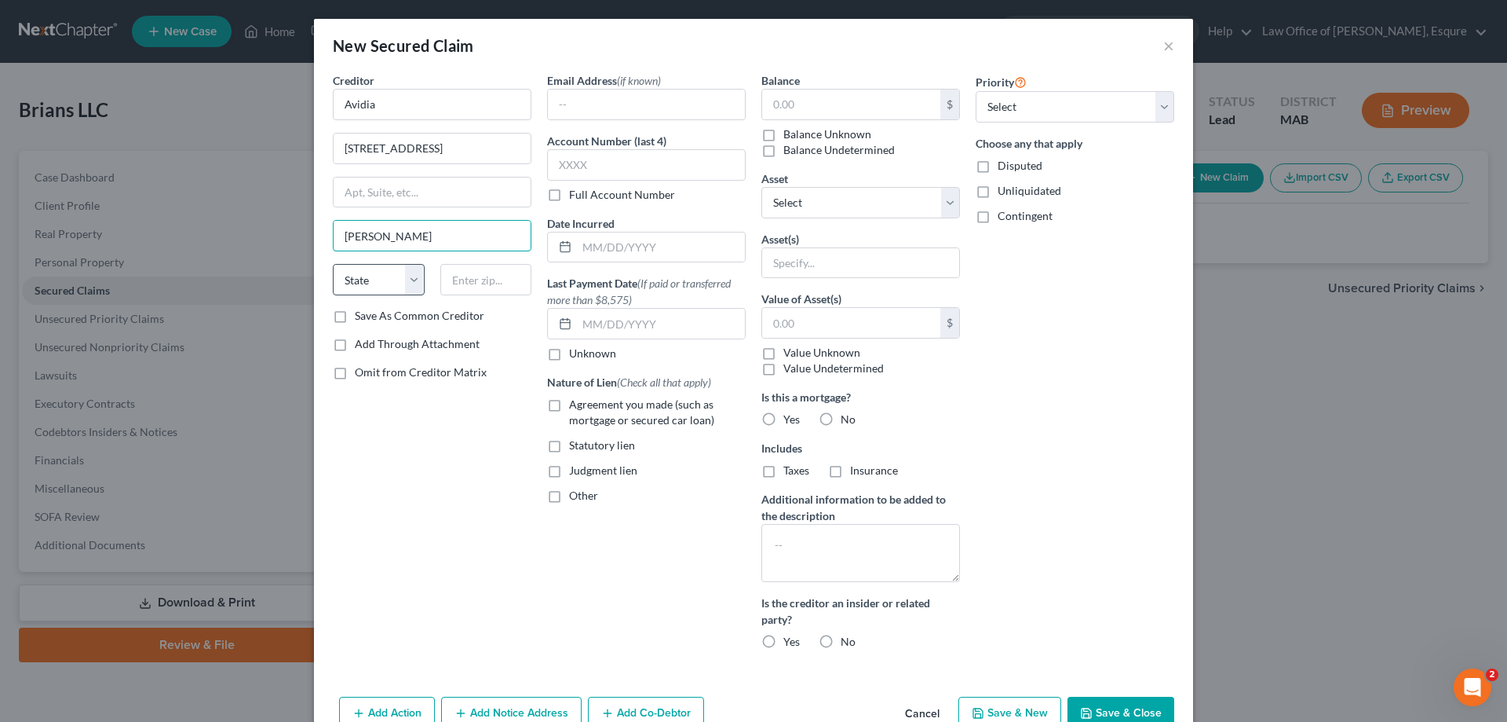
type input "[PERSON_NAME]"
click at [379, 283] on select "State [US_STATE] AK AR AZ CA CO CT DE DC [GEOGRAPHIC_DATA] [GEOGRAPHIC_DATA] GU…" at bounding box center [379, 279] width 92 height 31
select select "22"
click at [333, 264] on select "State [US_STATE] AK AR AZ CA CO CT DE DC [GEOGRAPHIC_DATA] [GEOGRAPHIC_DATA] GU…" at bounding box center [379, 279] width 92 height 31
click at [491, 282] on input "text" at bounding box center [486, 279] width 92 height 31
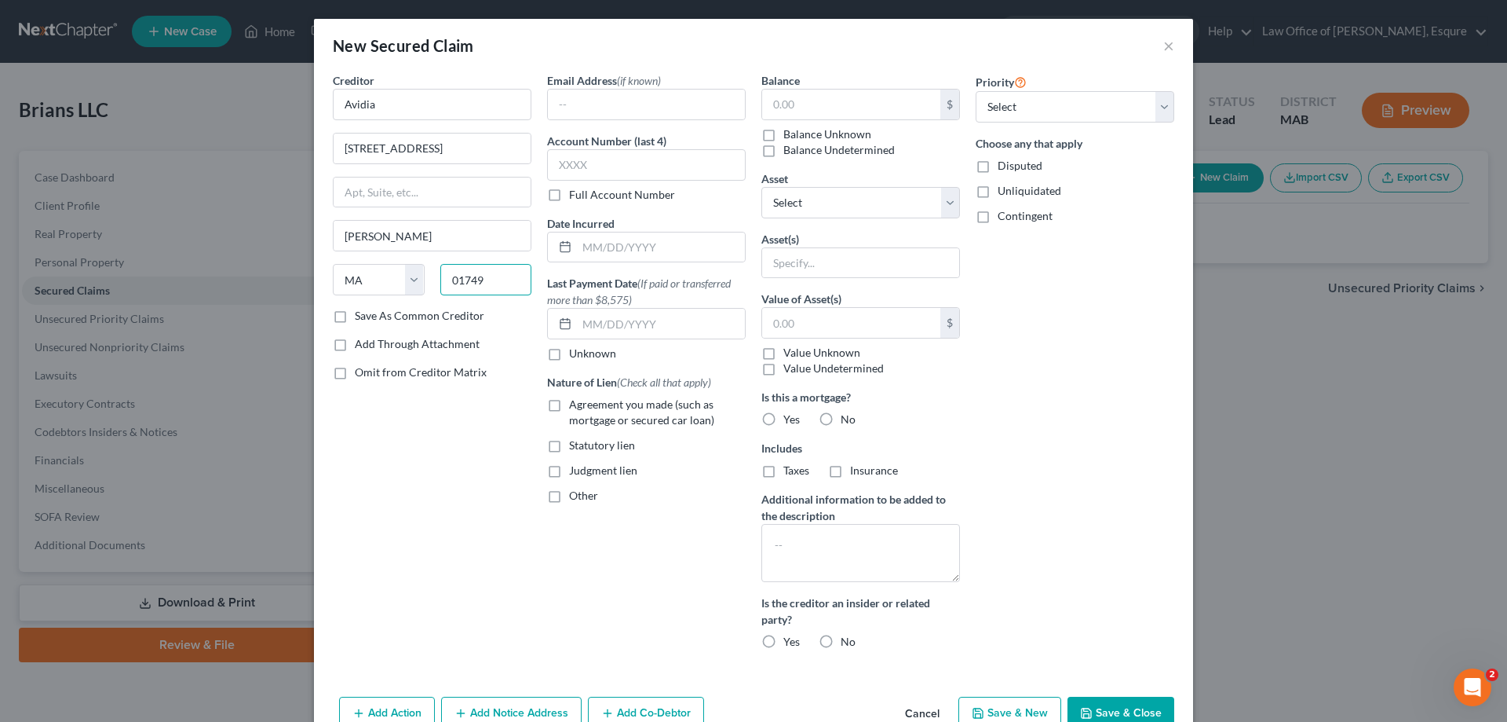
type input "01749"
click at [355, 316] on label "Save As Common Creditor" at bounding box center [420, 316] width 130 height 16
click at [361, 316] on input "Save As Common Creditor" at bounding box center [366, 313] width 10 height 10
checkbox input "true"
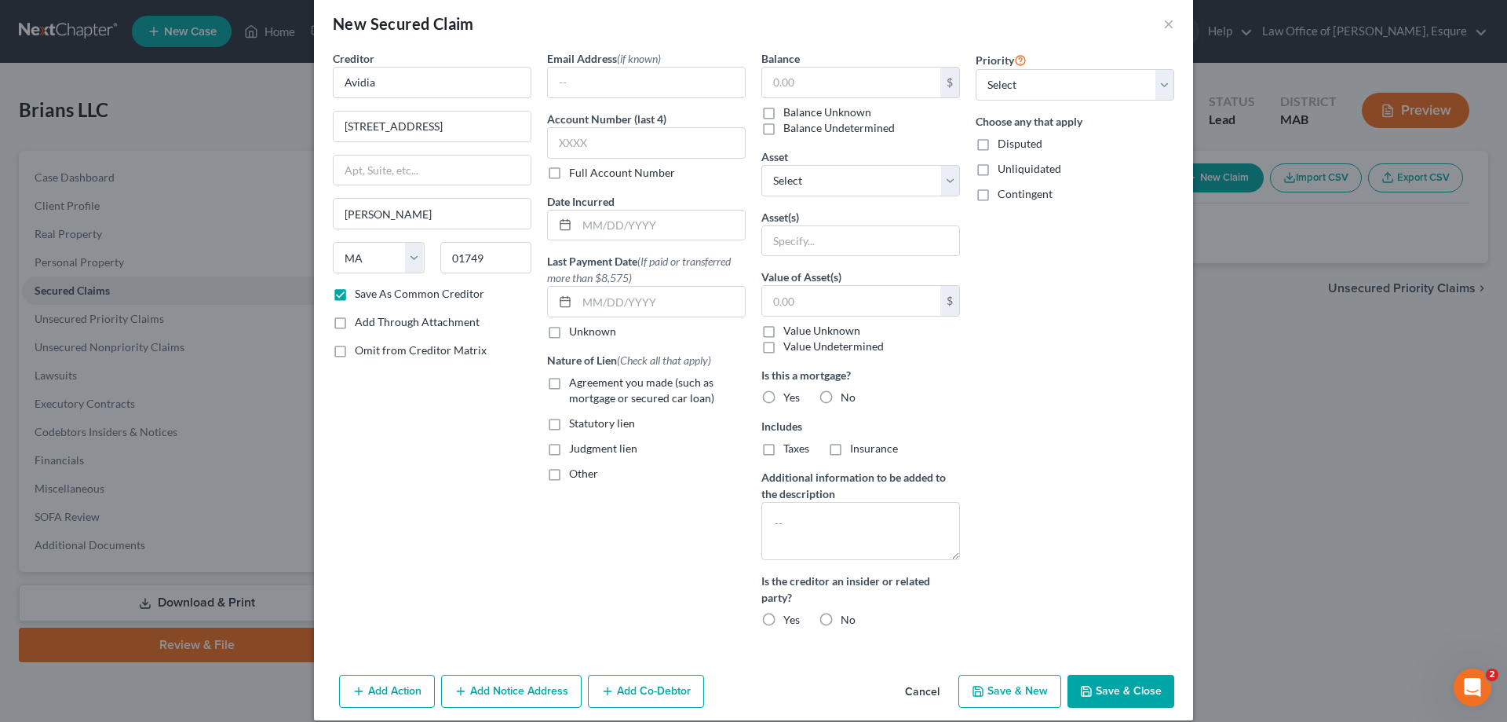
scroll to position [39, 0]
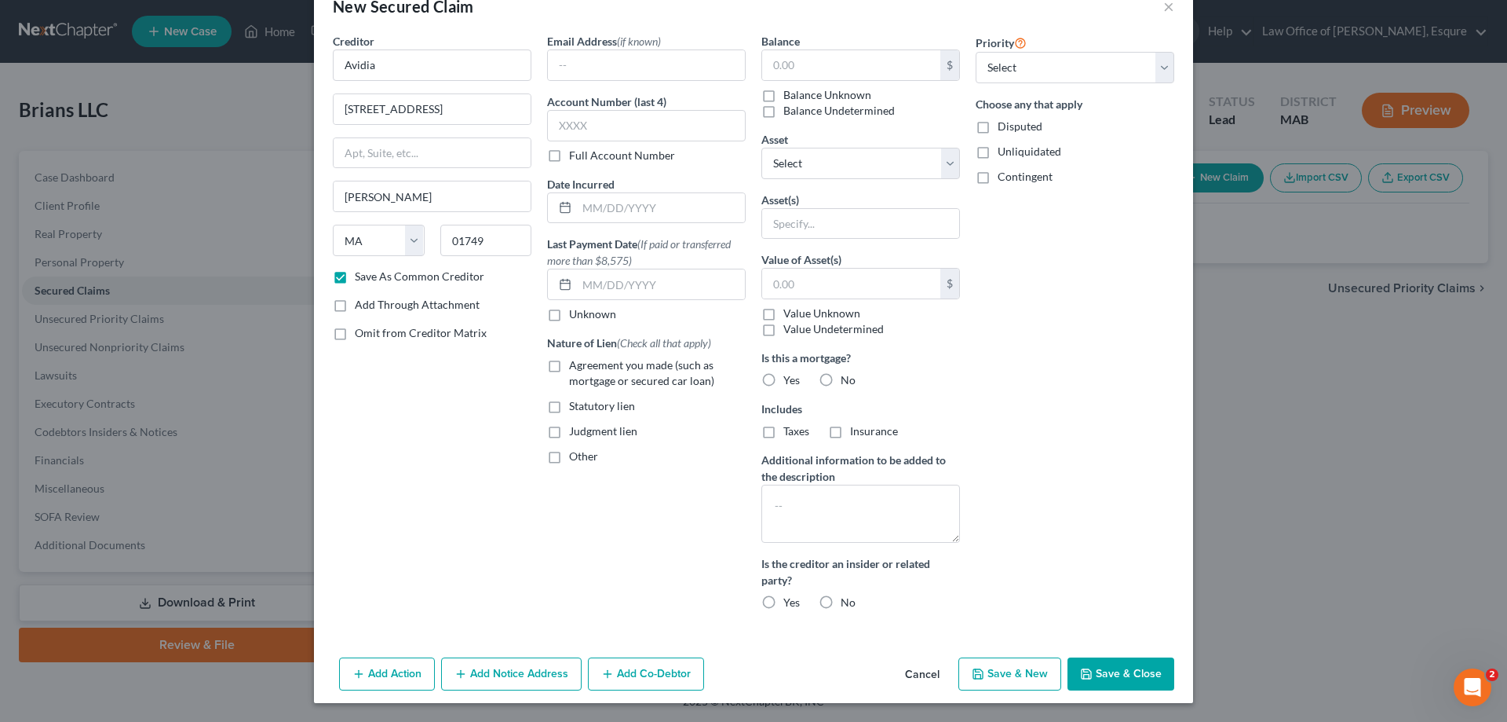
click at [502, 674] on button "Add Notice Address" at bounding box center [511, 673] width 141 height 33
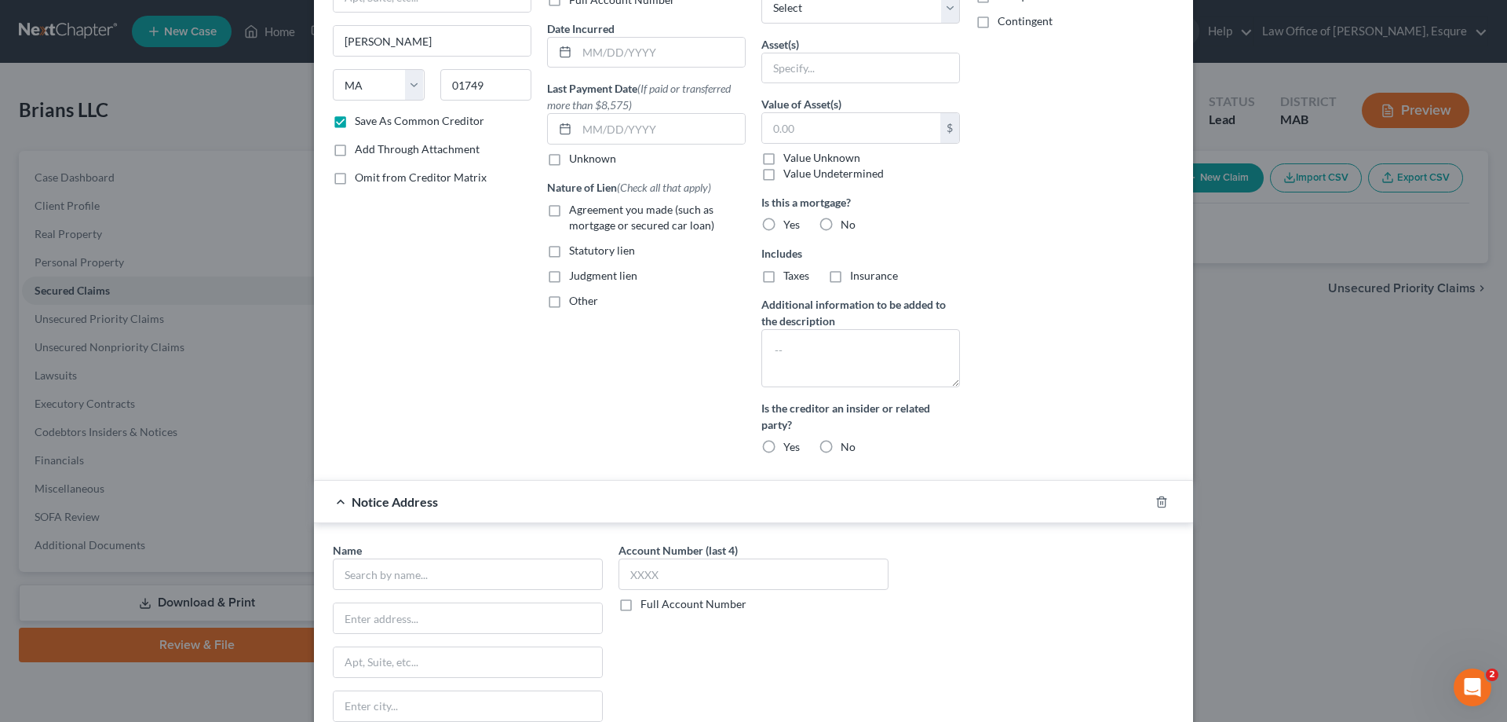
scroll to position [196, 0]
click at [415, 572] on input "text" at bounding box center [468, 572] width 270 height 31
type input "[PERSON_NAME], Esquire"
click at [426, 607] on input "text" at bounding box center [468, 616] width 269 height 30
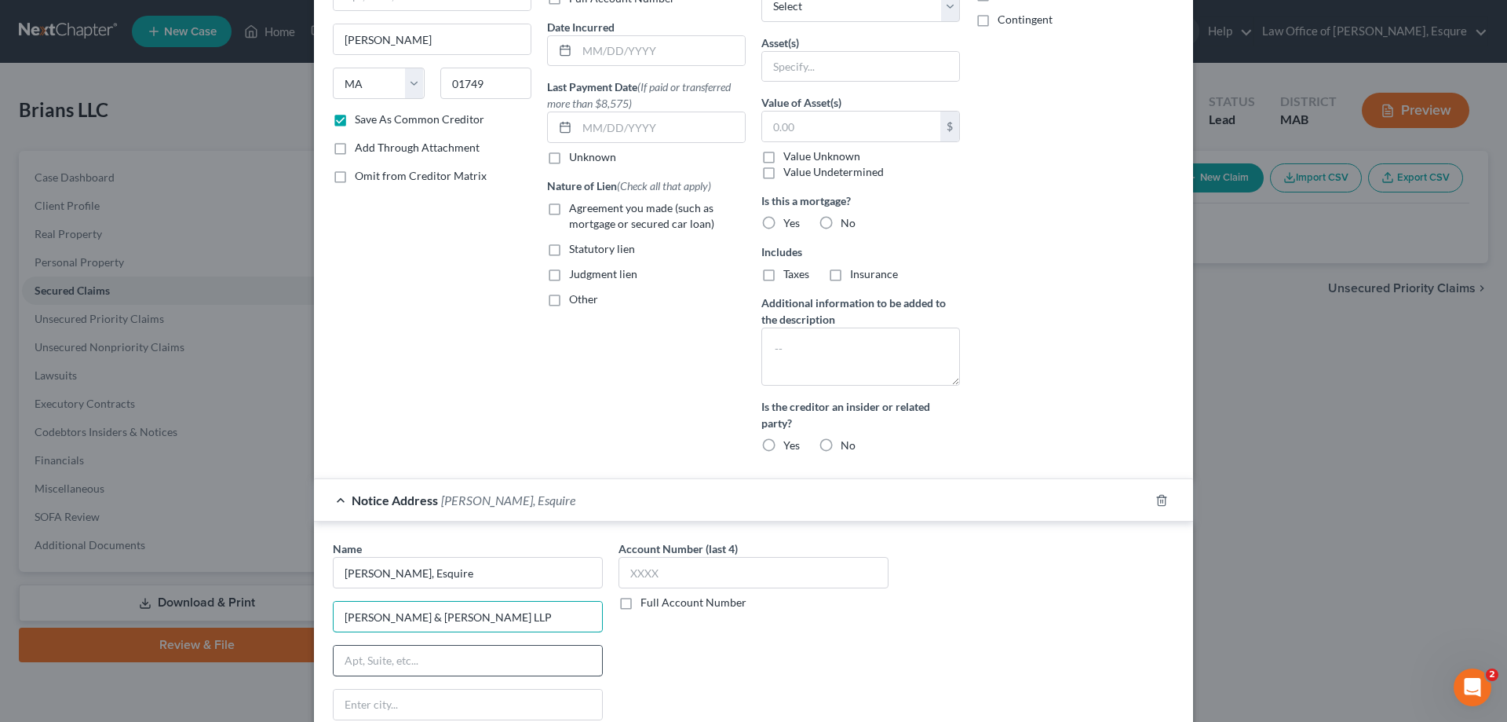
type input "[PERSON_NAME] & [PERSON_NAME] LLP"
click at [386, 663] on input "text" at bounding box center [468, 660] width 269 height 30
type input "[STREET_ADDRESS]"
type input "[GEOGRAPHIC_DATA]"
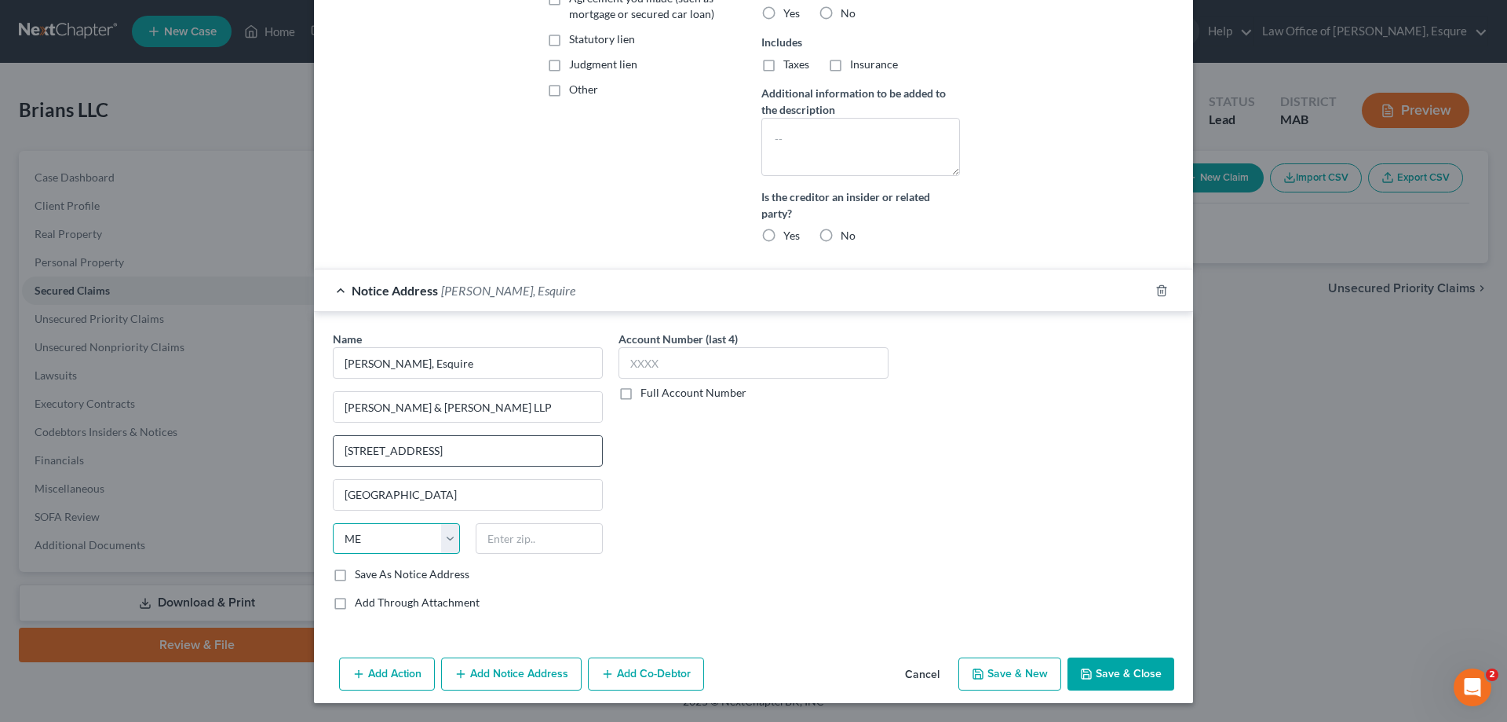
select select "22"
type input "02114"
click at [1127, 671] on button "Save & Close" at bounding box center [1121, 673] width 107 height 33
checkbox input "false"
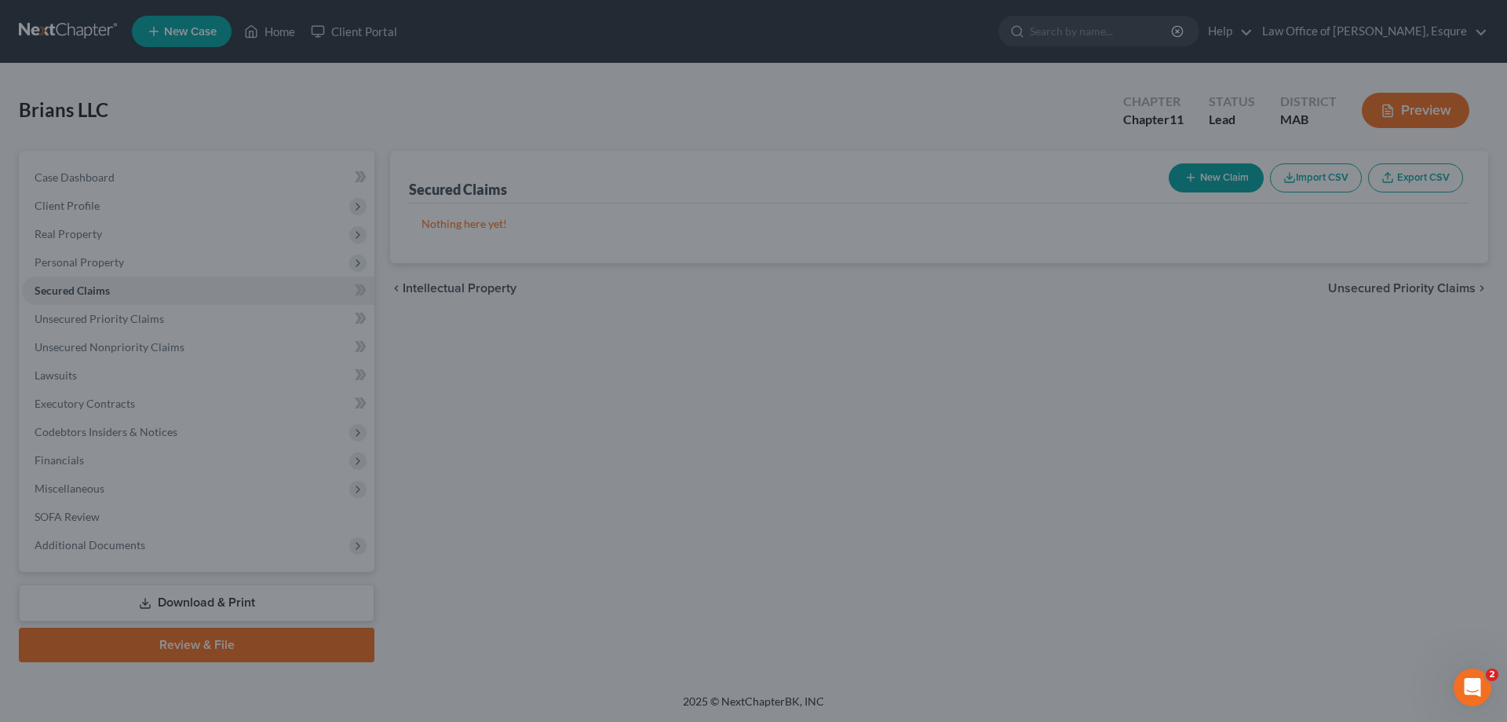
type input "0.00"
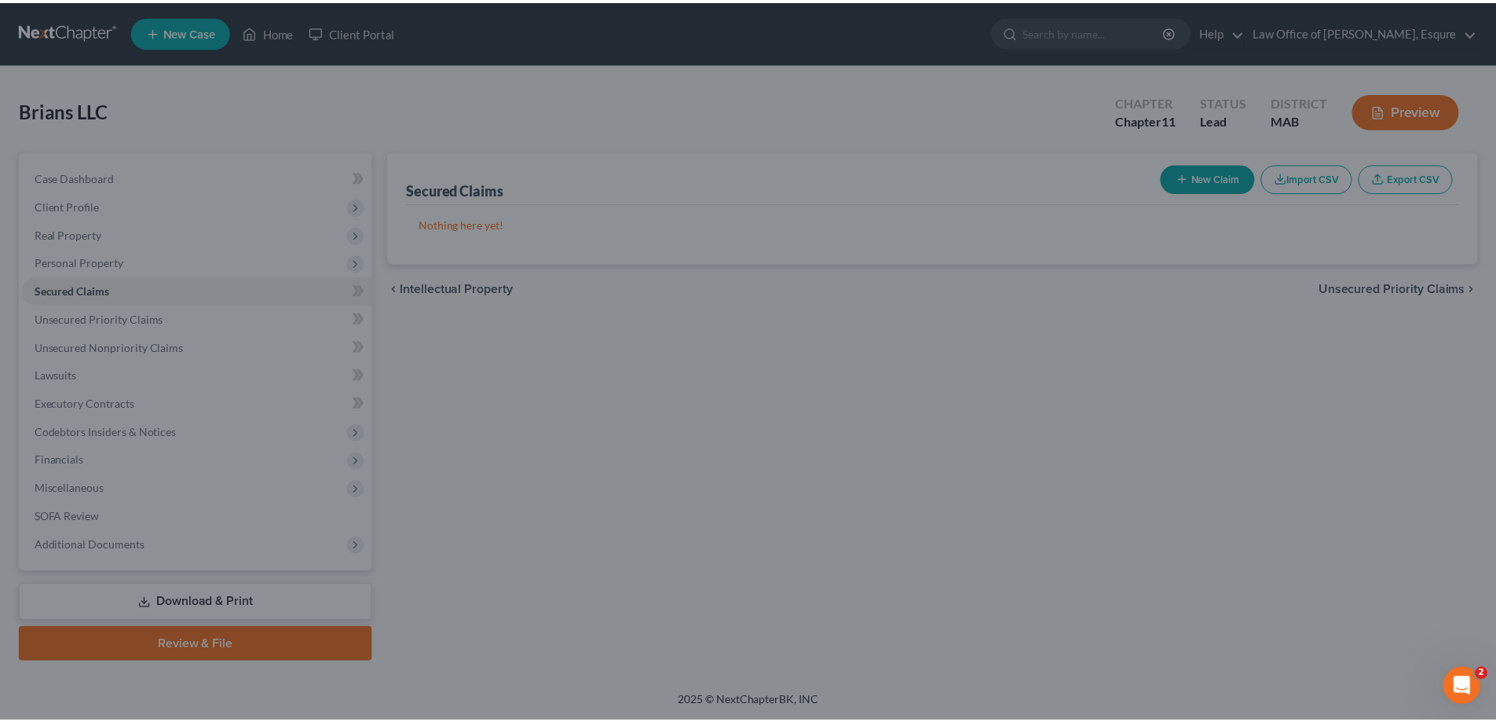
scroll to position [0, 0]
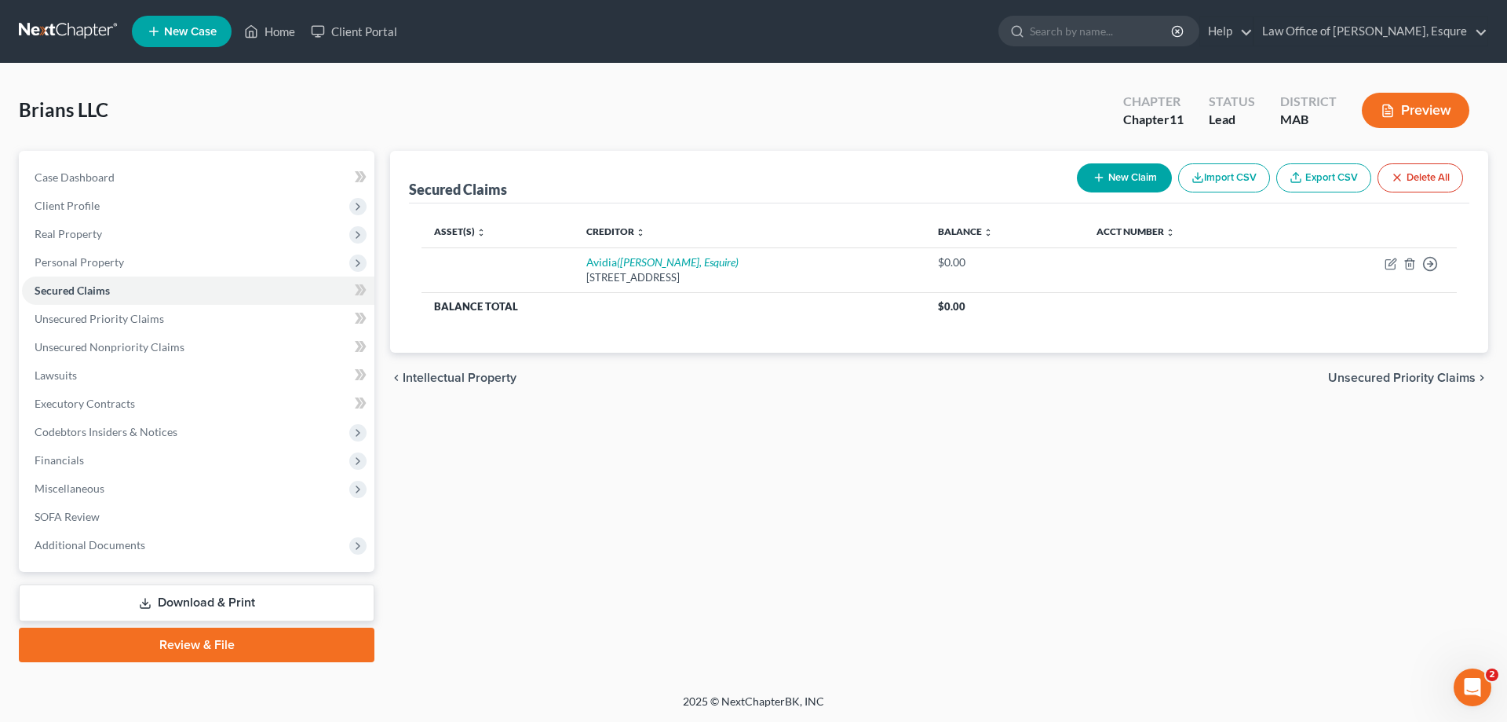
click at [220, 597] on link "Download & Print" at bounding box center [197, 602] width 356 height 37
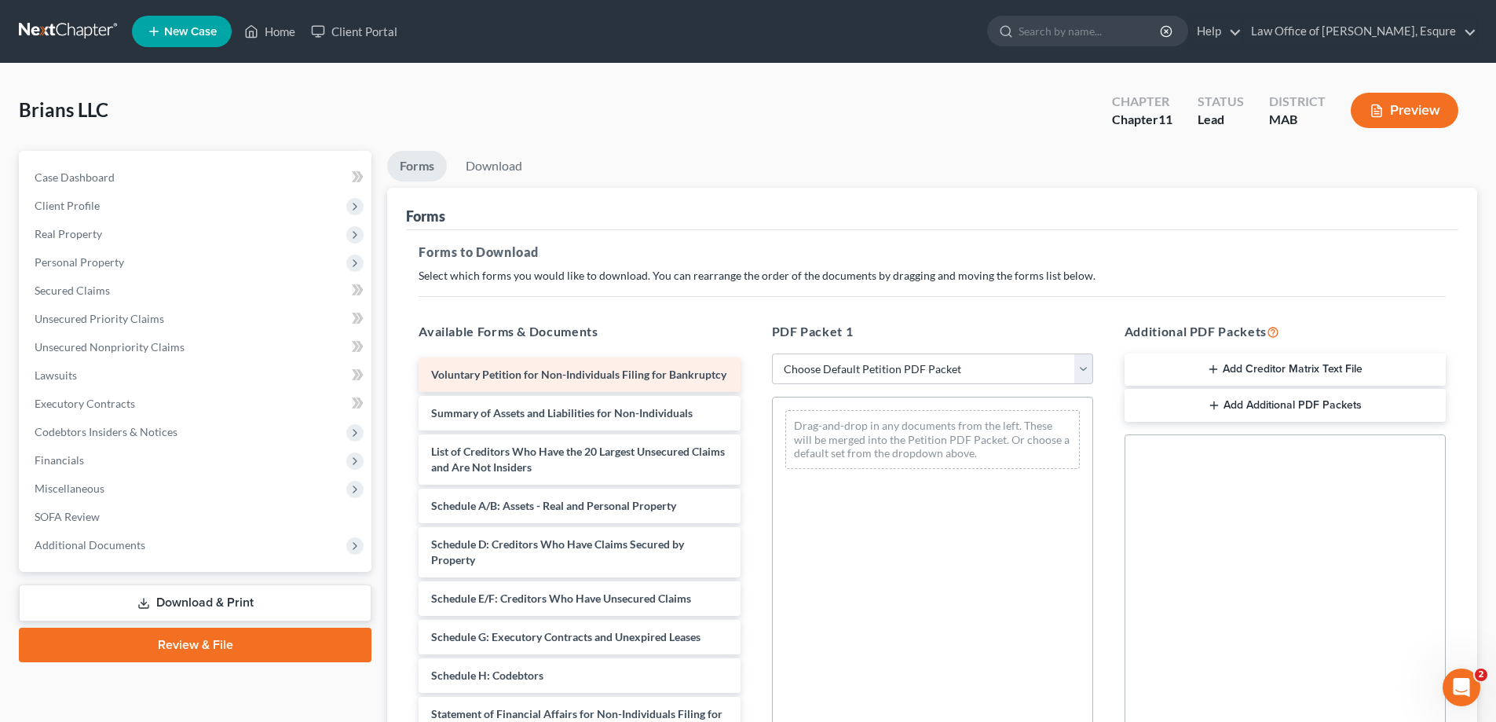
click at [548, 376] on div "Voluntary Petition for Non-Individuals Filing for Bankruptcy Summary of Assets …" at bounding box center [579, 655] width 346 height 597
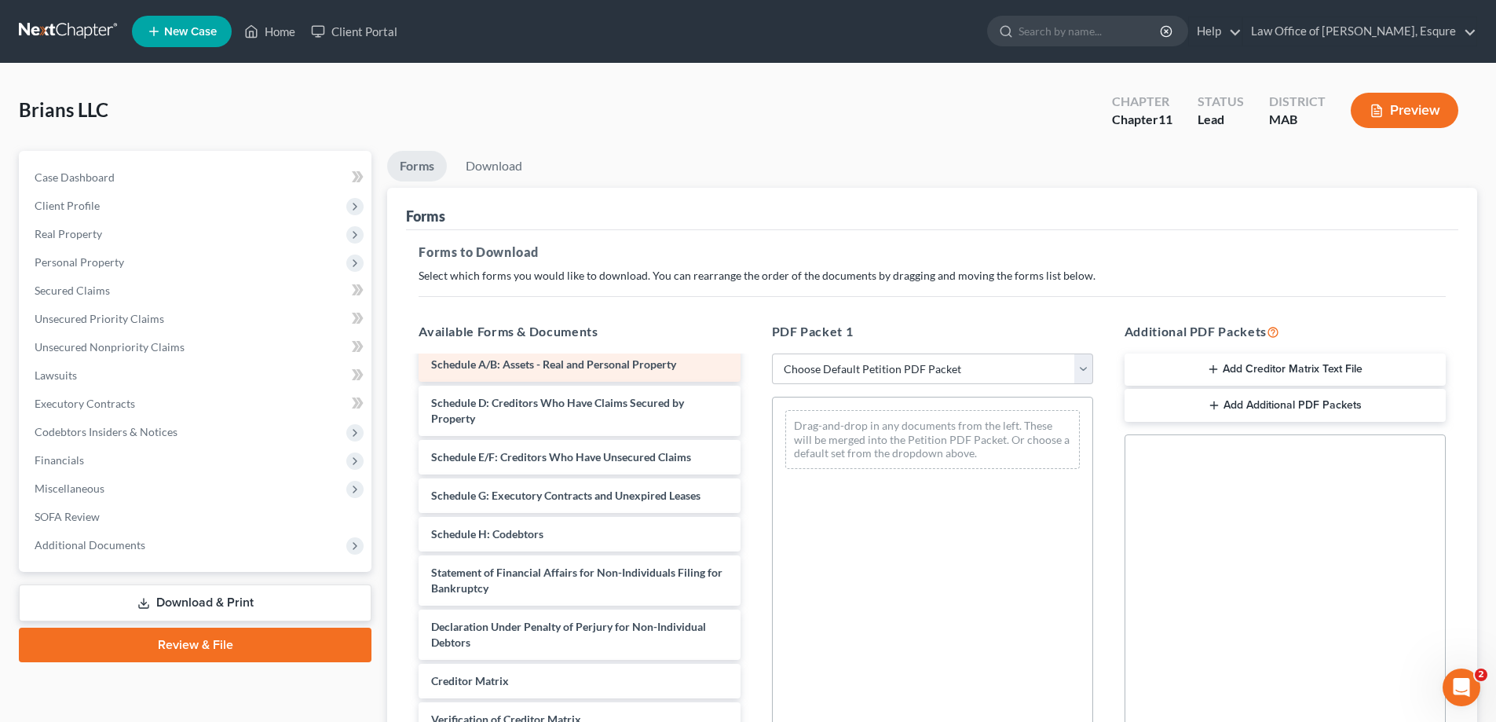
scroll to position [157, 0]
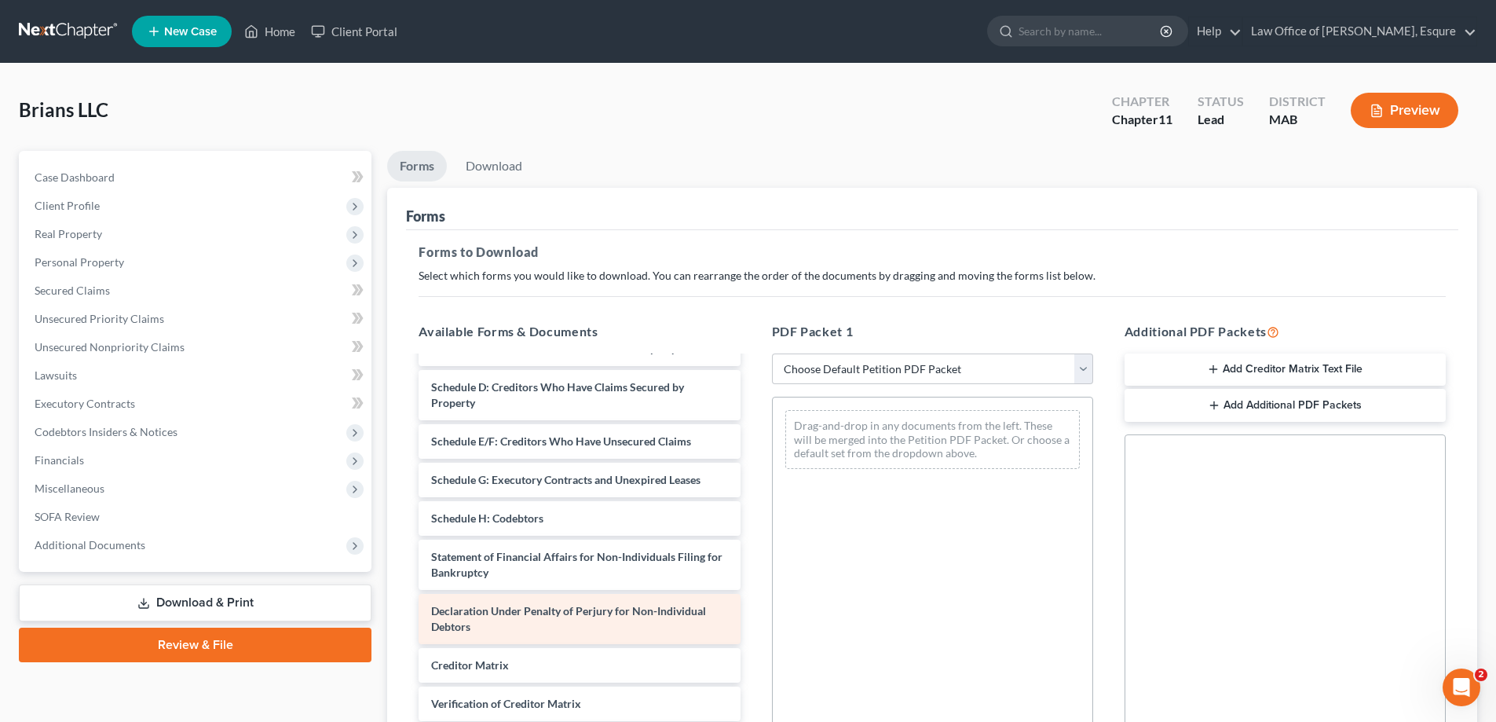
click at [543, 627] on span "Declaration Under Penalty of Perjury for Non-Individual Debtors" at bounding box center [568, 618] width 275 height 29
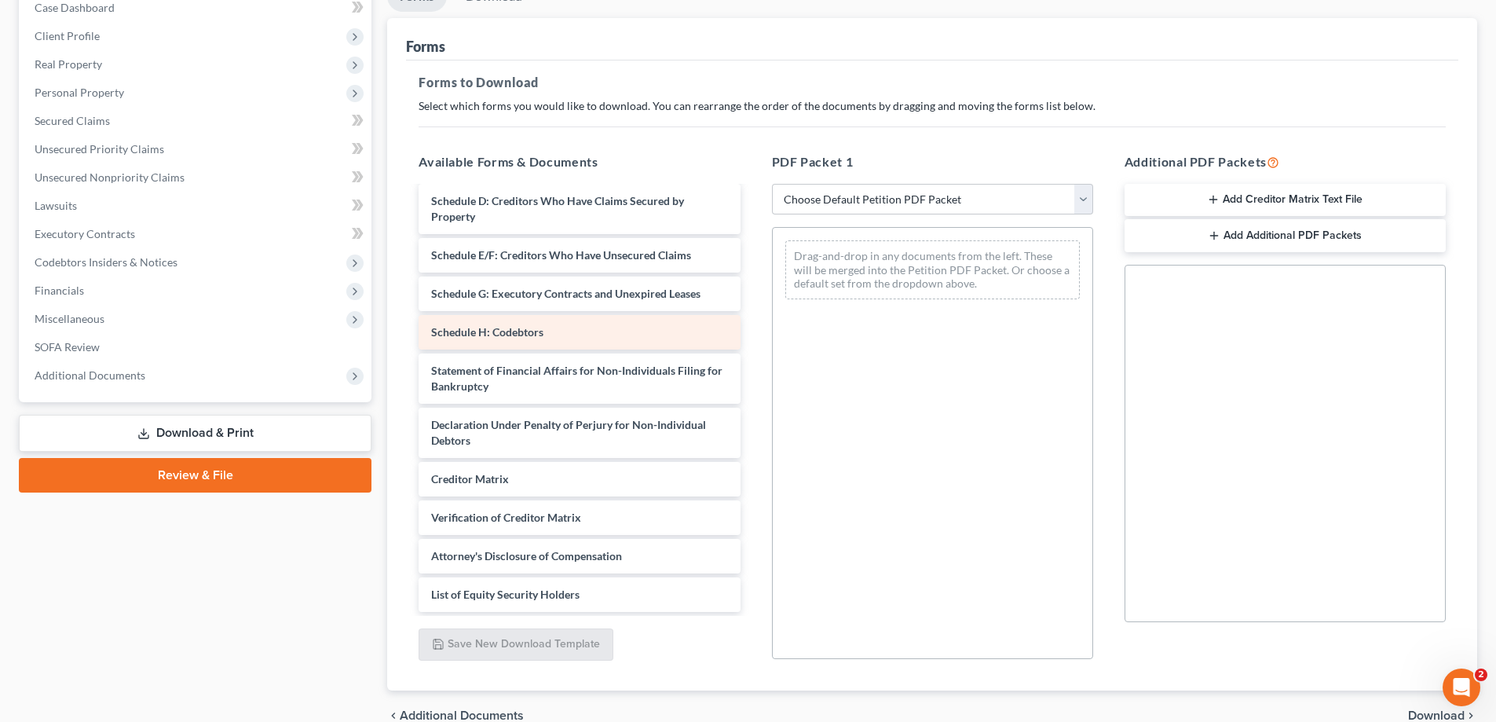
scroll to position [236, 0]
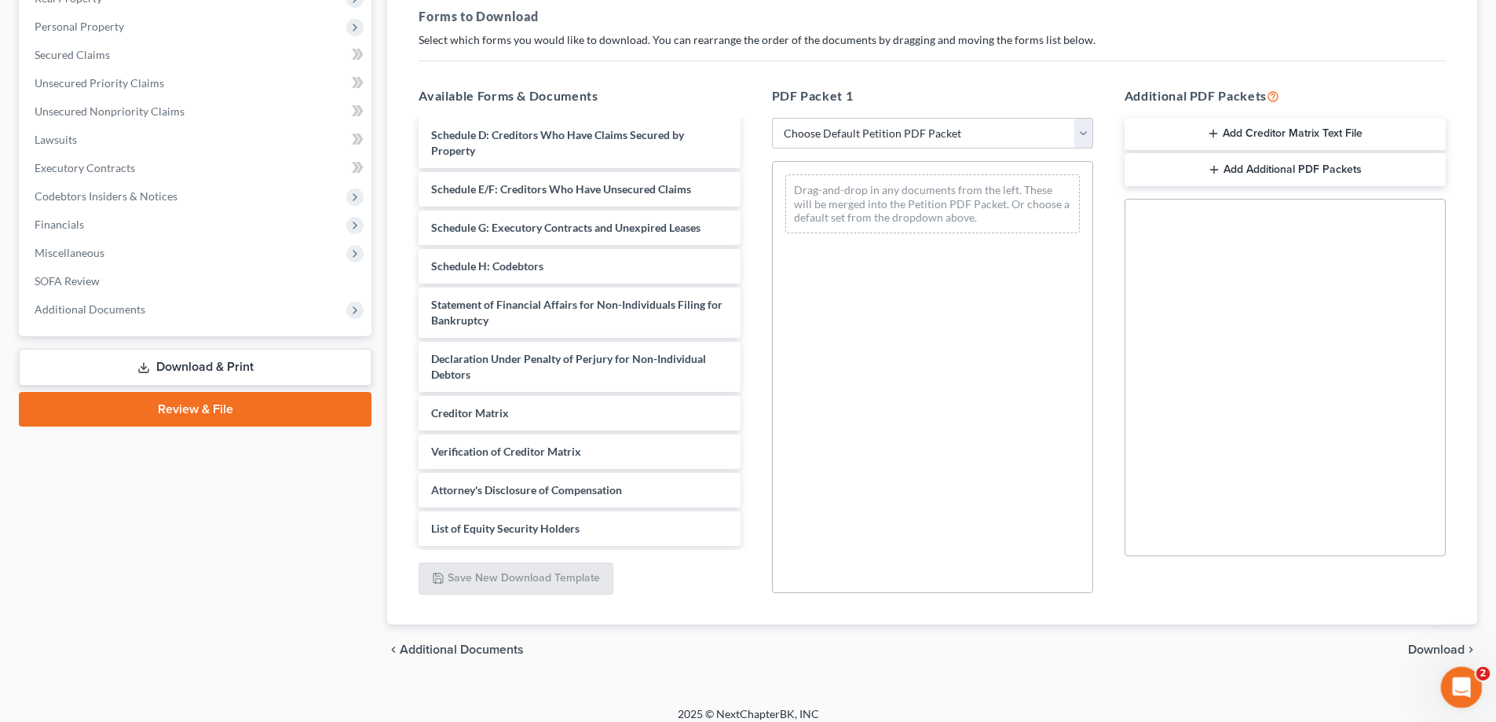
click at [1459, 681] on icon "Open Intercom Messenger" at bounding box center [1459, 685] width 26 height 26
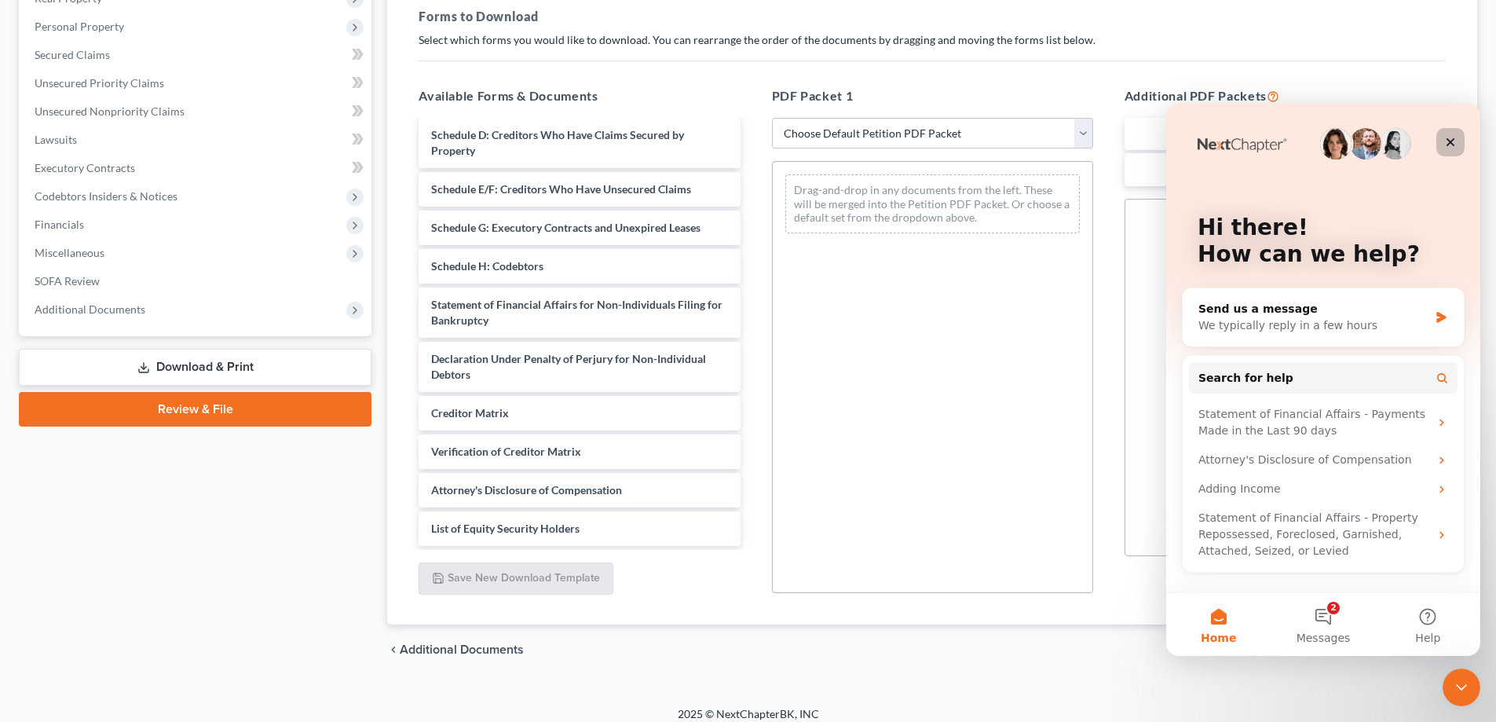
click at [1449, 139] on icon "Close" at bounding box center [1450, 142] width 13 height 13
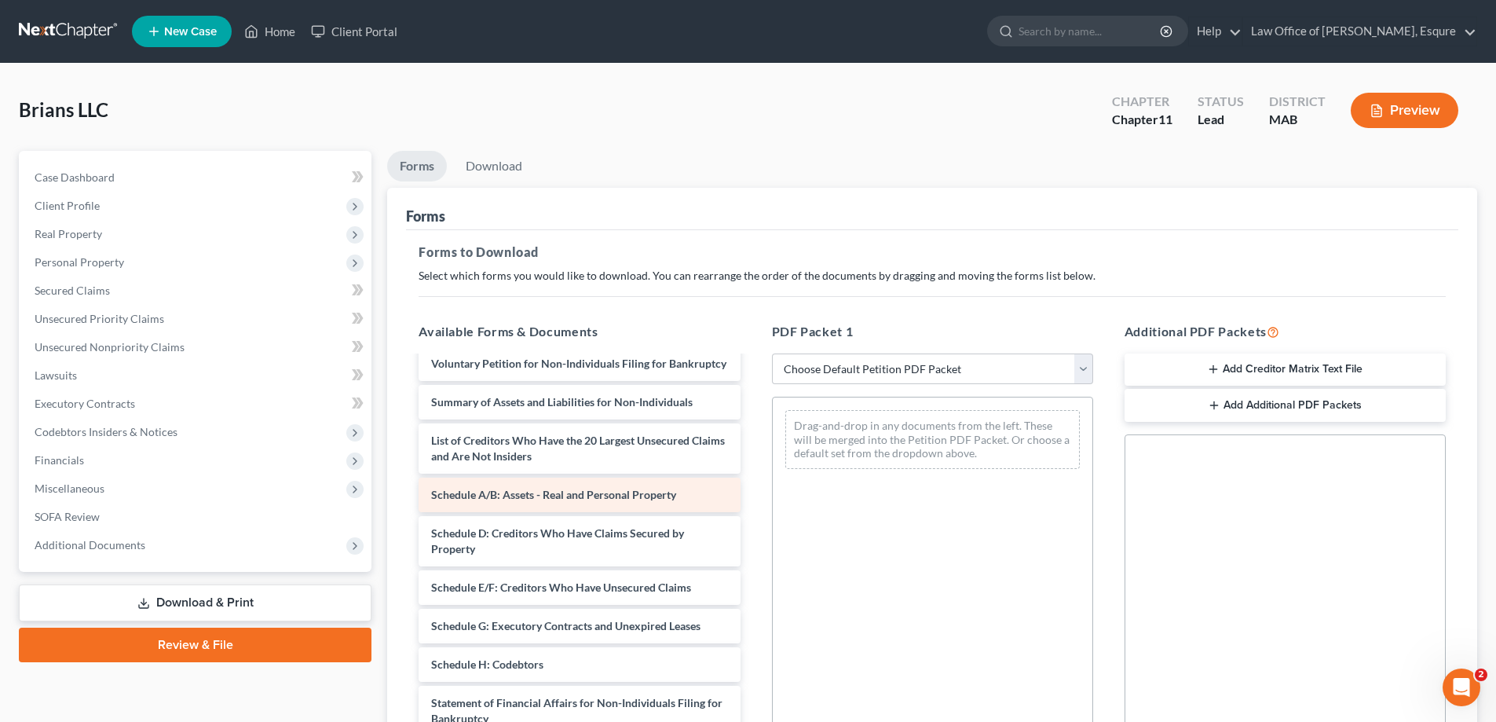
scroll to position [0, 0]
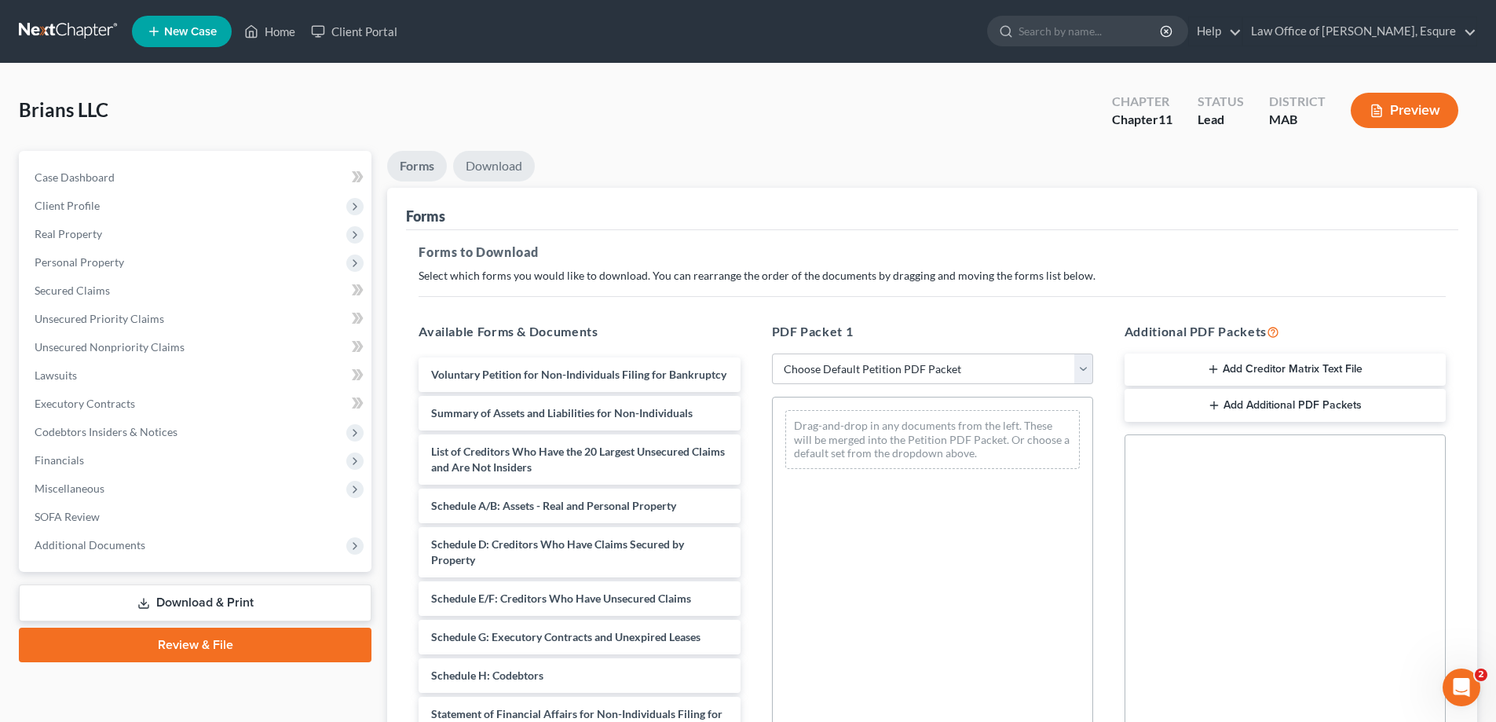
click at [506, 159] on link "Download" at bounding box center [494, 166] width 82 height 31
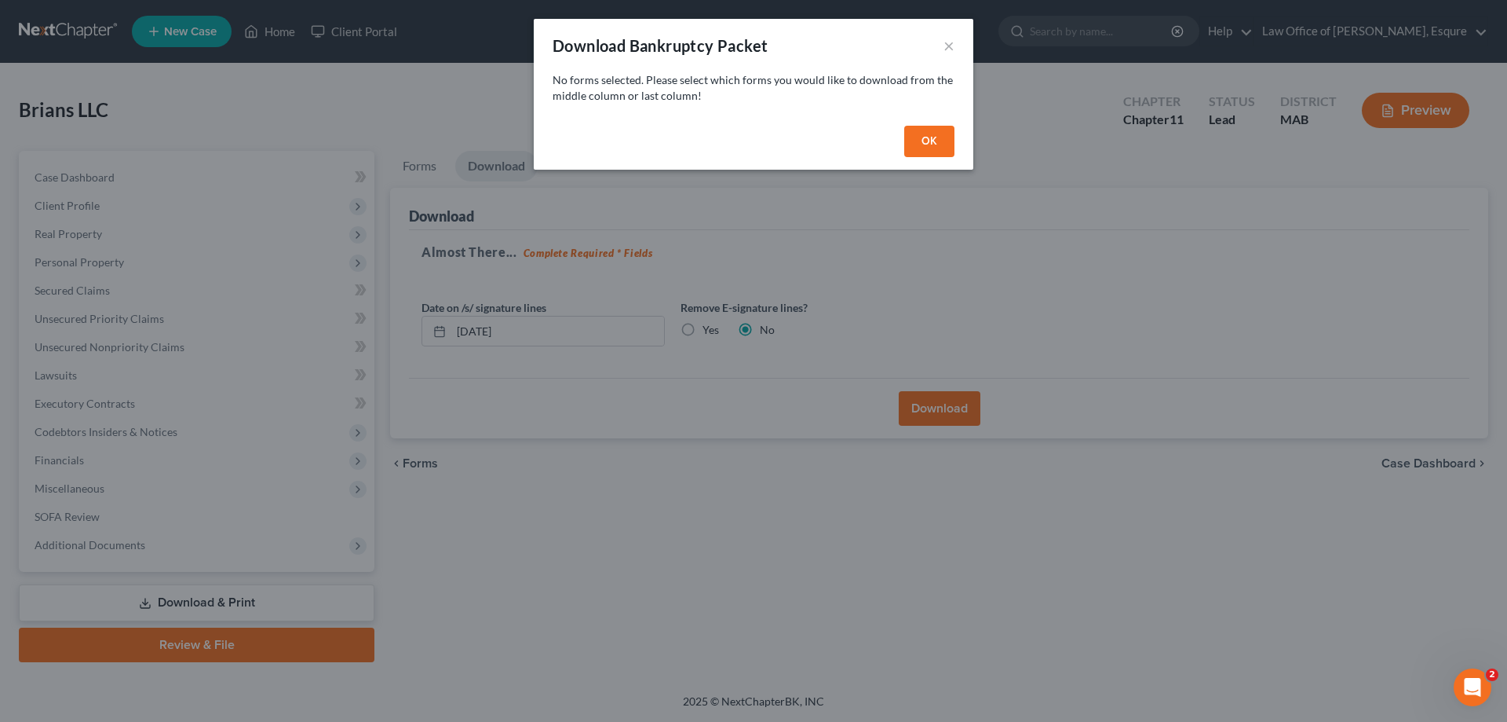
click at [928, 143] on button "OK" at bounding box center [929, 141] width 50 height 31
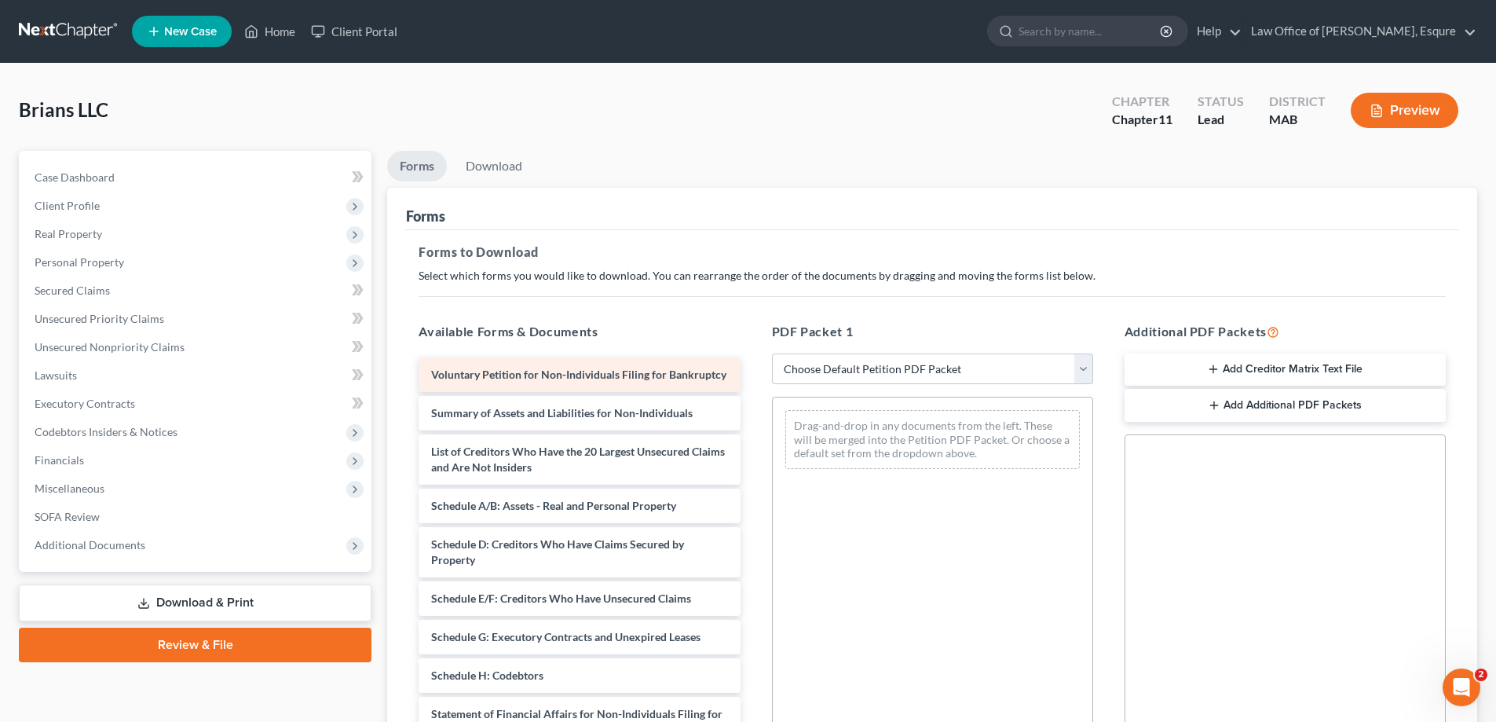
click at [596, 378] on div "Voluntary Petition for Non-Individuals Filing for Bankruptcy Summary of Assets …" at bounding box center [579, 655] width 346 height 597
click at [488, 166] on link "Download" at bounding box center [494, 166] width 82 height 31
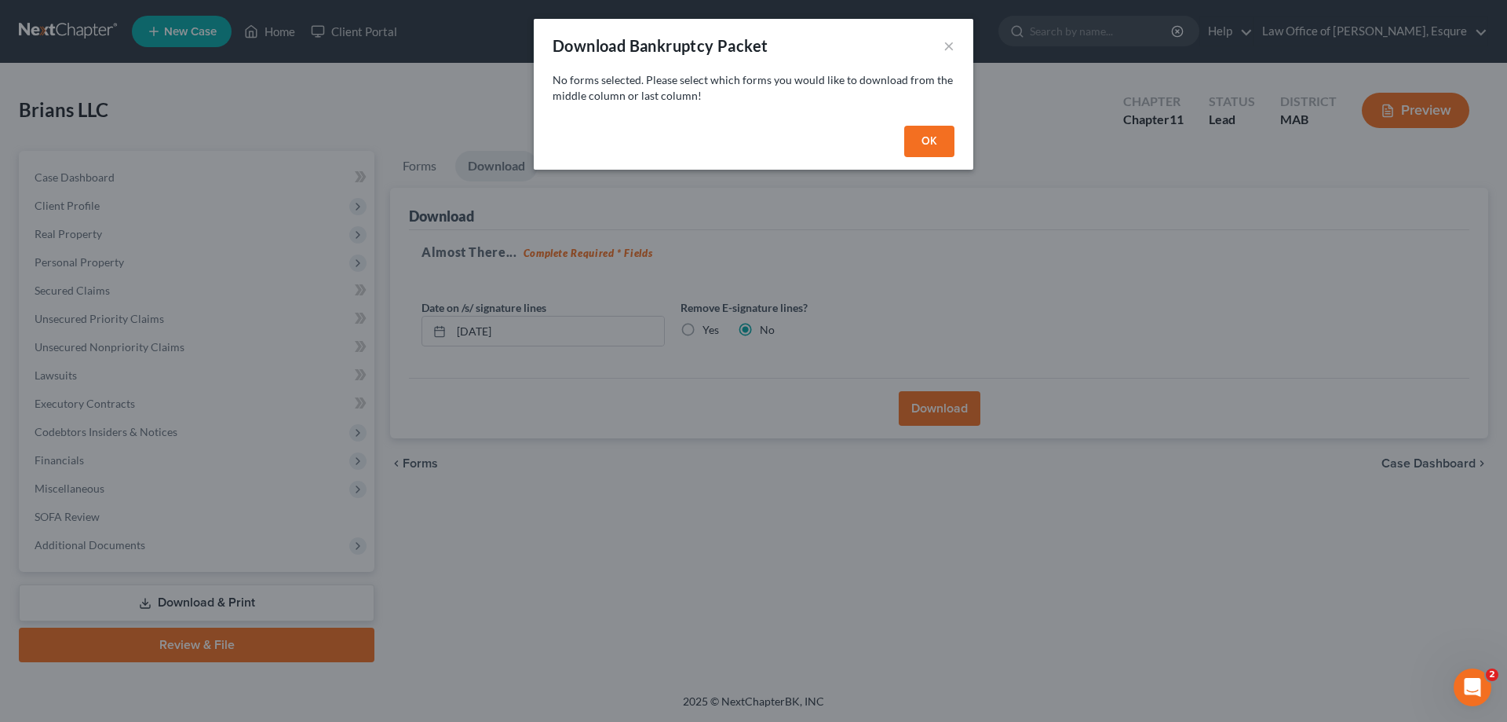
click at [935, 139] on button "OK" at bounding box center [929, 141] width 50 height 31
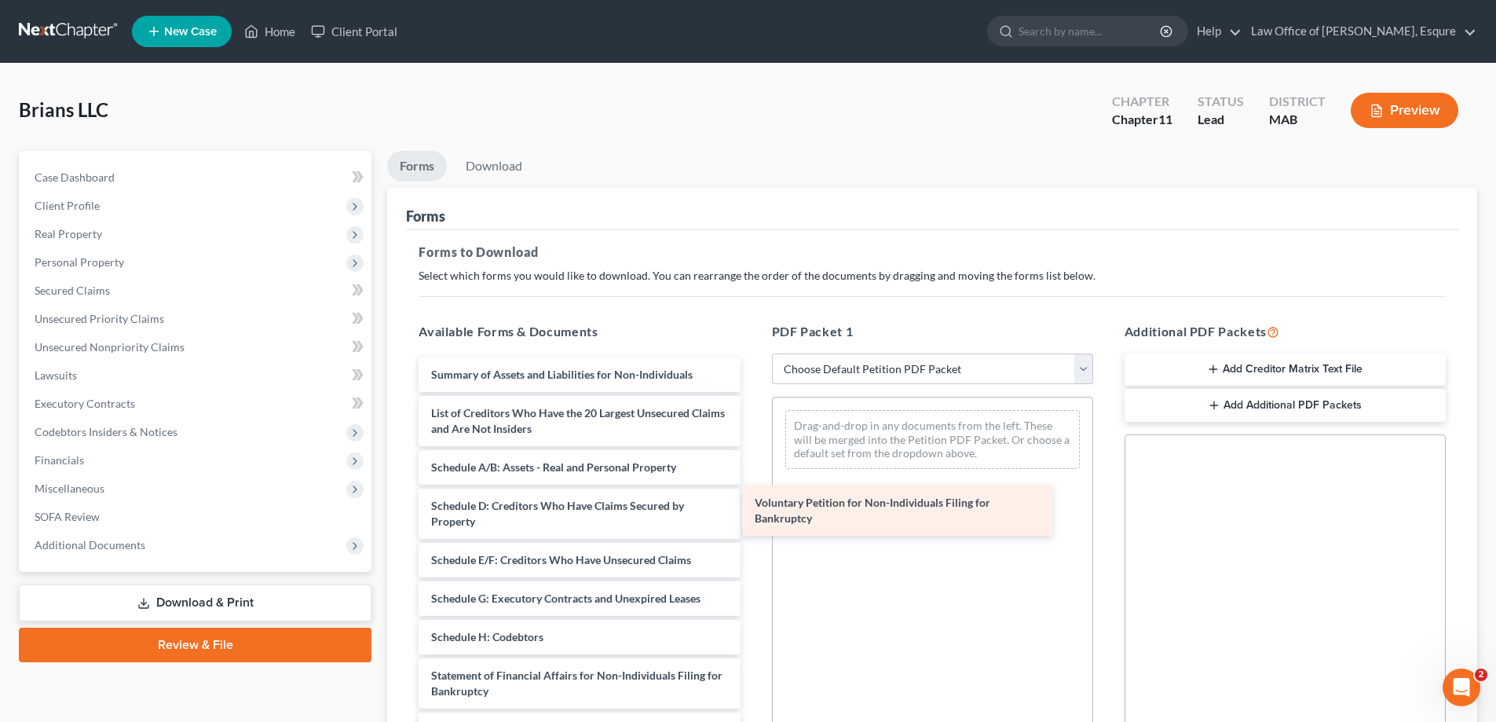
drag, startPoint x: 575, startPoint y: 376, endPoint x: 898, endPoint y: 504, distance: 347.9
click at [752, 504] on div "Voluntary Petition for Non-Individuals Filing for Bankruptcy Voluntary Petition…" at bounding box center [579, 636] width 346 height 559
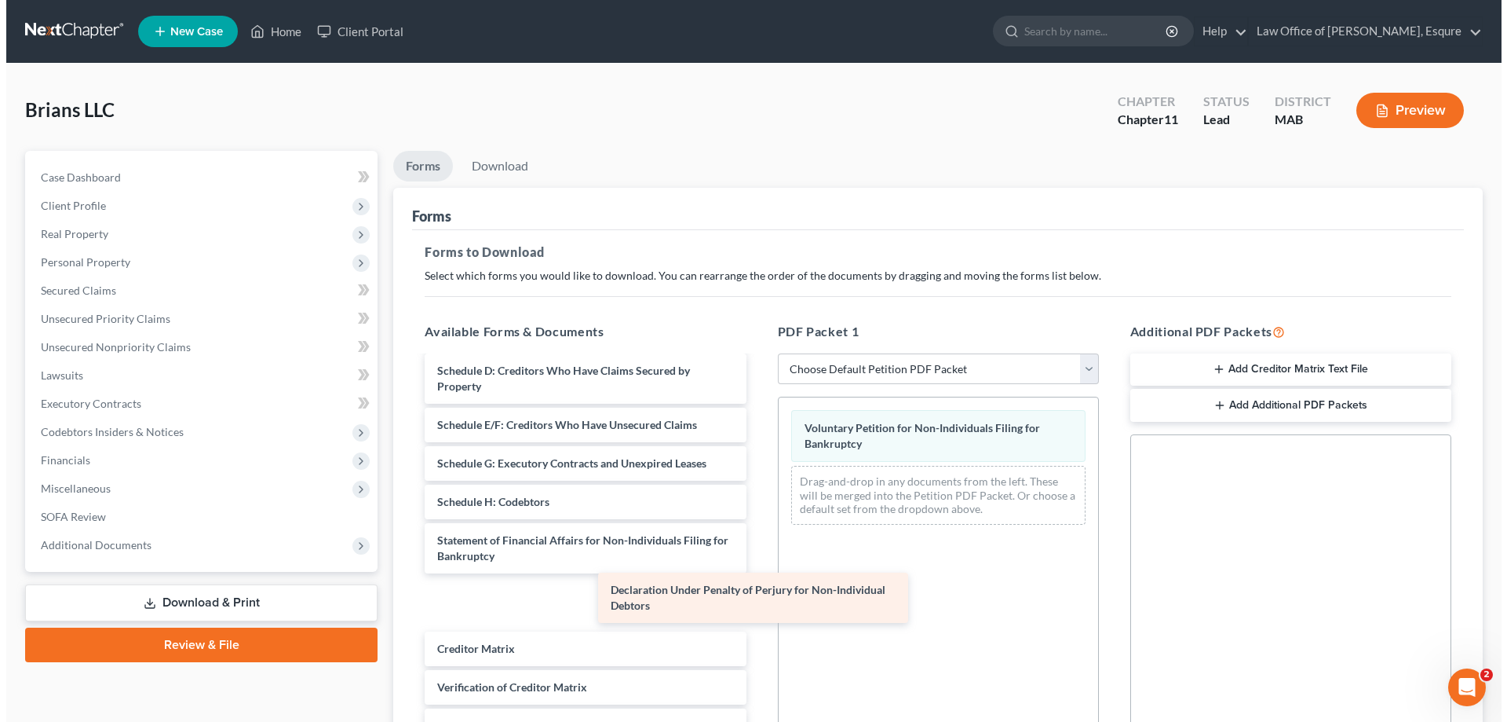
scroll to position [81, 0]
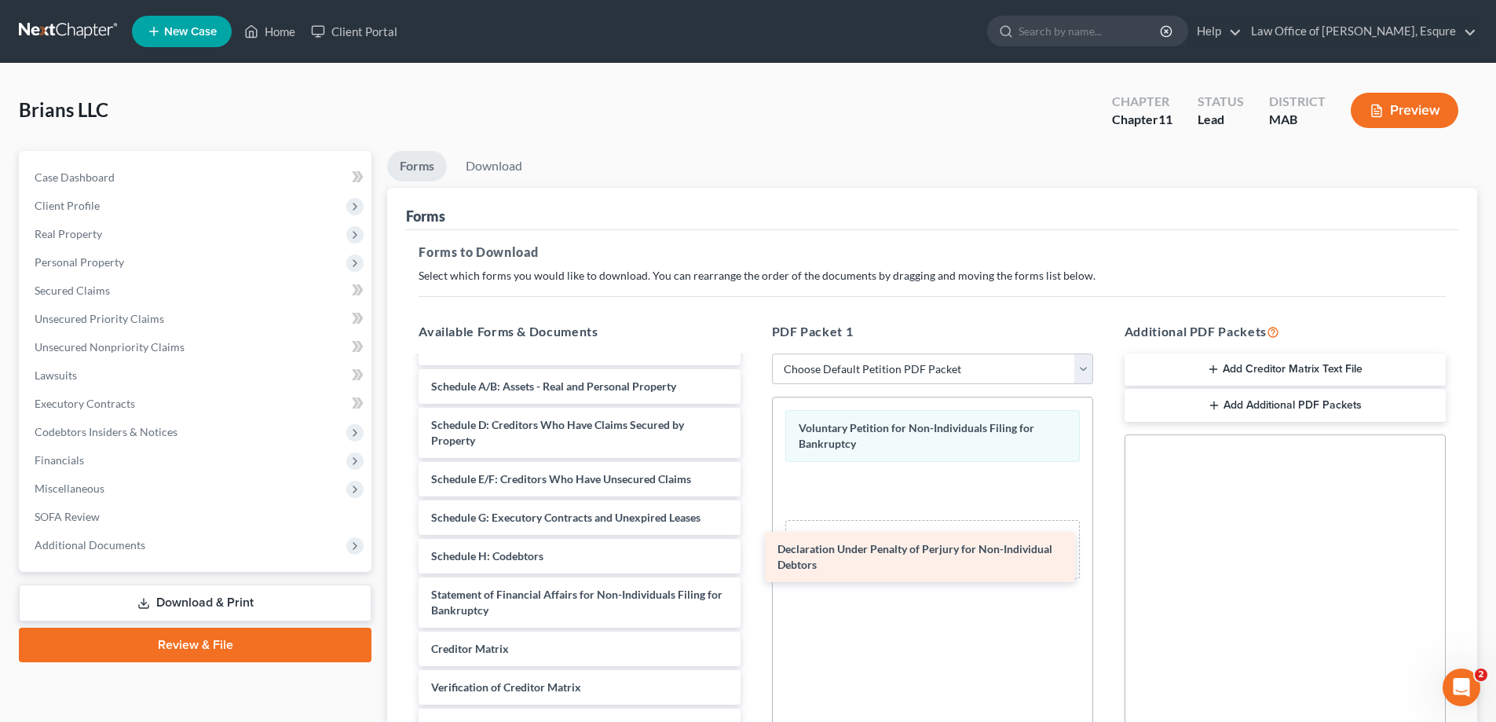
drag, startPoint x: 594, startPoint y: 592, endPoint x: 969, endPoint y: 543, distance: 378.4
click at [752, 546] on div "Declaration Under Penalty of Perjury for Non-Individual Debtors Summary of Asse…" at bounding box center [579, 528] width 346 height 505
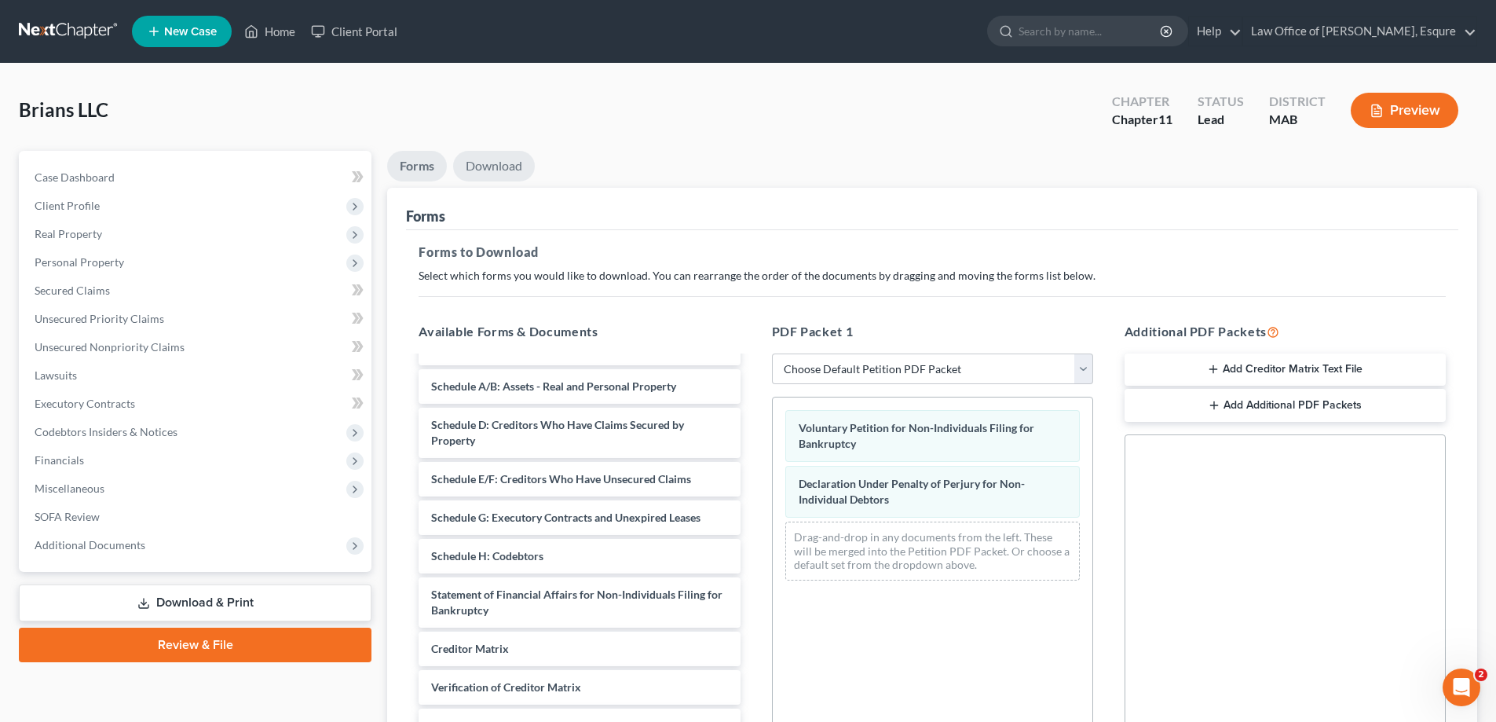
click at [499, 170] on link "Download" at bounding box center [494, 166] width 82 height 31
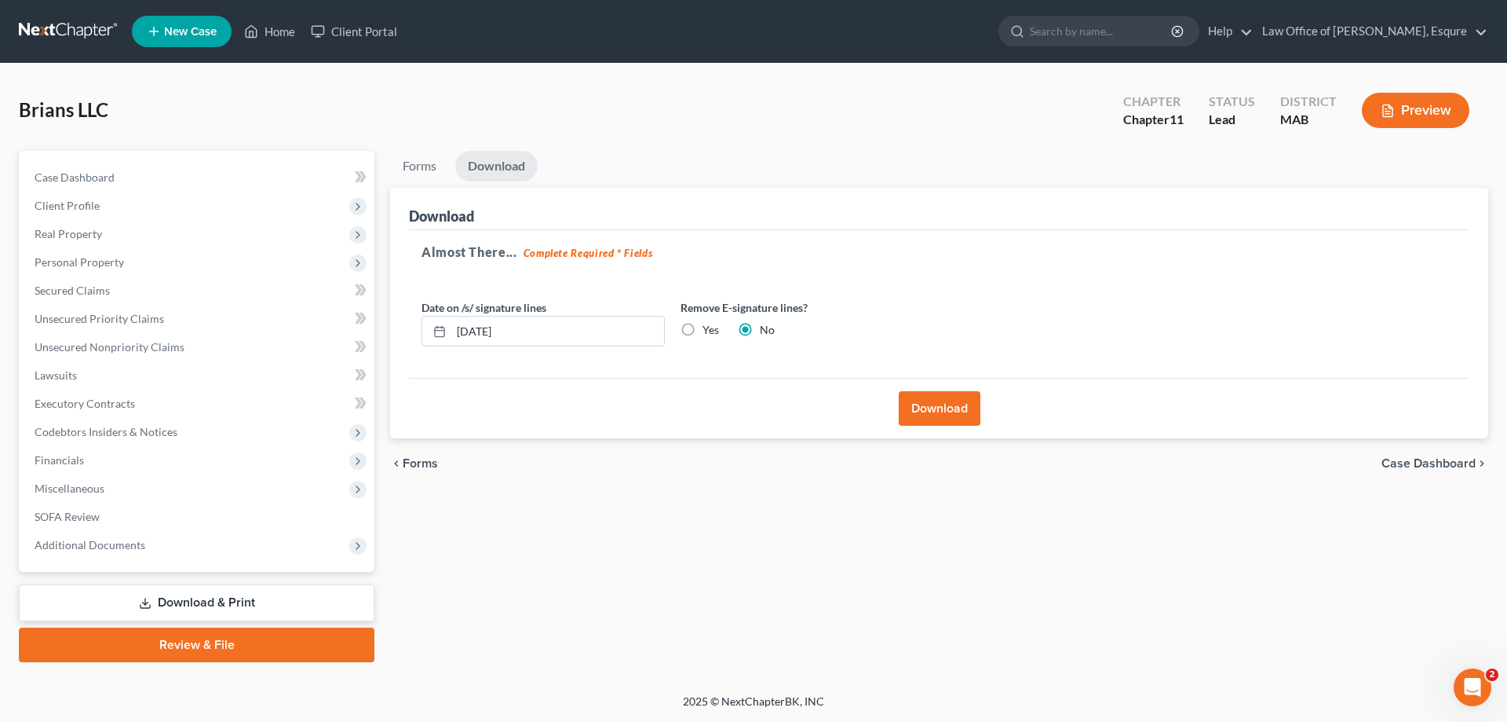
click at [703, 330] on label "Yes" at bounding box center [711, 330] width 16 height 16
click at [709, 330] on input "Yes" at bounding box center [714, 327] width 10 height 10
radio input "true"
radio input "false"
click at [936, 406] on button "Download" at bounding box center [940, 408] width 82 height 35
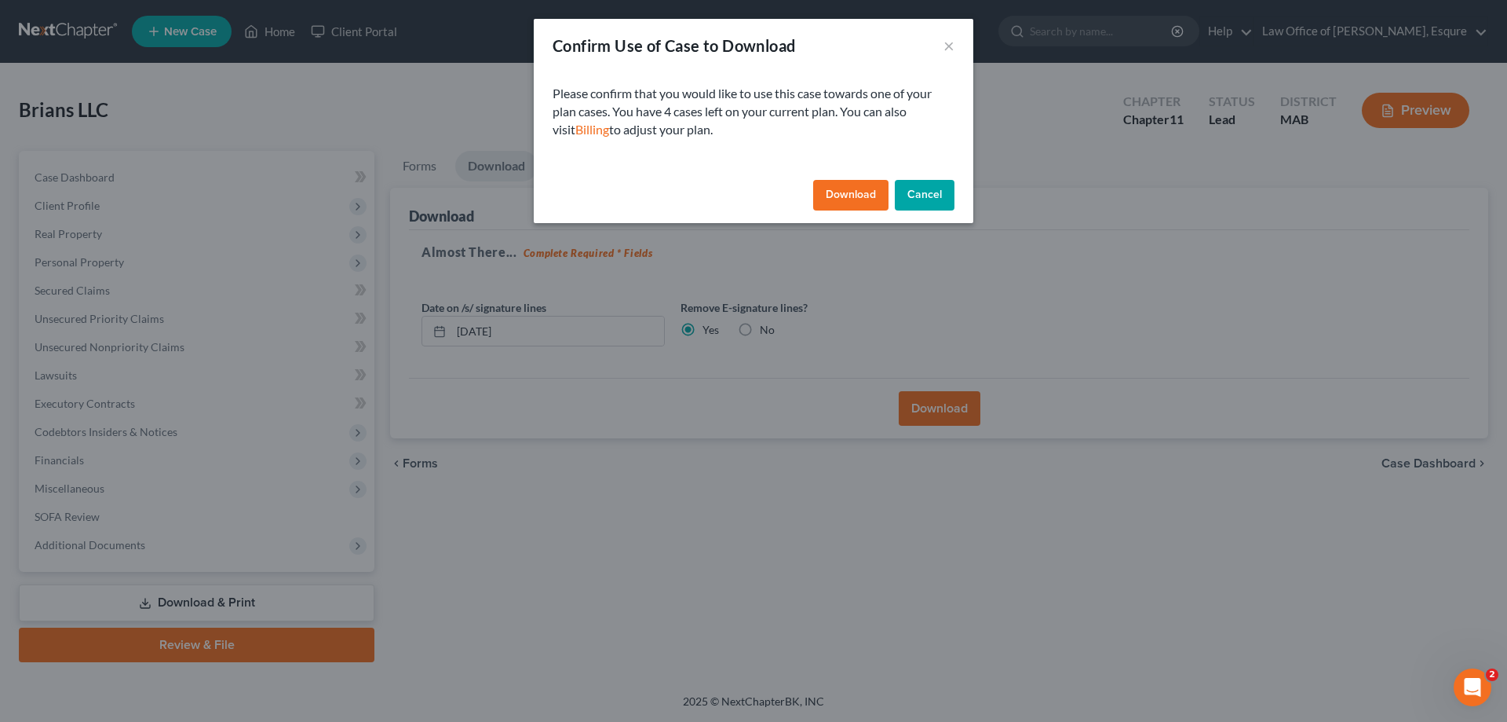
click at [861, 196] on button "Download" at bounding box center [850, 195] width 75 height 31
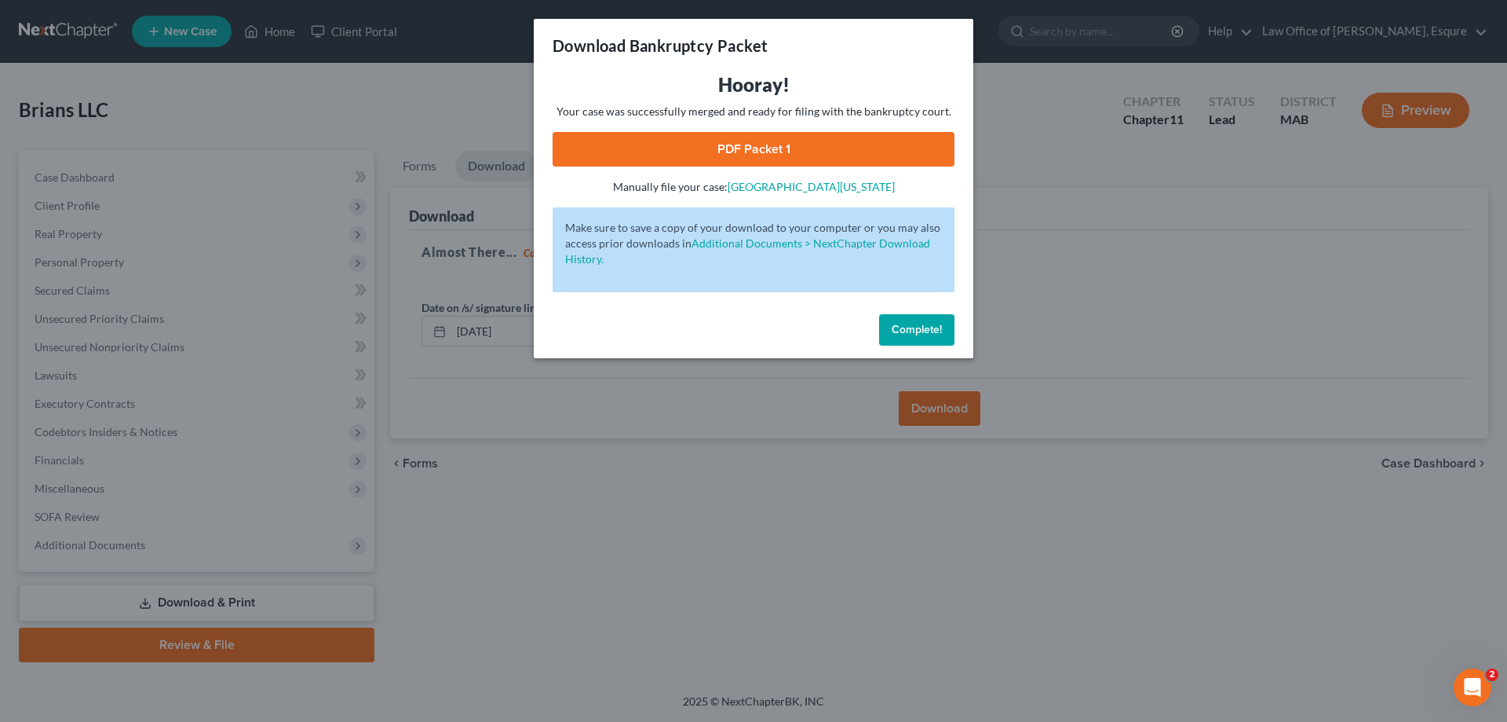
click at [733, 150] on link "PDF Packet 1" at bounding box center [754, 149] width 402 height 35
